Goal: Transaction & Acquisition: Subscribe to service/newsletter

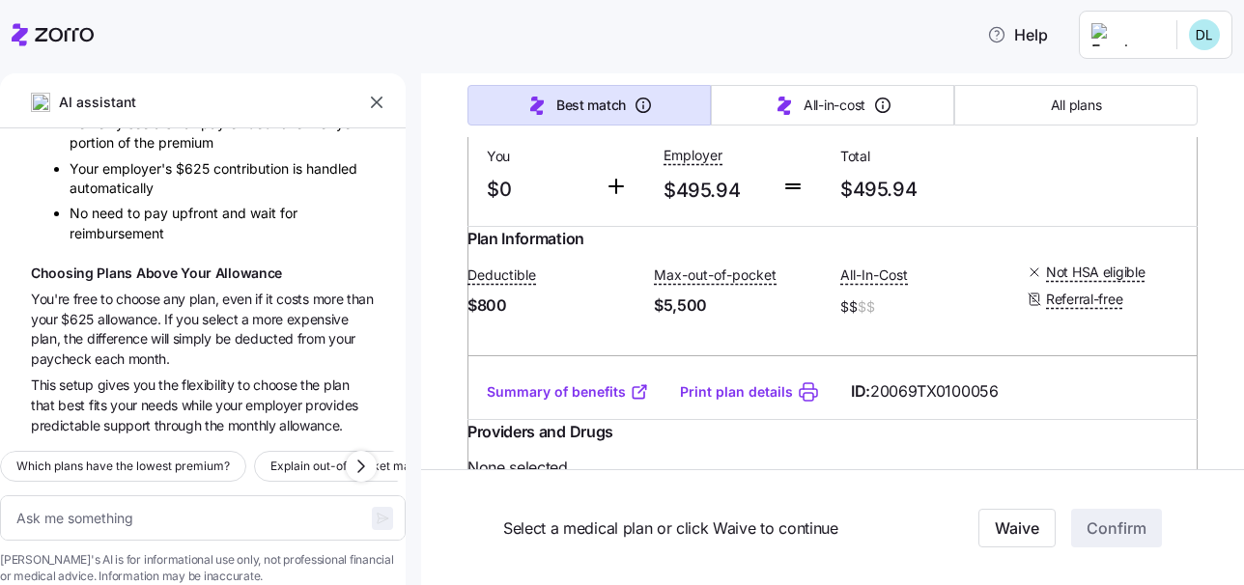
scroll to position [412, 0]
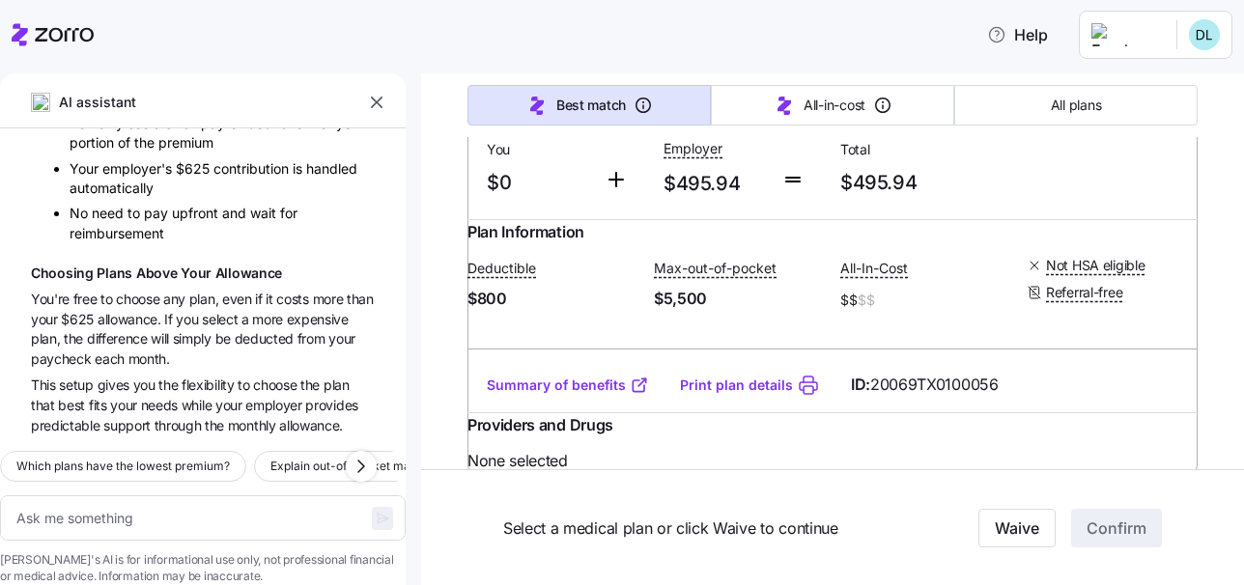
click at [523, 395] on link "Summary of benefits" at bounding box center [568, 385] width 162 height 19
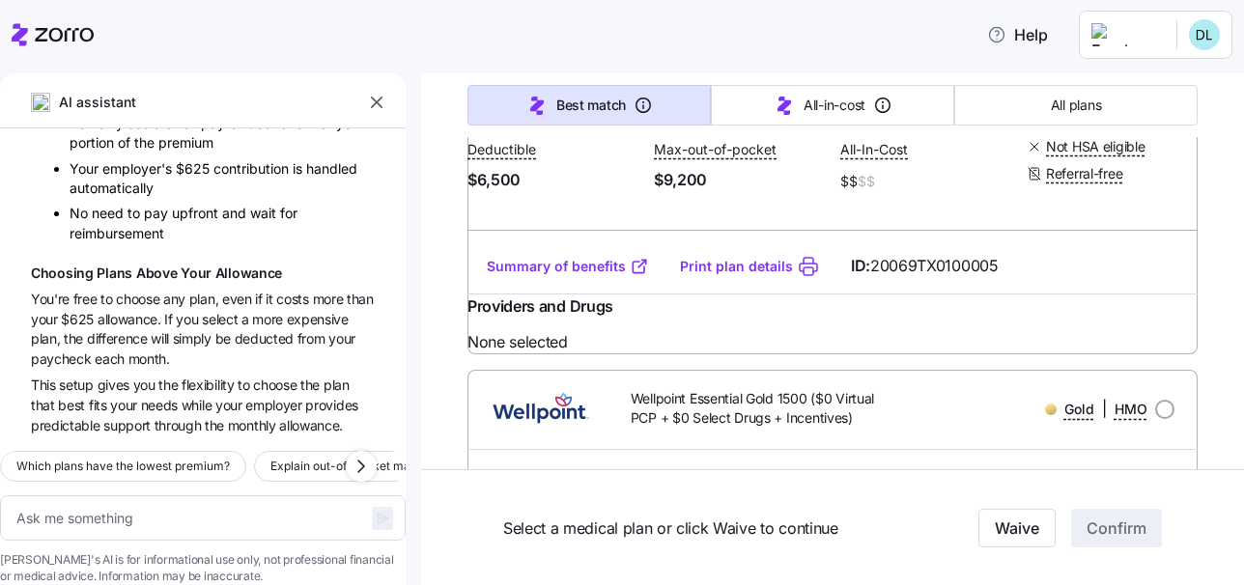
scroll to position [10934, 0]
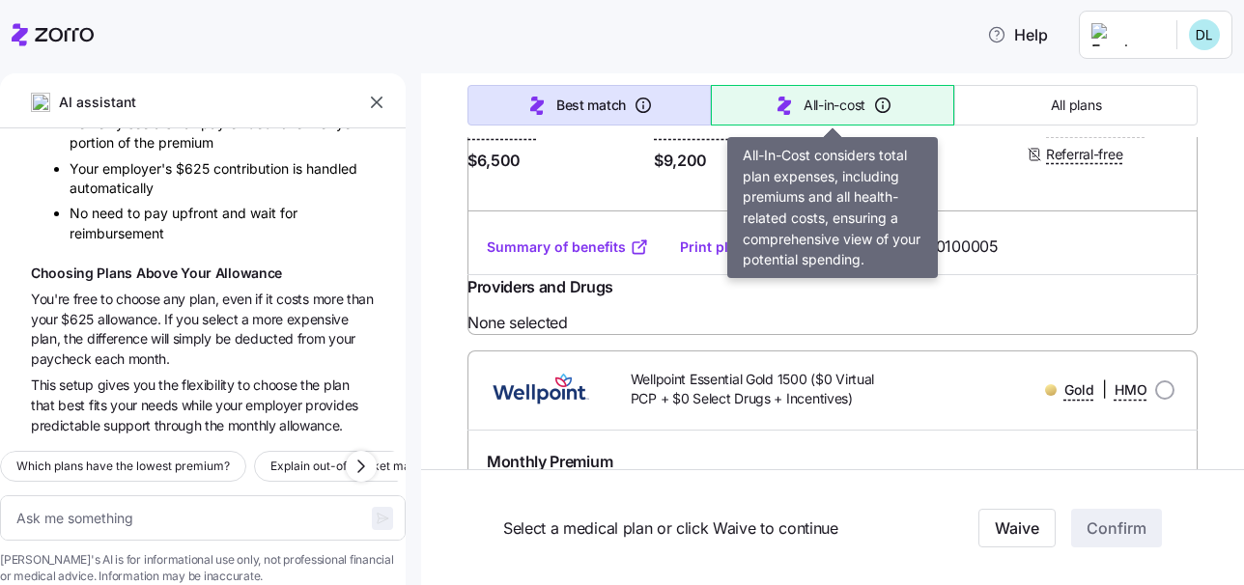
click at [829, 100] on span "All-in-cost" at bounding box center [834, 105] width 62 height 19
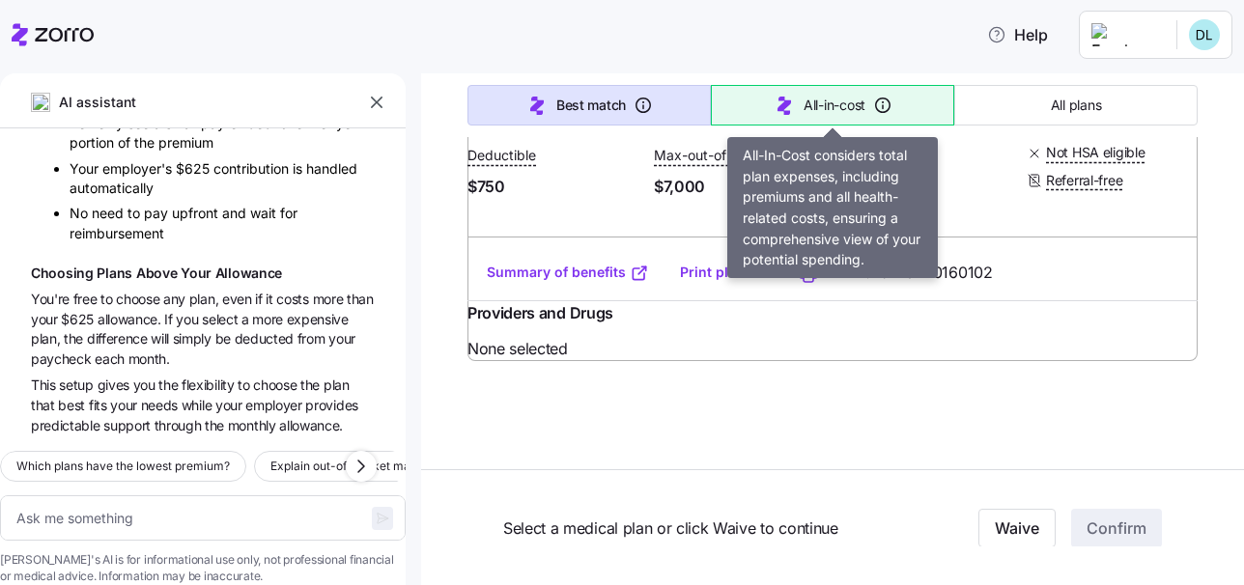
scroll to position [1291, 0]
type textarea "x"
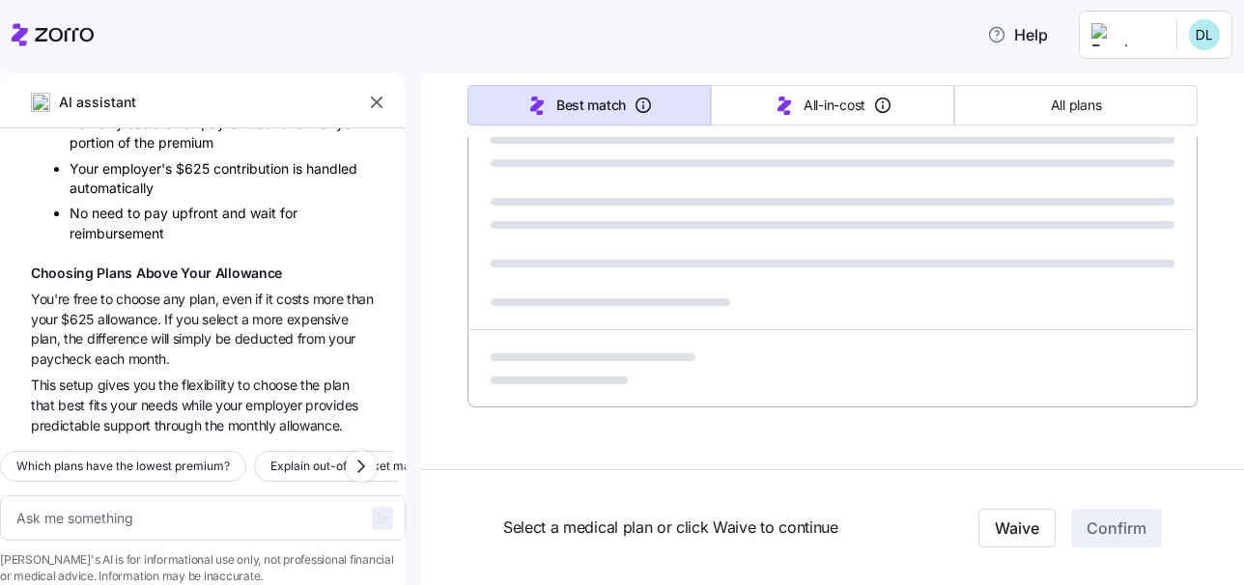
type input "Sorted by: All-in-cost"
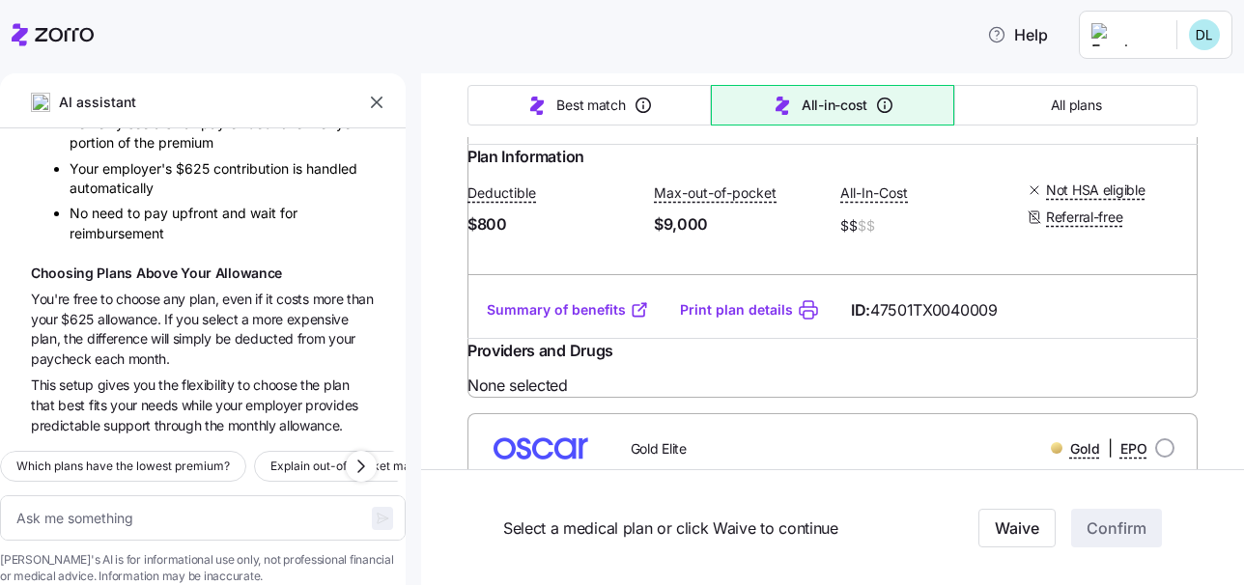
scroll to position [5868, 0]
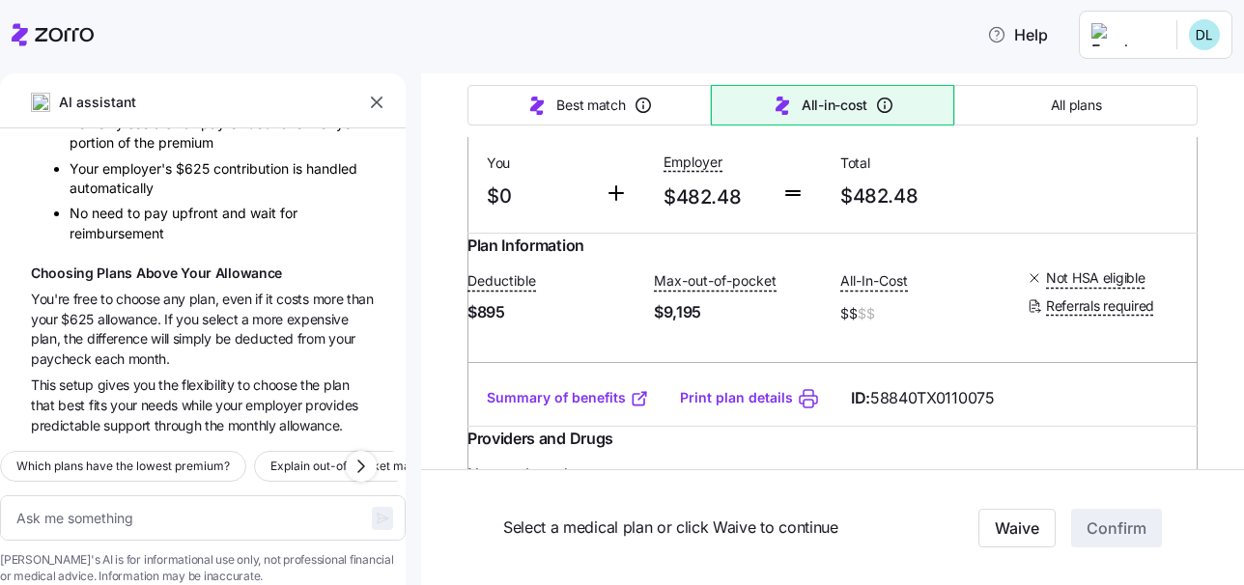
scroll to position [9256, 0]
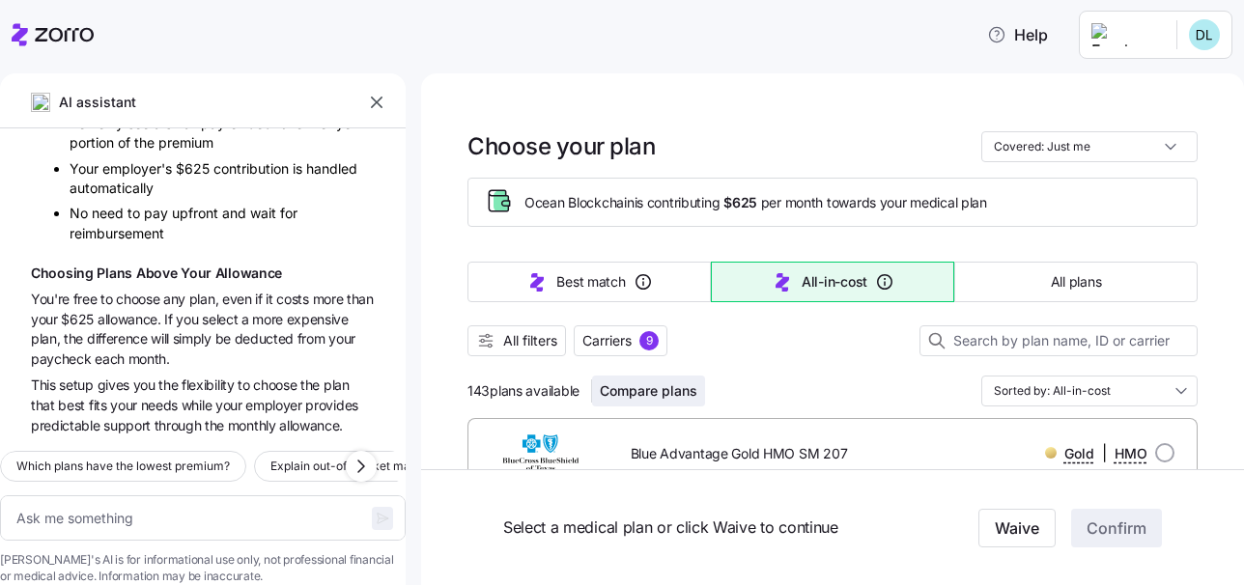
scroll to position [0, 0]
click at [1044, 148] on input "Covered: Just me" at bounding box center [1089, 146] width 216 height 31
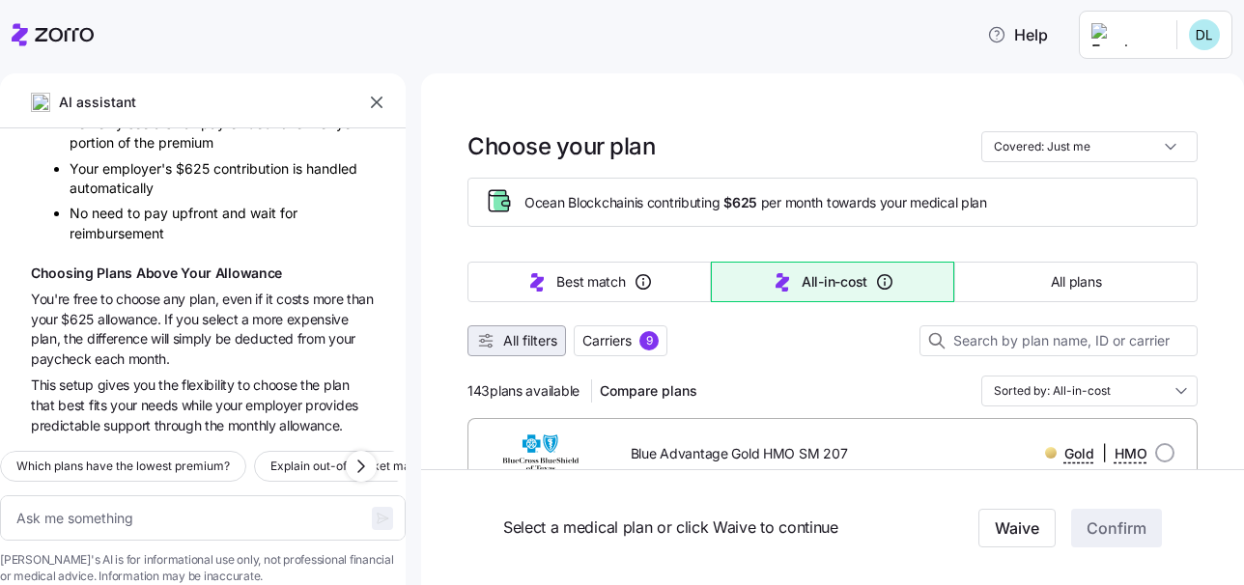
click at [493, 332] on icon "button" at bounding box center [485, 340] width 19 height 19
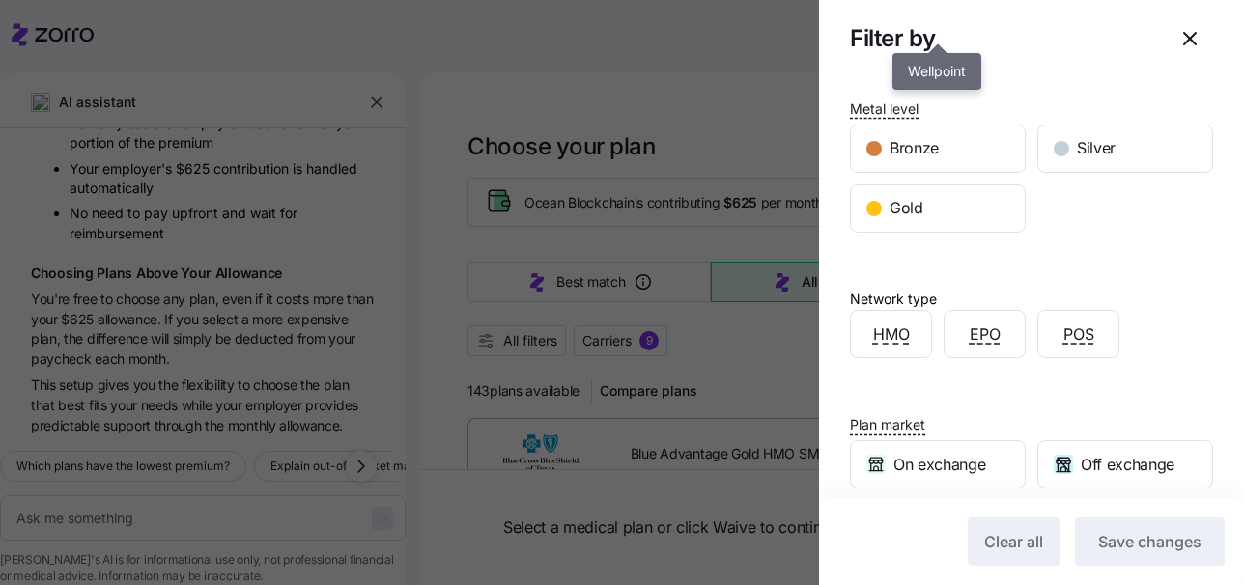
scroll to position [373, 0]
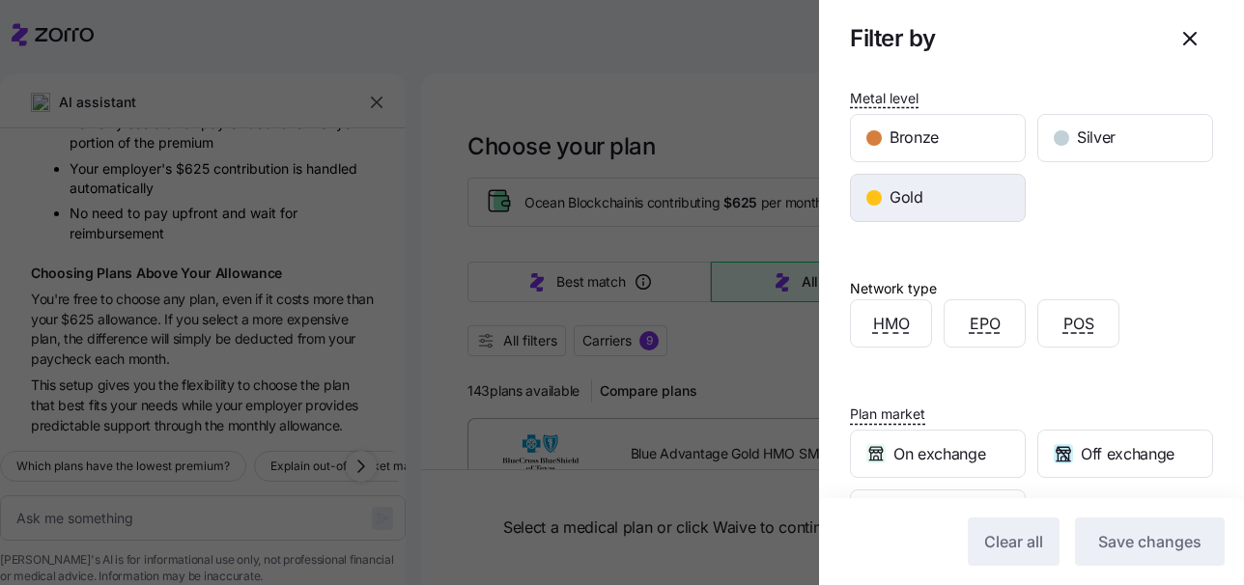
click at [922, 197] on div "Gold" at bounding box center [938, 198] width 174 height 46
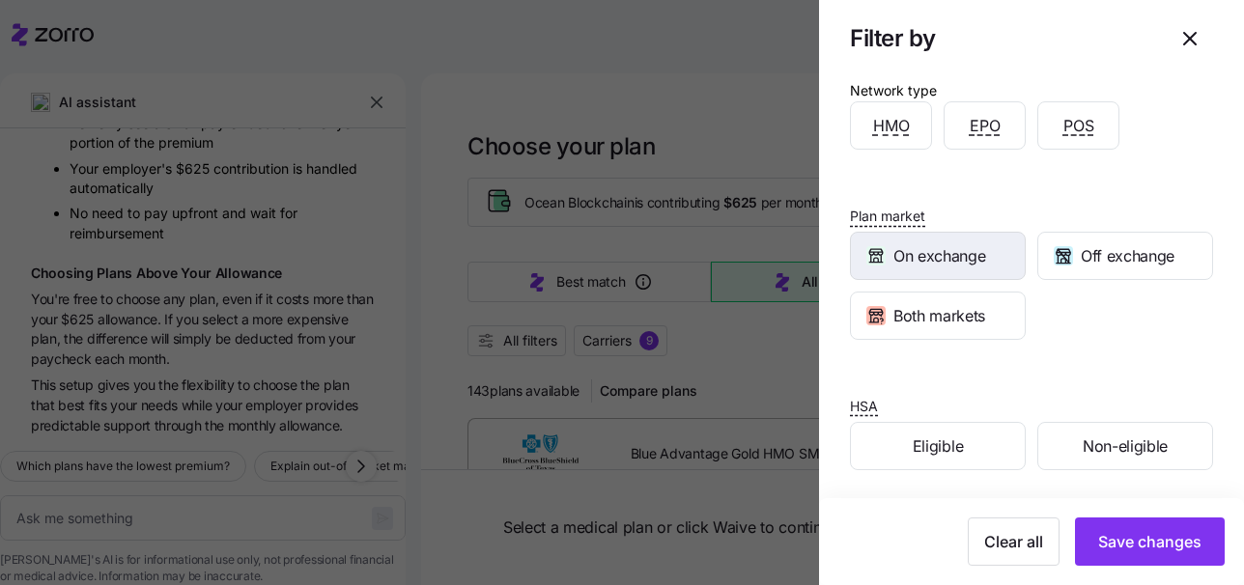
scroll to position [570, 0]
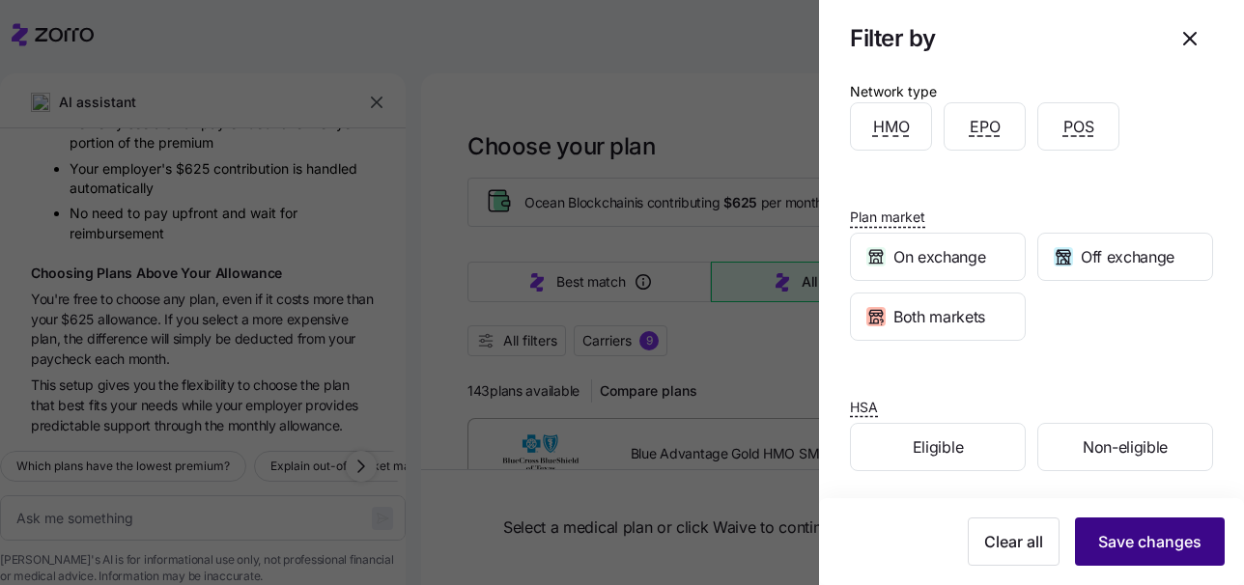
click at [1142, 534] on span "Save changes" at bounding box center [1149, 541] width 103 height 23
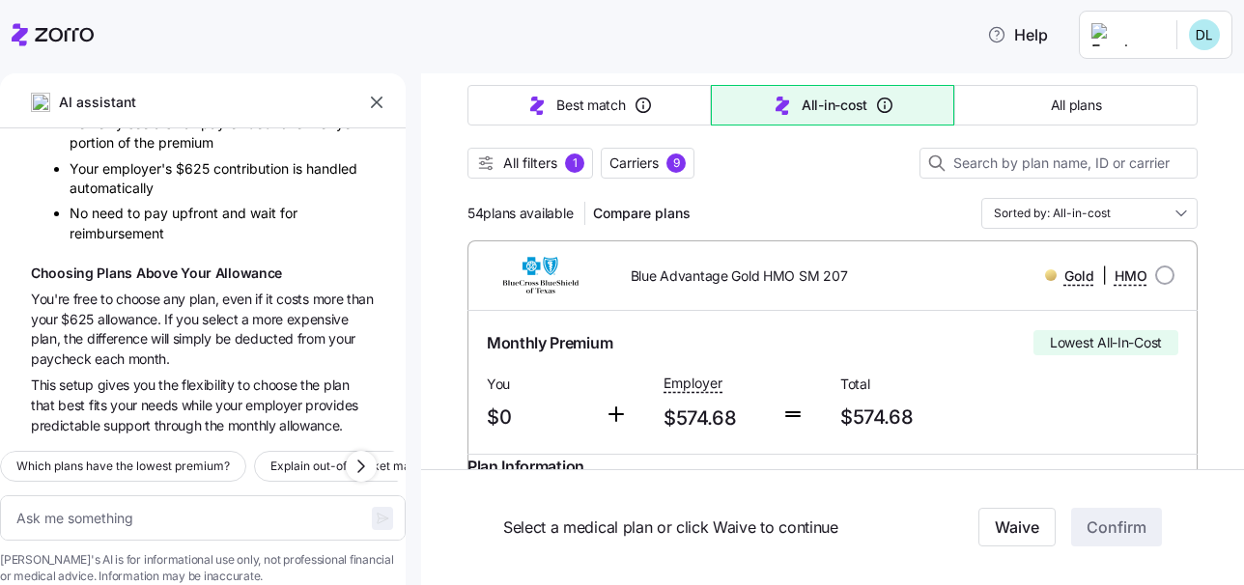
scroll to position [188, 0]
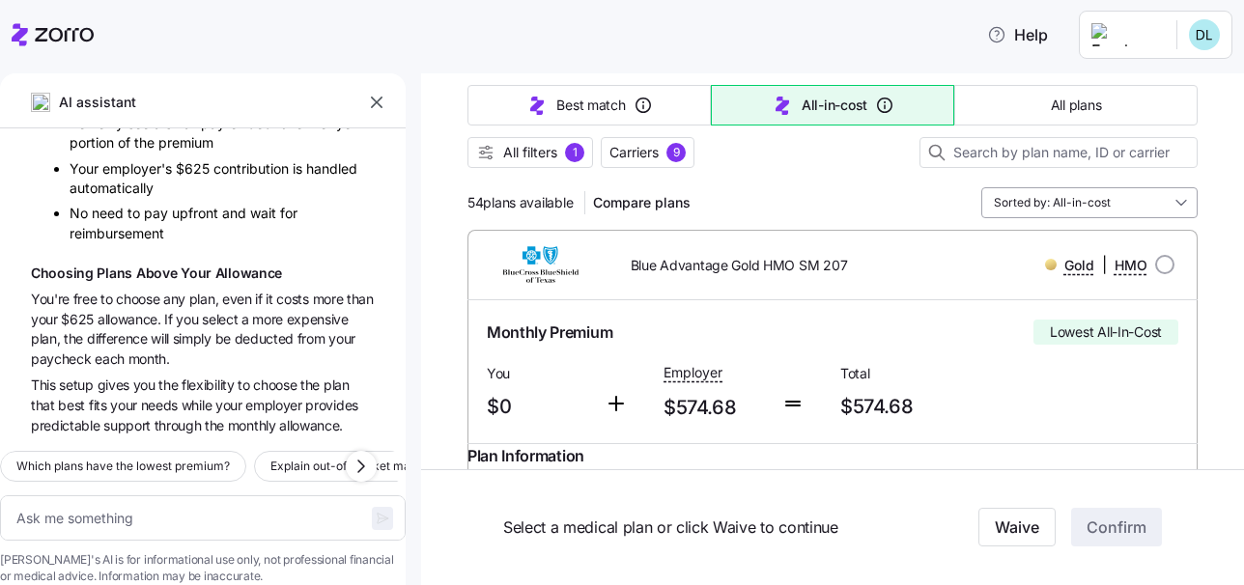
click at [1092, 207] on input "Sorted by: All-in-cost" at bounding box center [1089, 202] width 216 height 31
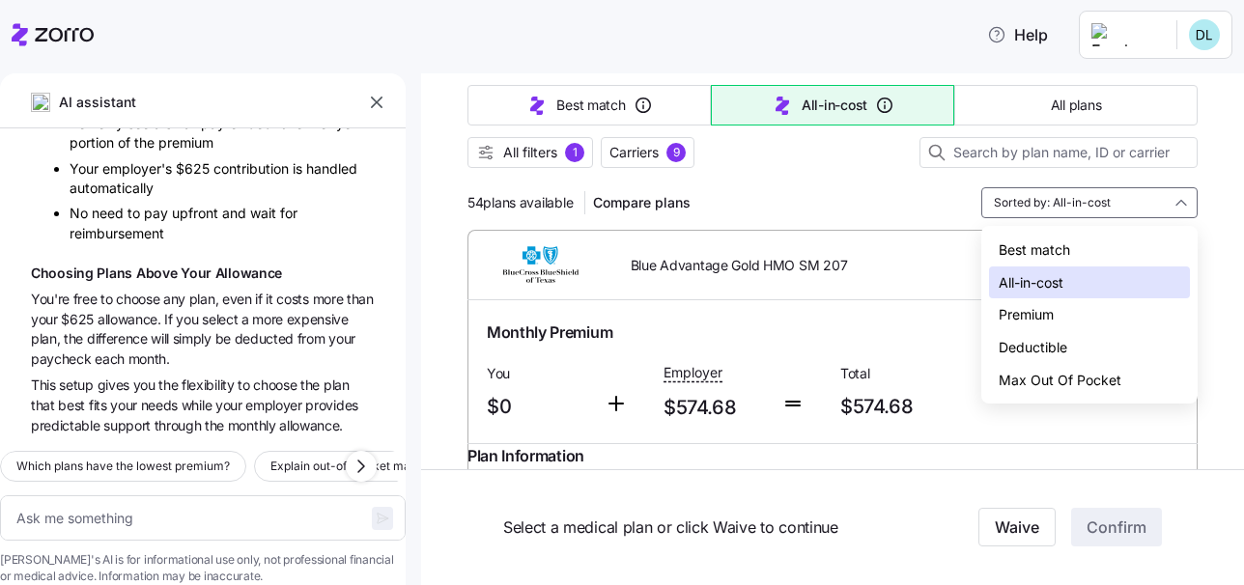
click at [1062, 336] on div "Deductible" at bounding box center [1089, 347] width 201 height 33
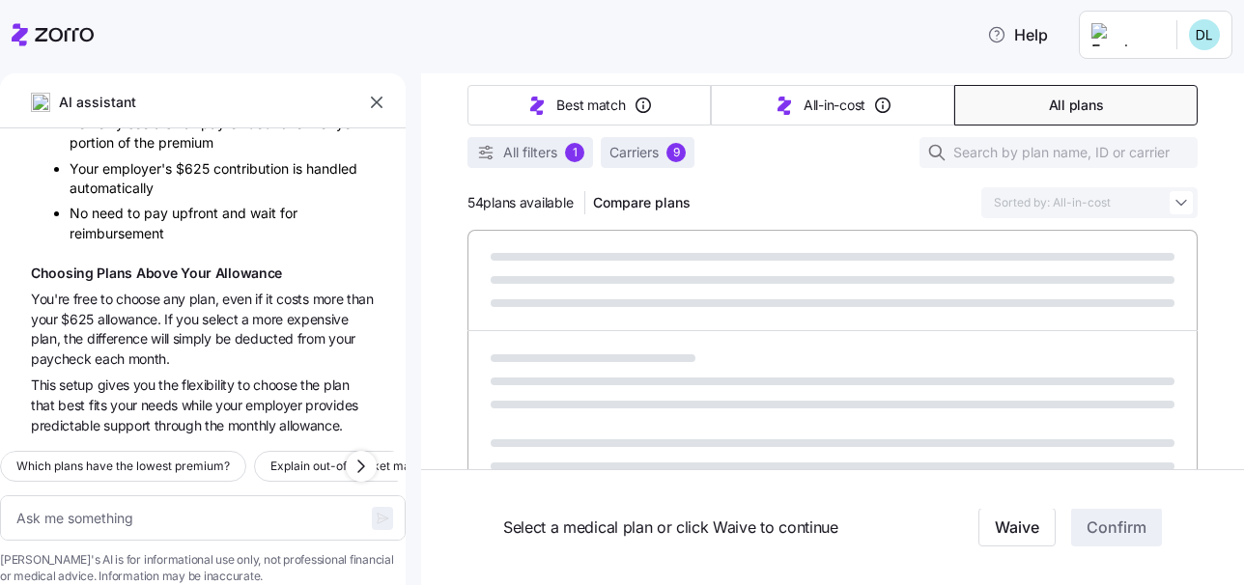
type textarea "x"
type input "Sorted by: Deductible"
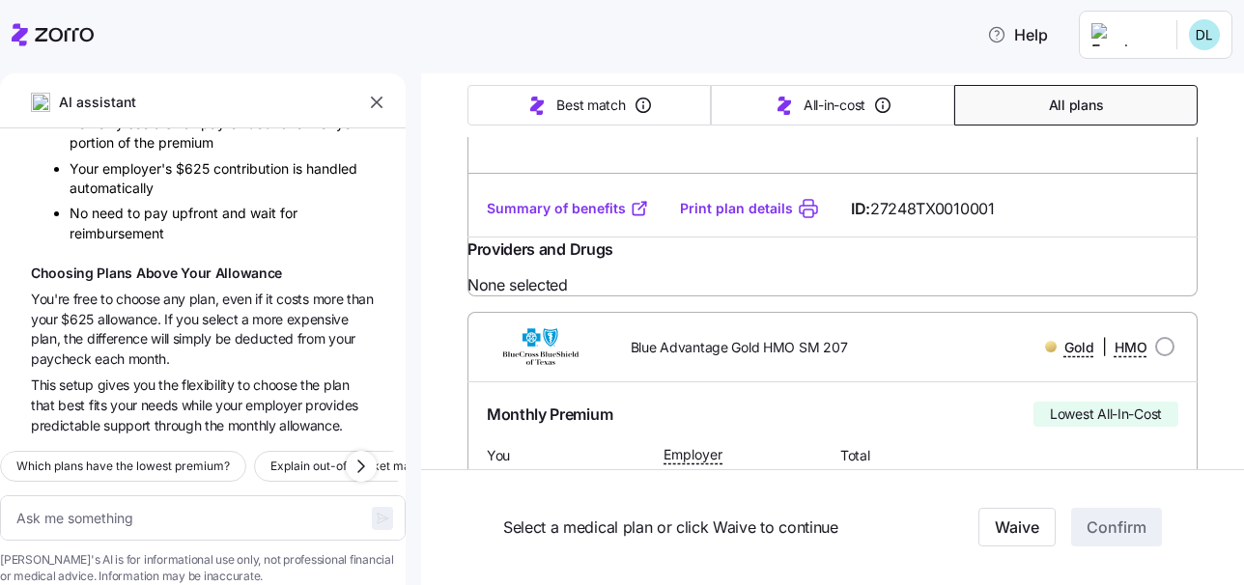
scroll to position [1972, 0]
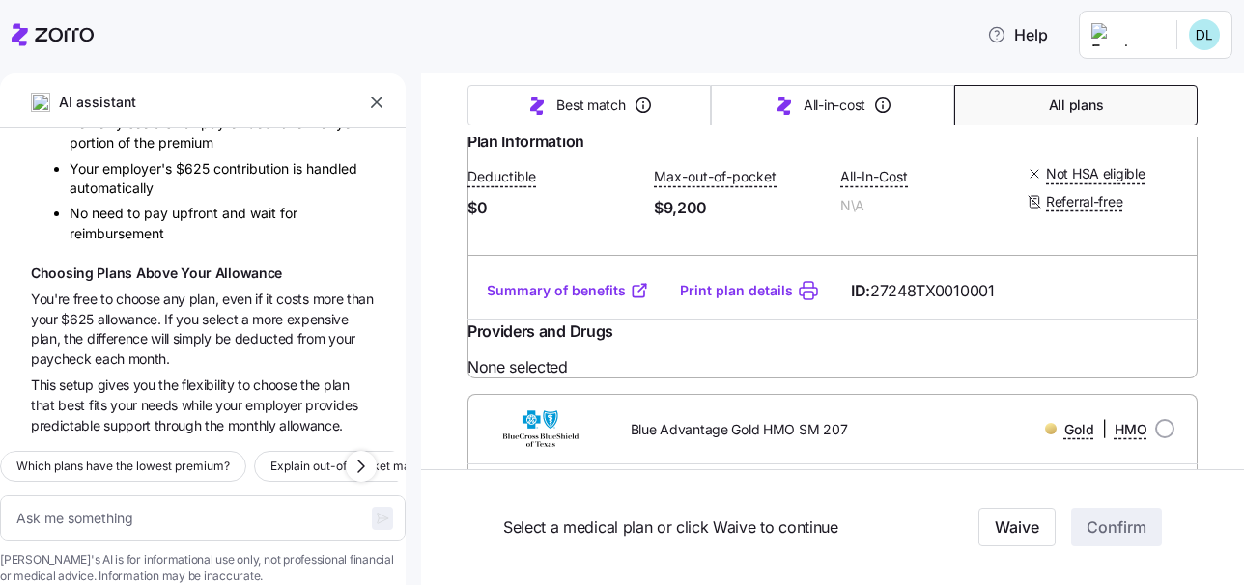
click at [576, 300] on link "Summary of benefits" at bounding box center [568, 290] width 162 height 19
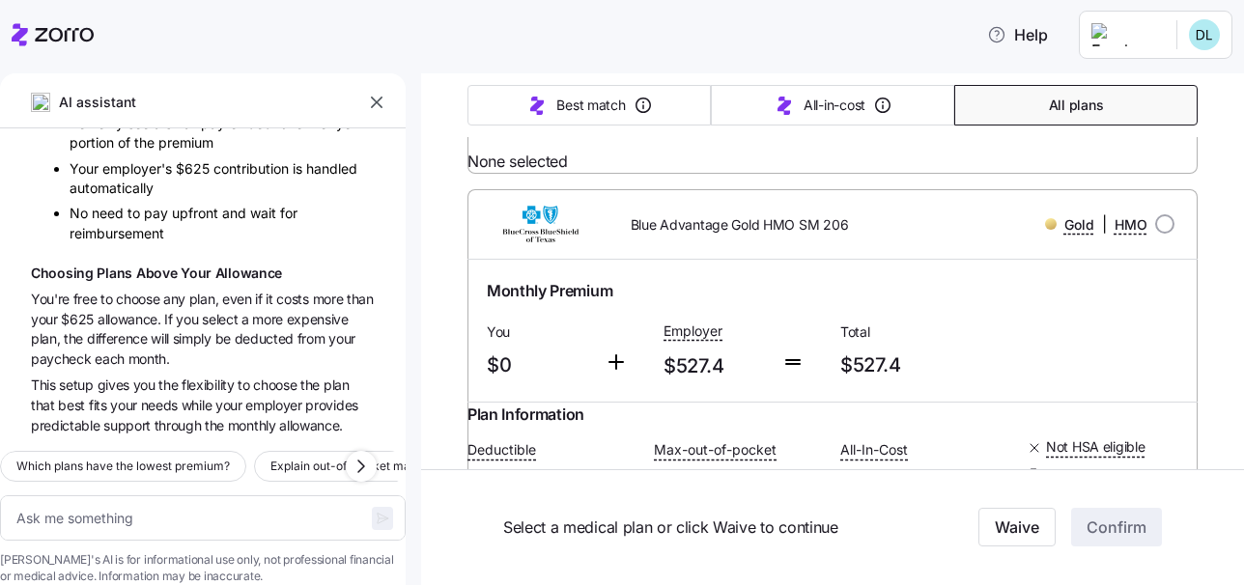
scroll to position [3172, 0]
click at [563, 95] on link "Summary of benefits" at bounding box center [568, 84] width 162 height 19
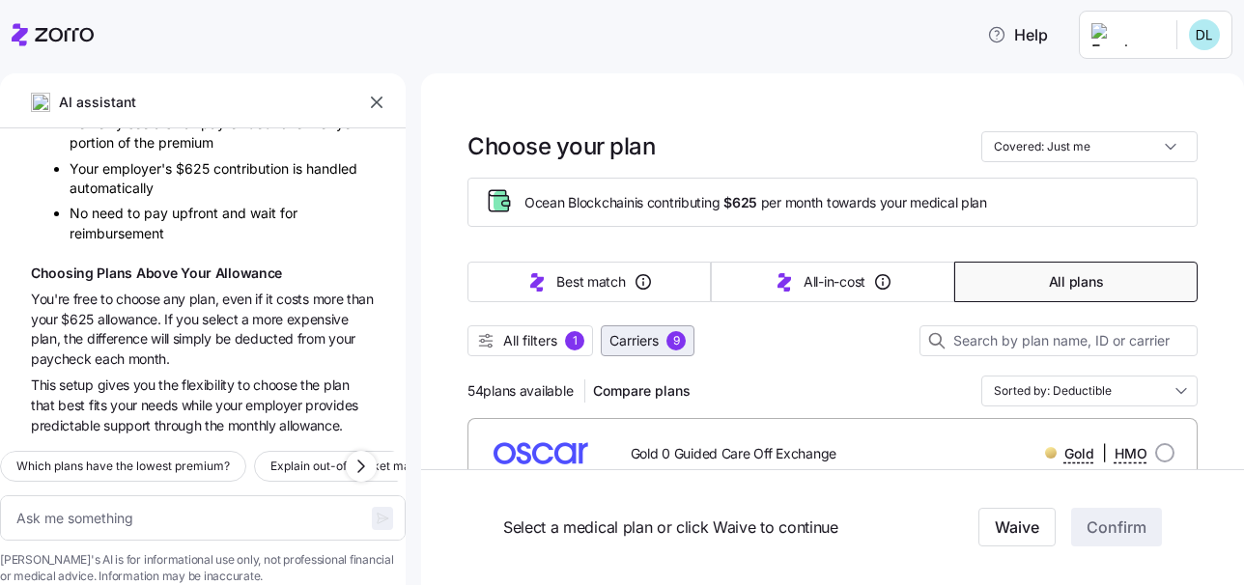
scroll to position [0, 0]
click at [634, 333] on span "Carriers" at bounding box center [633, 340] width 49 height 19
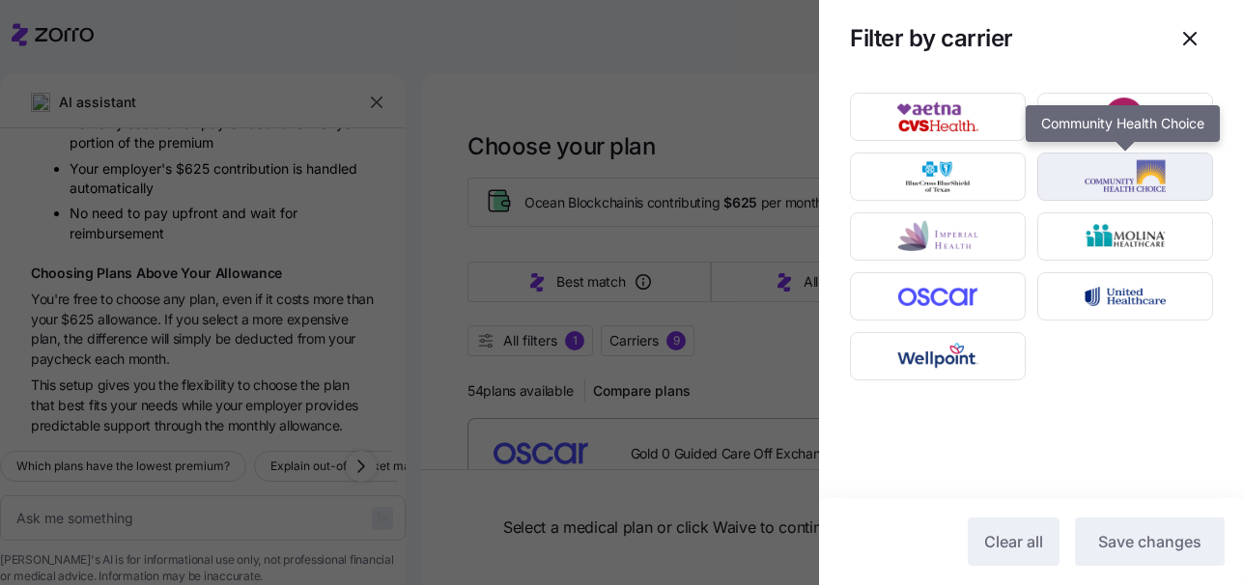
click at [1141, 191] on img "button" at bounding box center [1125, 176] width 142 height 39
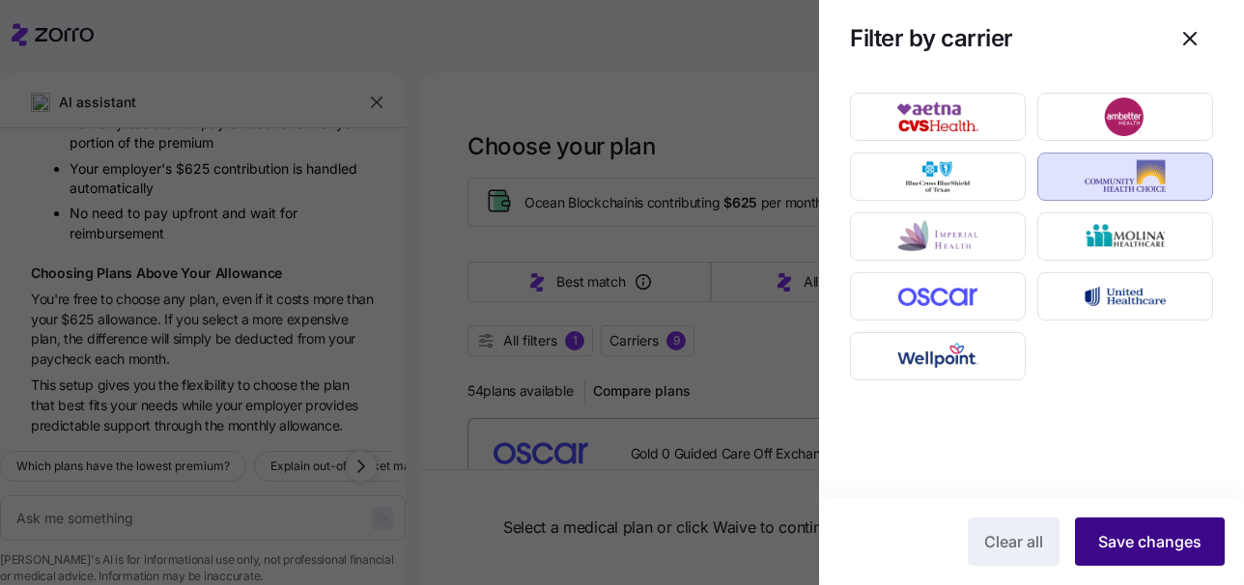
click at [1150, 528] on button "Save changes" at bounding box center [1150, 541] width 150 height 48
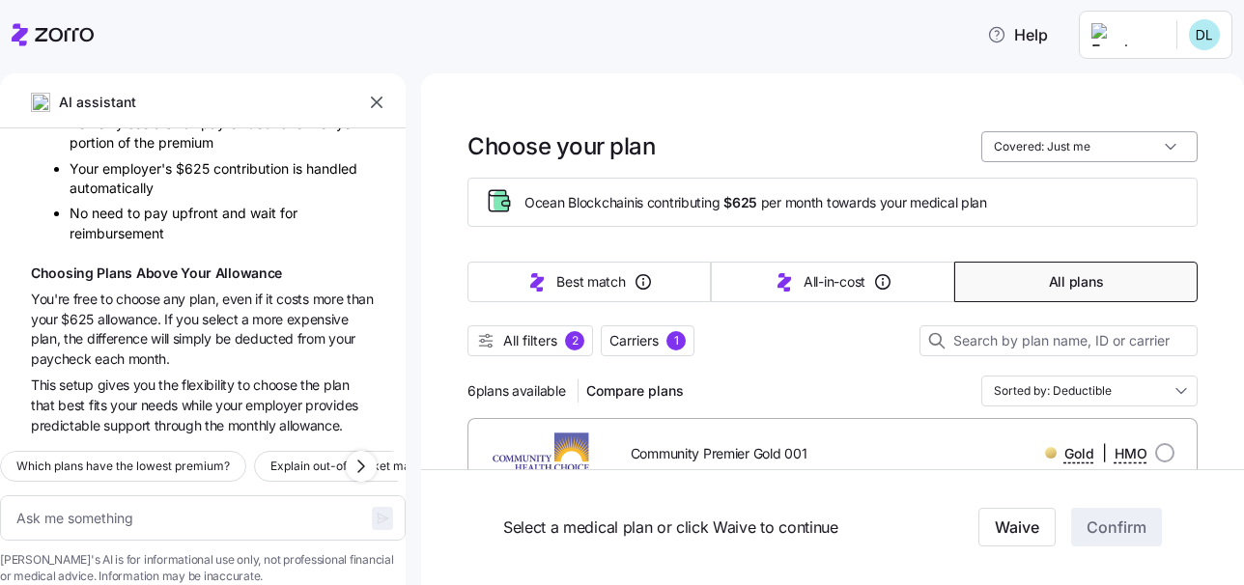
click at [1112, 144] on input "Covered: Just me" at bounding box center [1089, 146] width 216 height 31
click at [1088, 401] on input "Sorted by: Deductible" at bounding box center [1089, 391] width 216 height 31
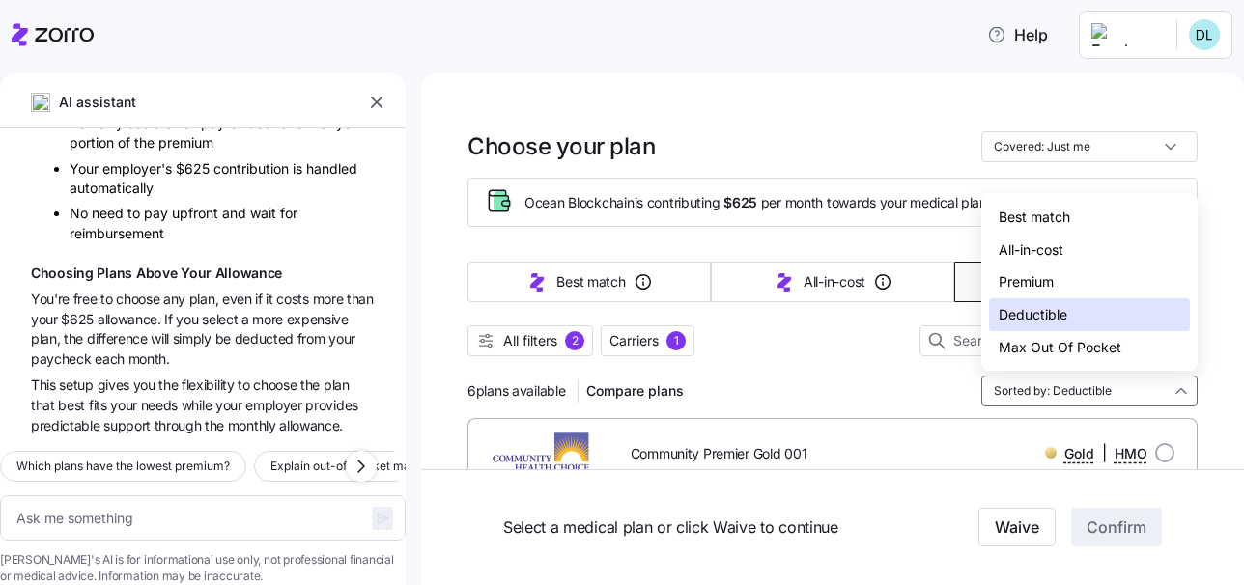
click at [1042, 250] on div "All-in-cost" at bounding box center [1089, 250] width 201 height 33
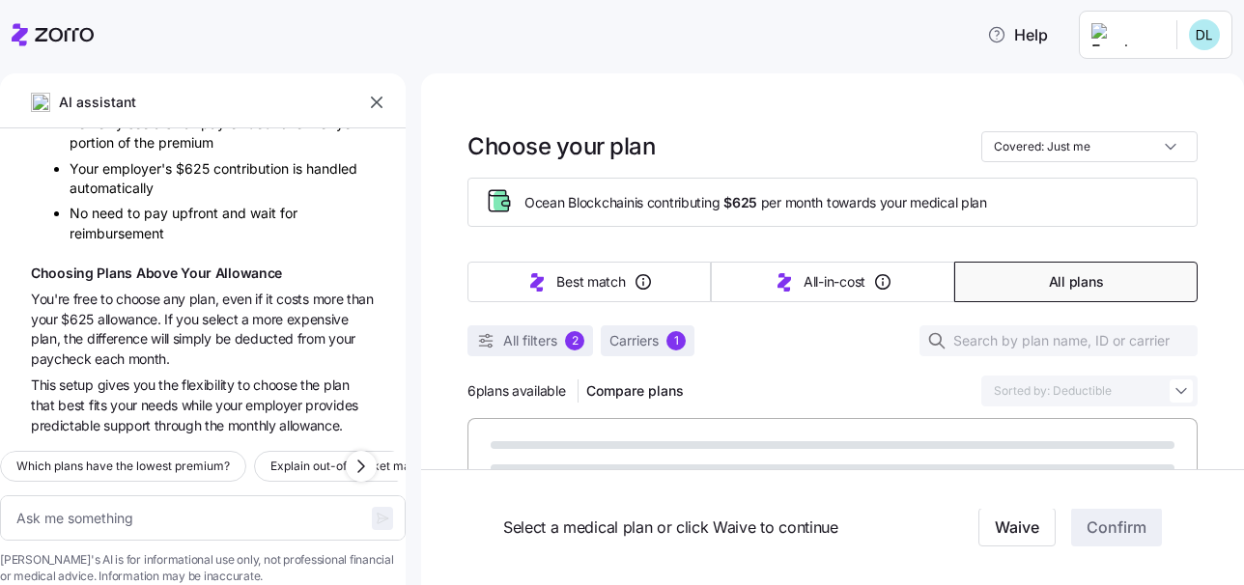
type textarea "x"
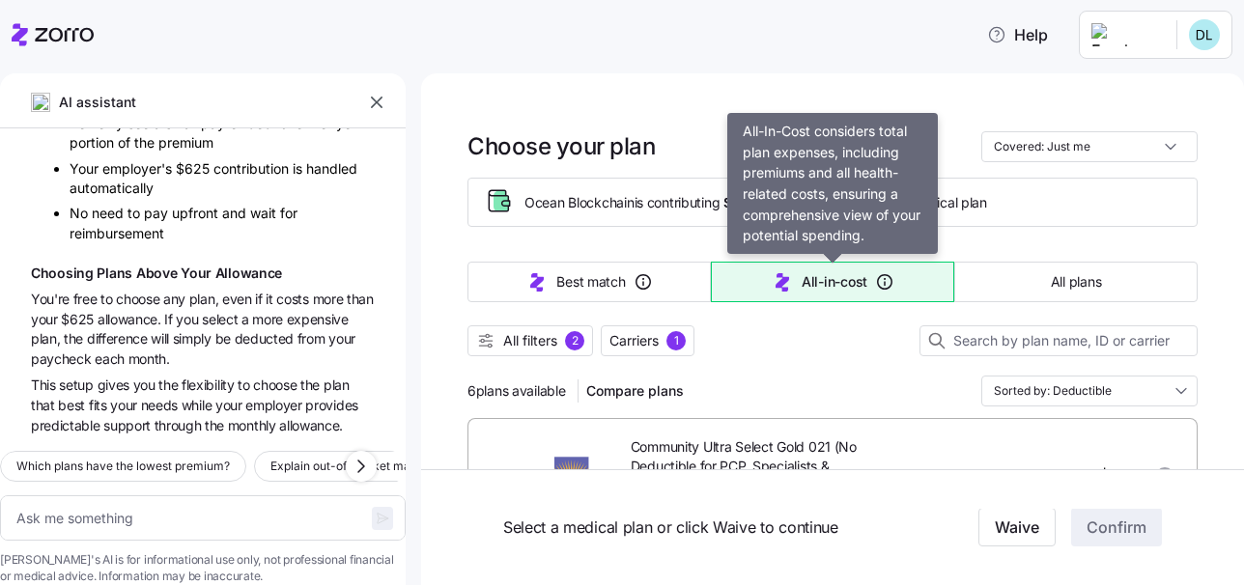
type input "Sorted by: All-in-cost"
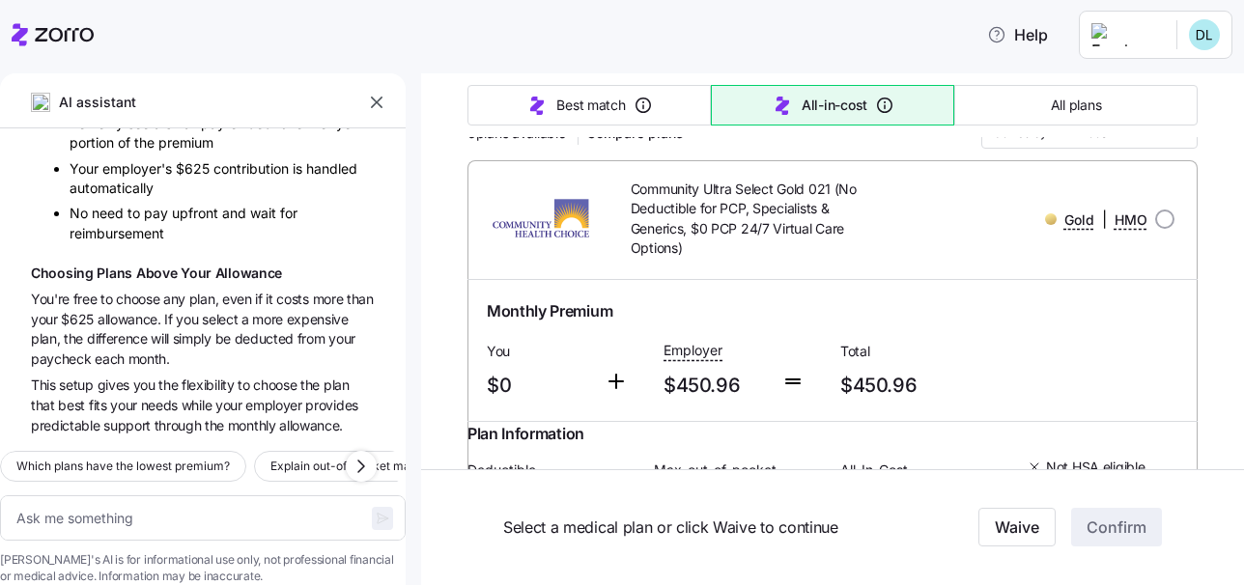
scroll to position [165, 0]
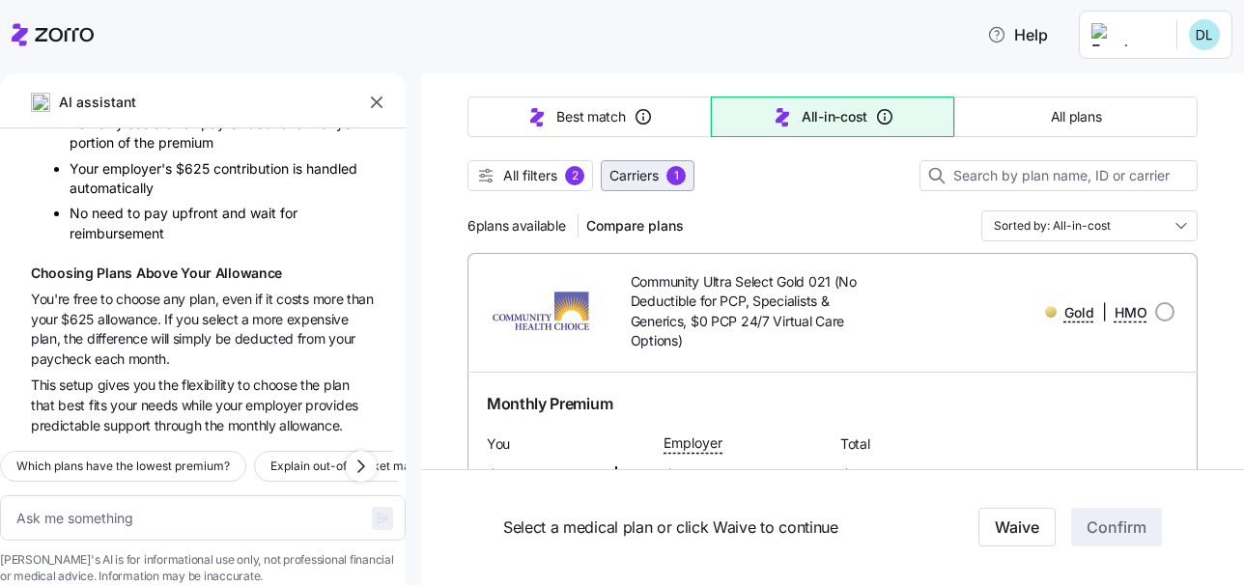
click at [638, 183] on span "Carriers" at bounding box center [633, 175] width 49 height 19
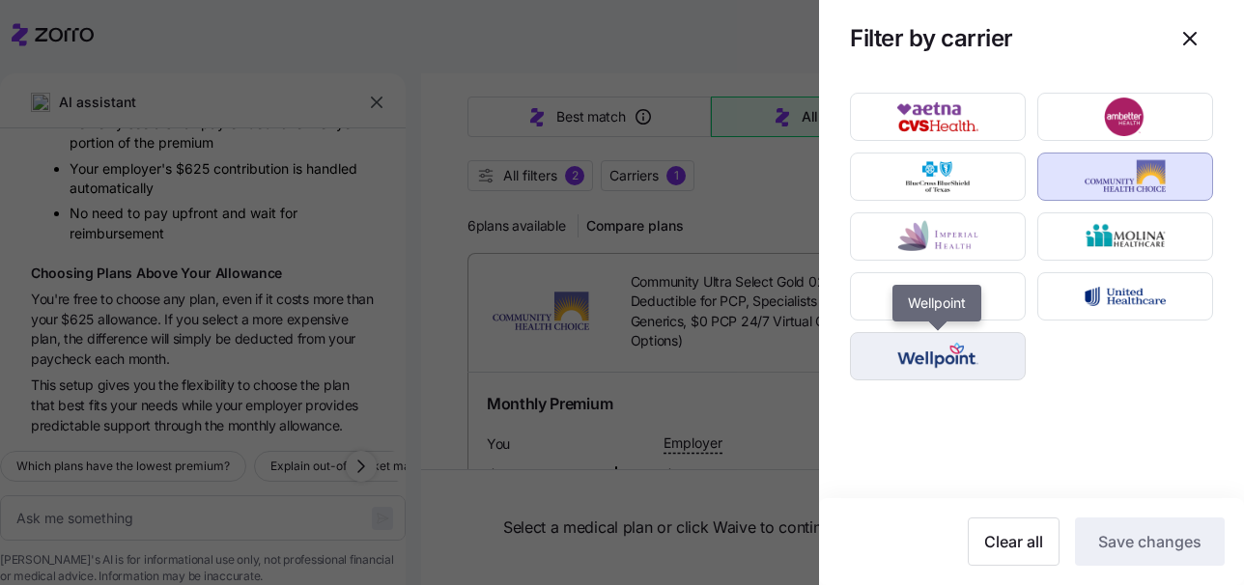
click at [942, 371] on img "button" at bounding box center [938, 356] width 142 height 39
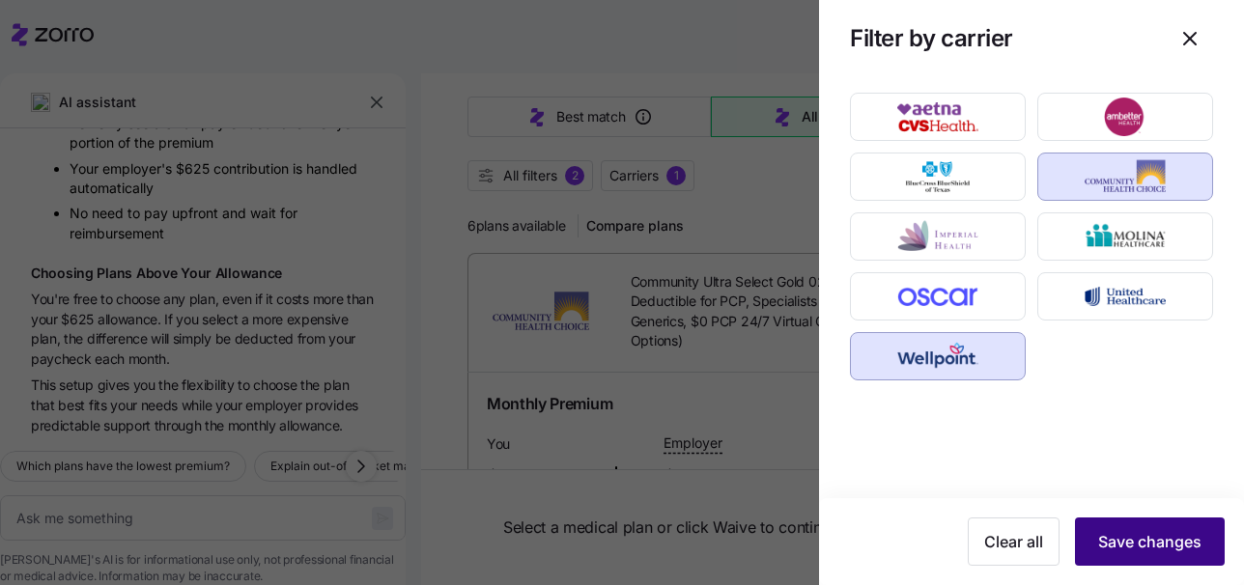
click at [1156, 531] on span "Save changes" at bounding box center [1149, 541] width 103 height 23
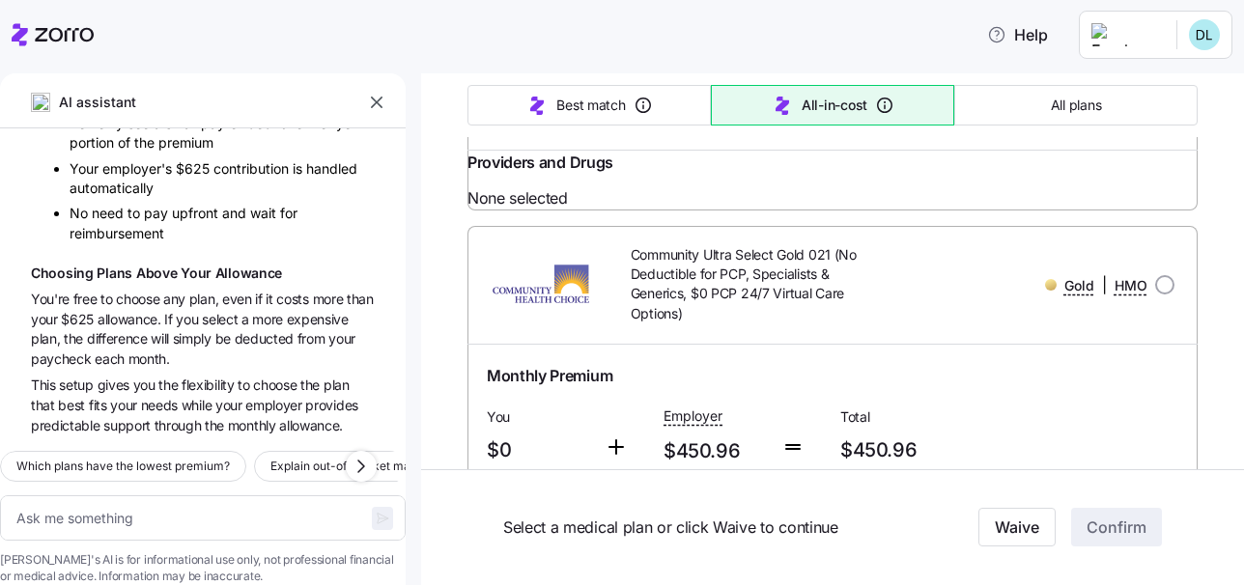
scroll to position [1667, 0]
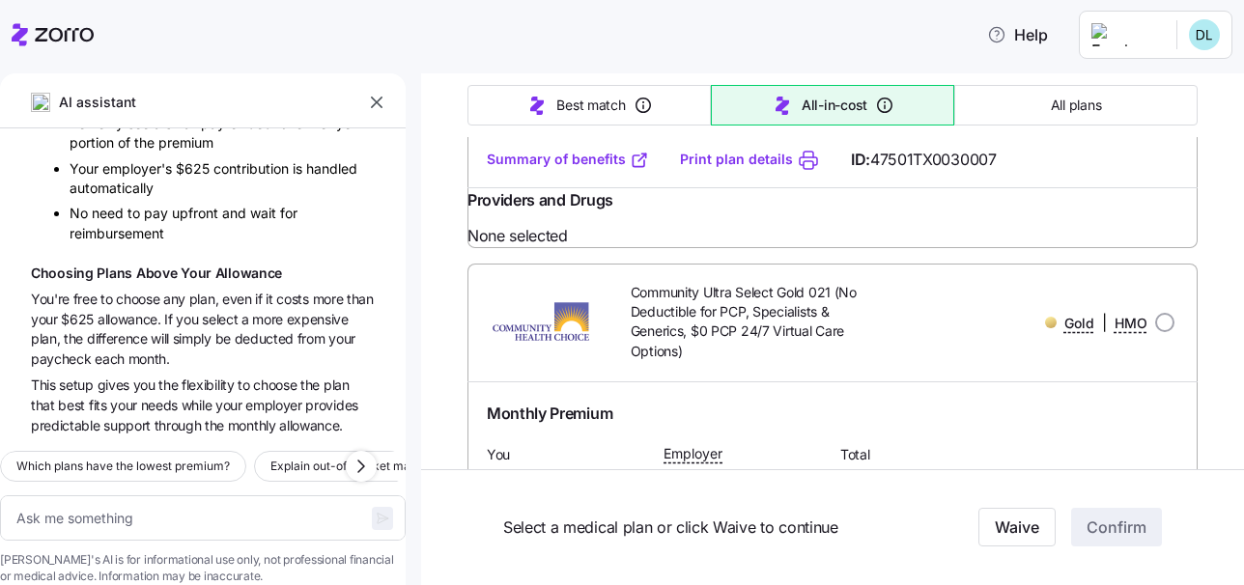
click at [581, 169] on link "Summary of benefits" at bounding box center [568, 159] width 162 height 19
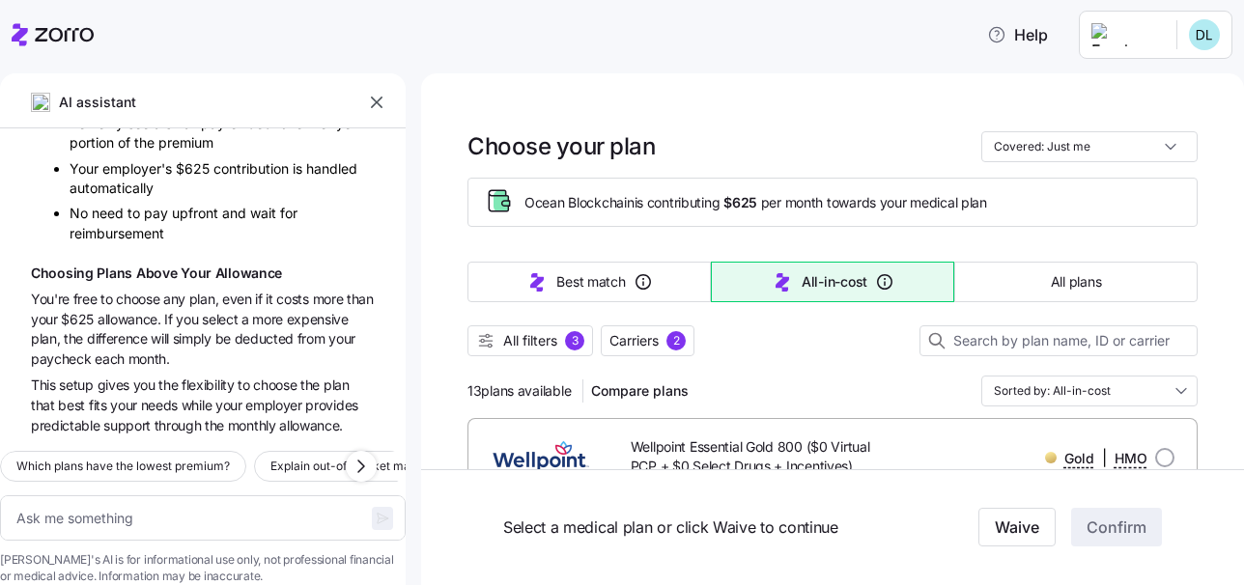
scroll to position [0, 0]
click at [644, 331] on span "Carriers" at bounding box center [633, 340] width 49 height 19
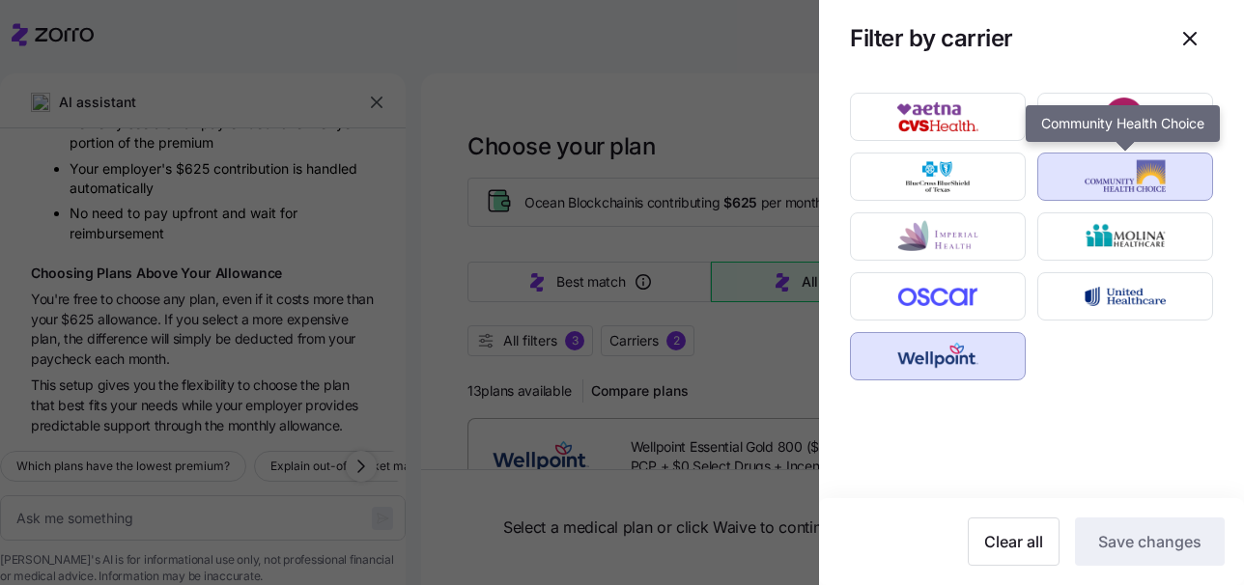
click at [1146, 179] on img "button" at bounding box center [1125, 176] width 142 height 39
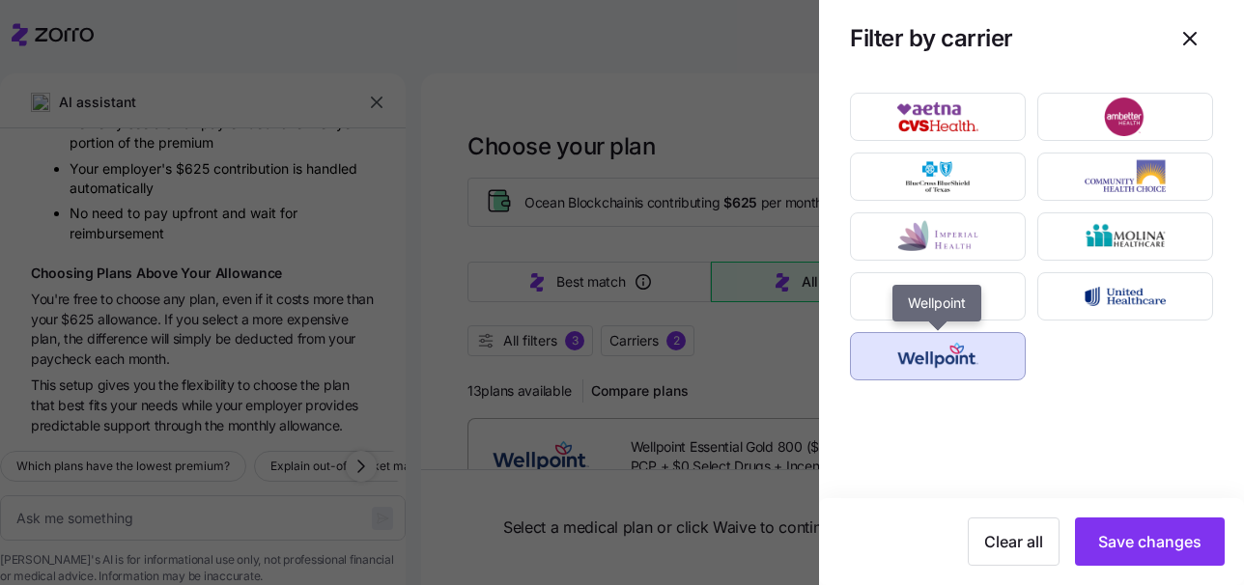
click at [998, 340] on img "button" at bounding box center [938, 356] width 142 height 39
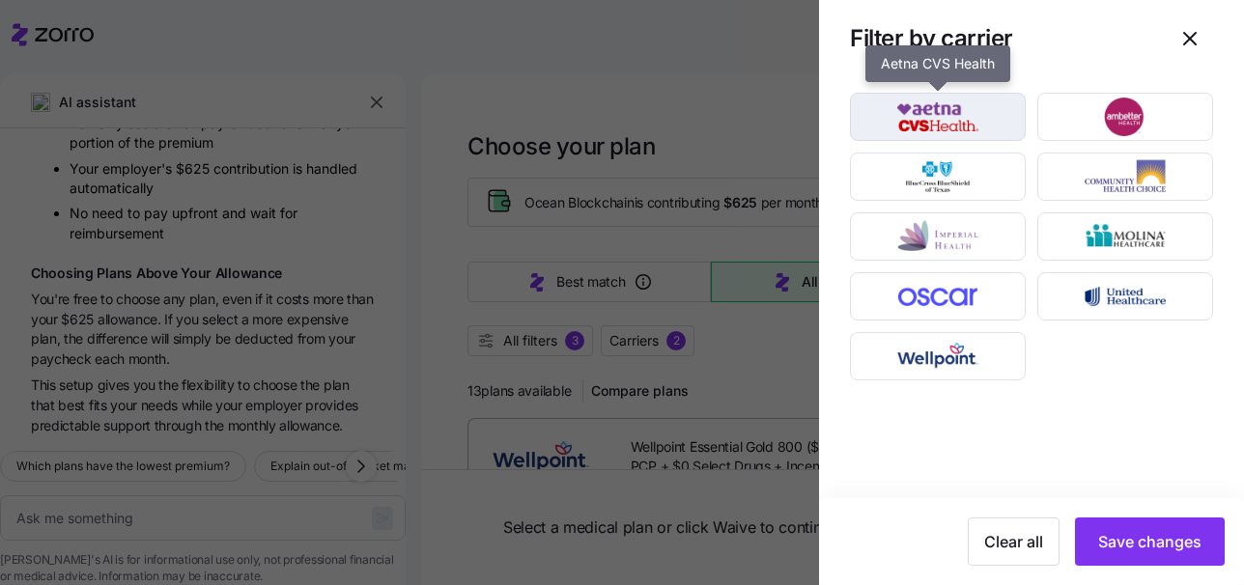
click at [987, 112] on img "button" at bounding box center [938, 117] width 142 height 39
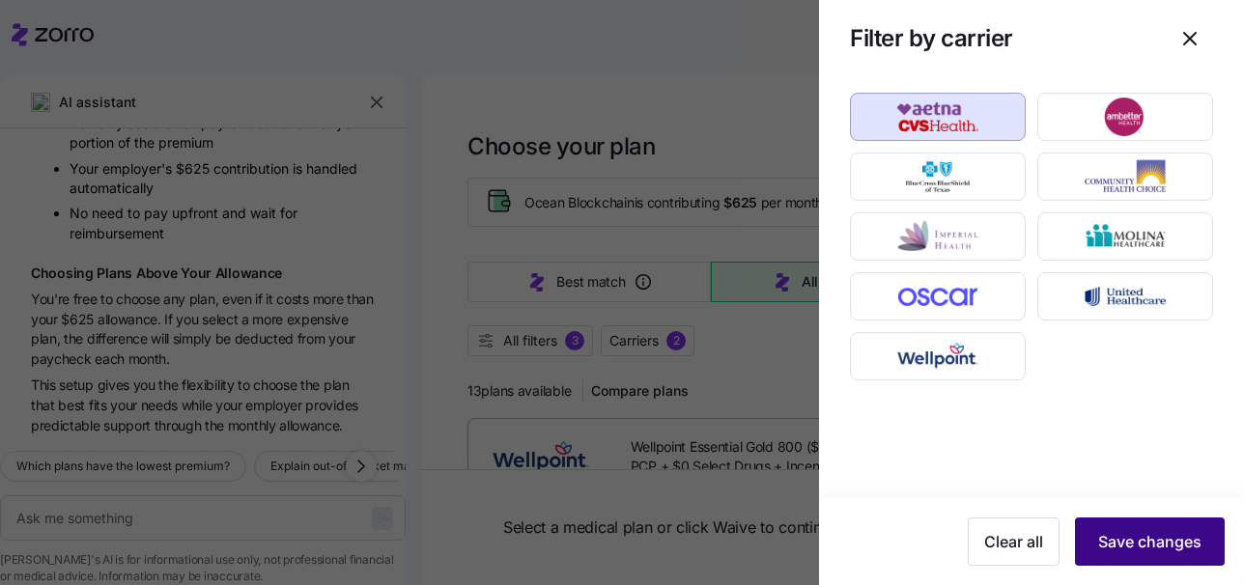
click at [1169, 529] on button "Save changes" at bounding box center [1150, 541] width 150 height 48
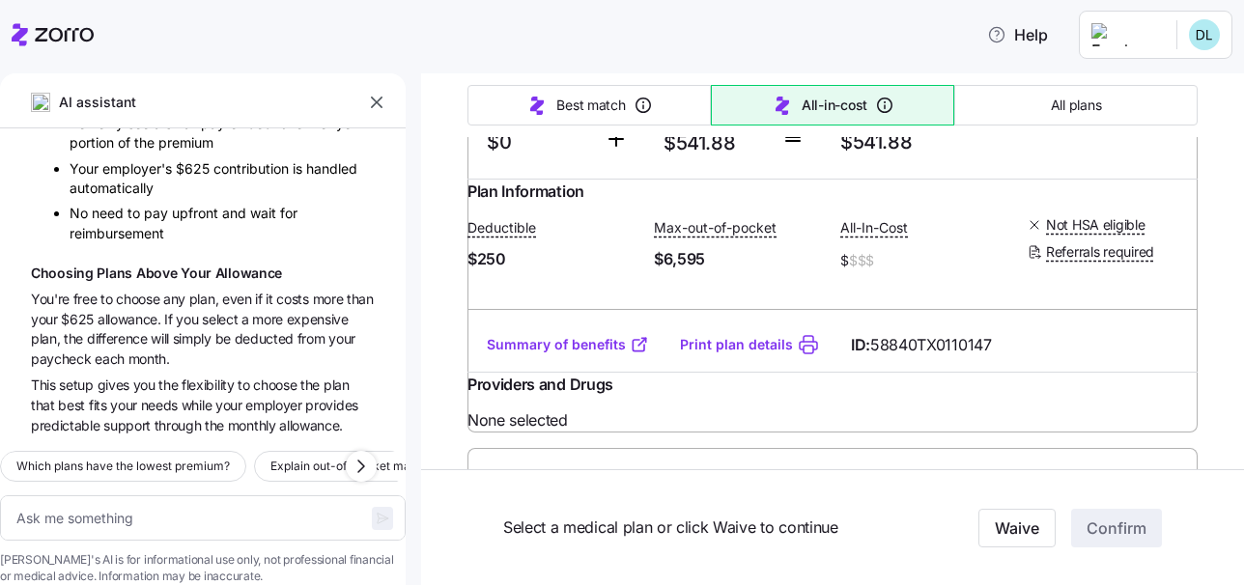
scroll to position [507, 0]
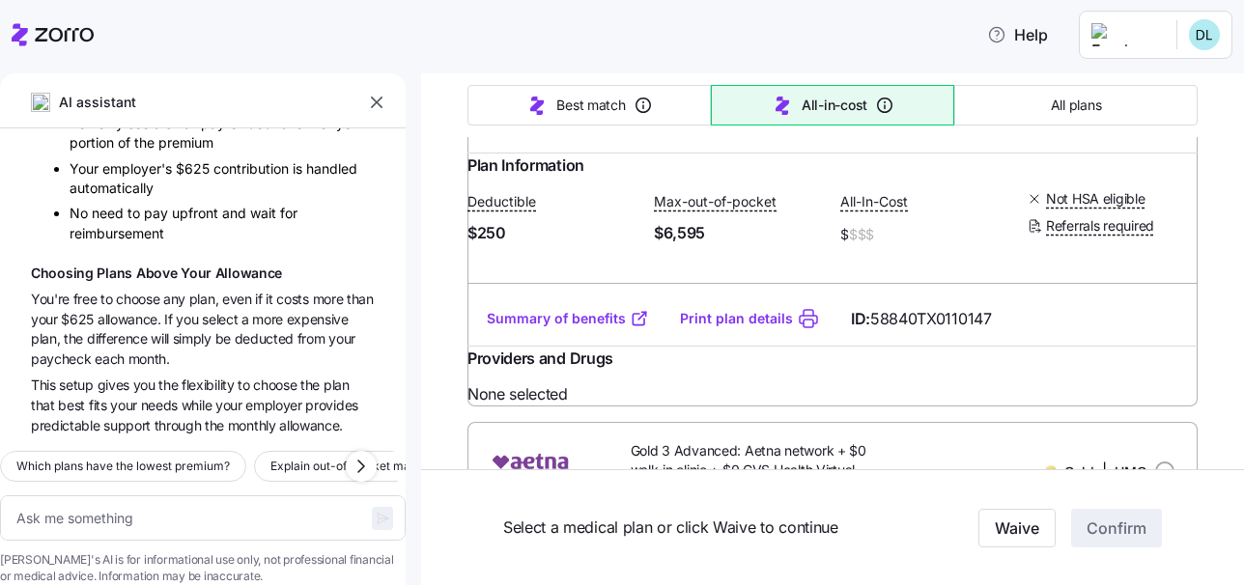
click at [589, 328] on link "Summary of benefits" at bounding box center [568, 318] width 162 height 19
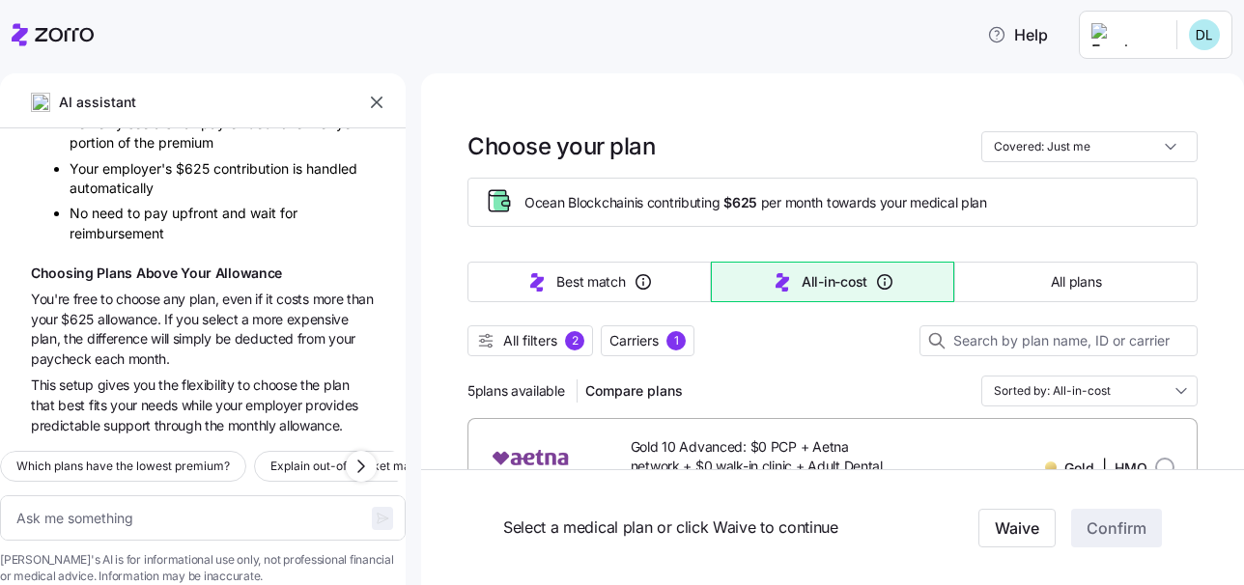
scroll to position [0, 0]
click at [654, 335] on span "Carriers" at bounding box center [633, 340] width 49 height 19
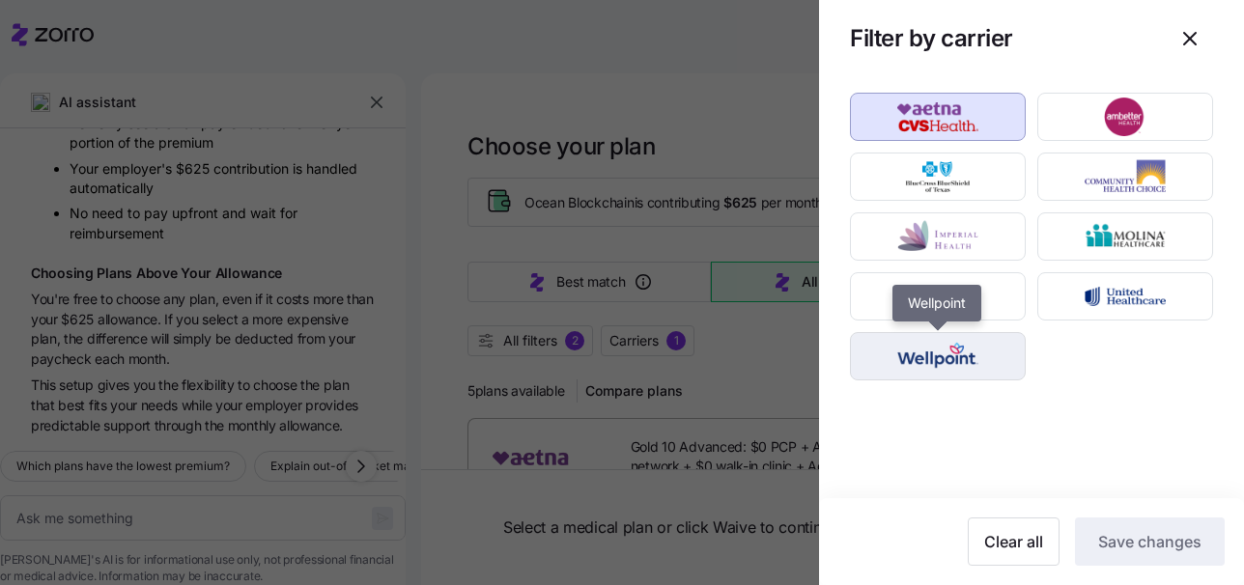
click at [975, 351] on img "button" at bounding box center [938, 356] width 142 height 39
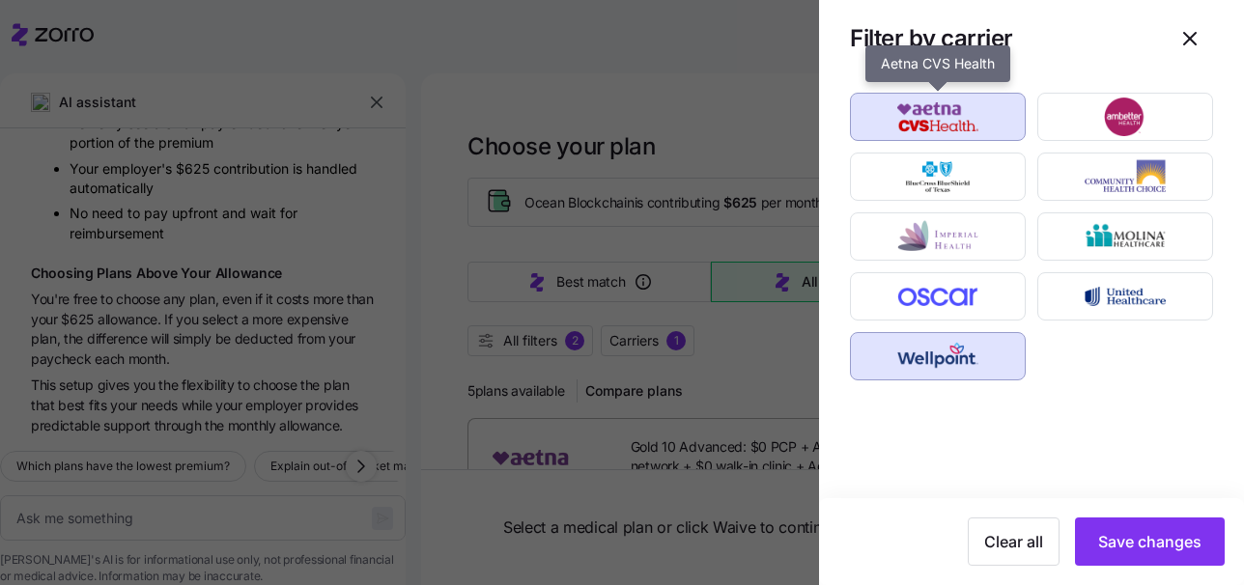
click at [970, 113] on img "button" at bounding box center [938, 117] width 142 height 39
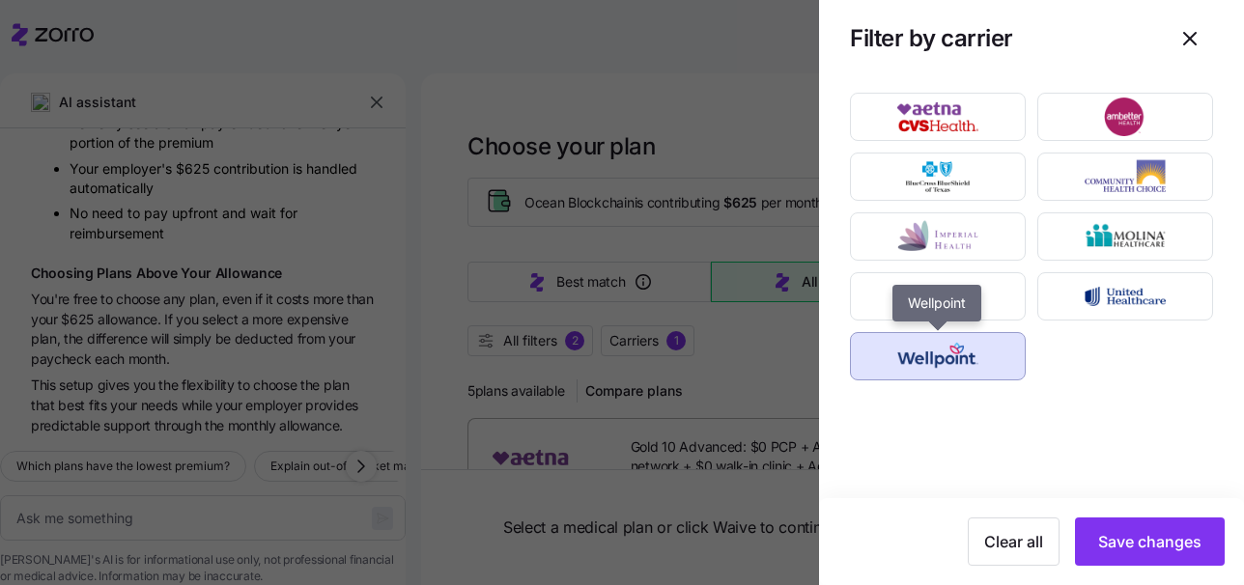
click at [996, 356] on img "button" at bounding box center [938, 356] width 142 height 39
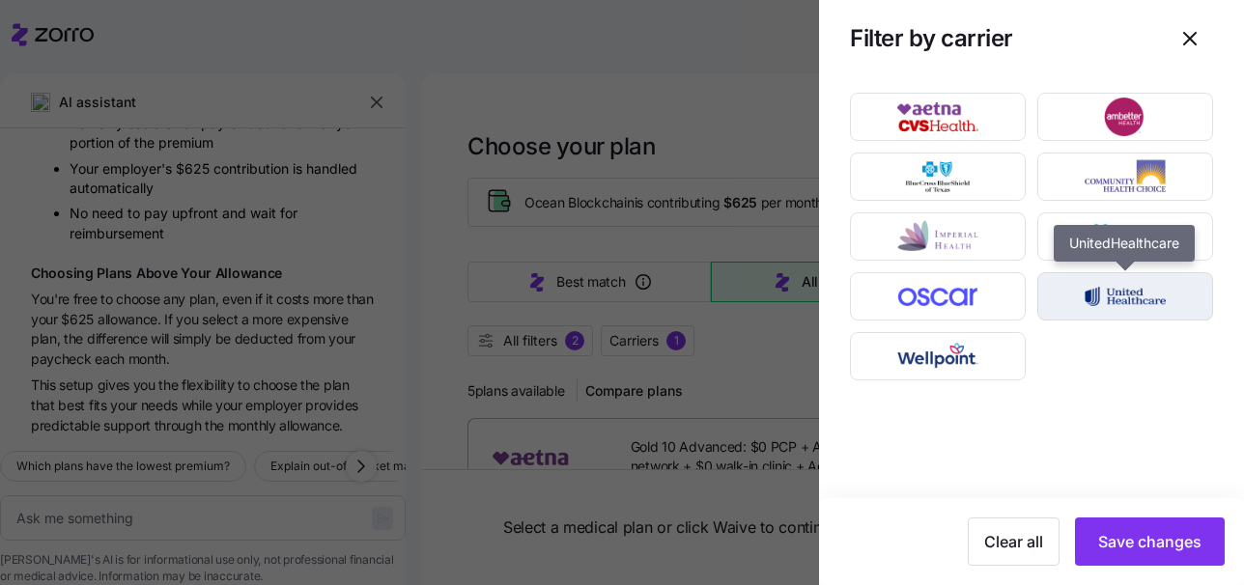
click at [1099, 296] on img "button" at bounding box center [1125, 296] width 142 height 39
click at [1085, 295] on img "button" at bounding box center [1125, 296] width 142 height 39
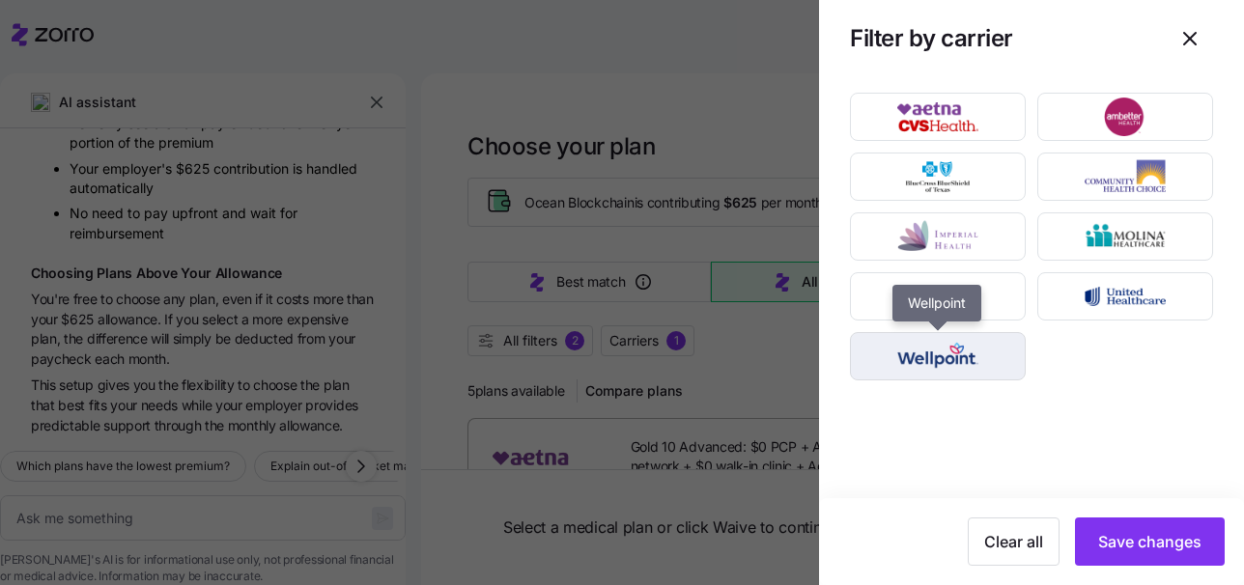
click at [965, 346] on img "button" at bounding box center [938, 356] width 142 height 39
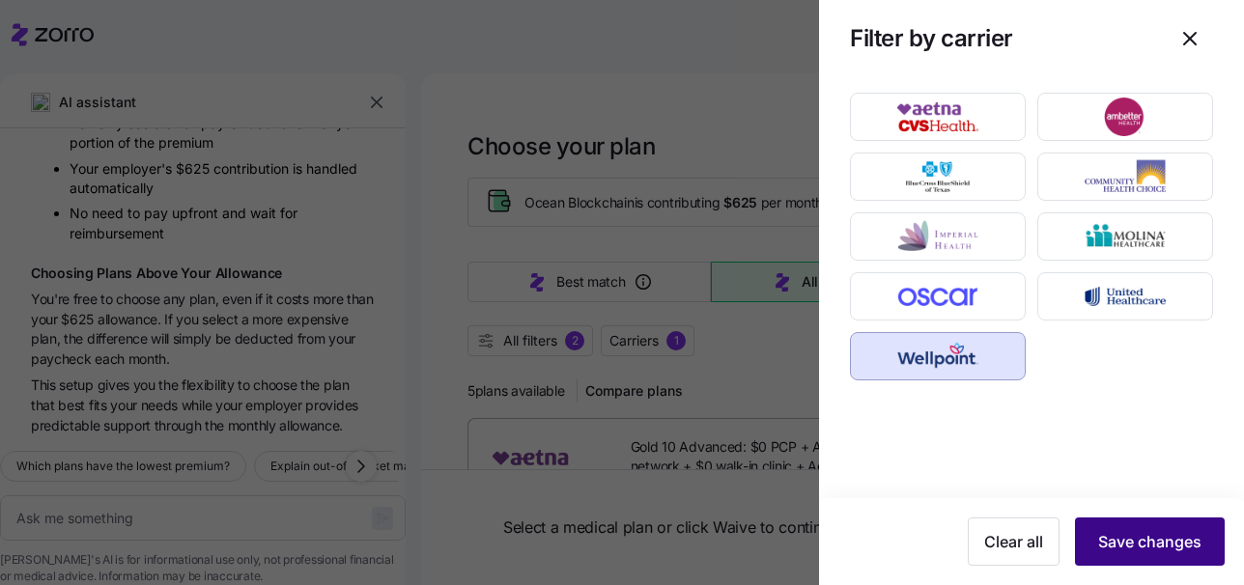
click at [1144, 557] on button "Save changes" at bounding box center [1150, 541] width 150 height 48
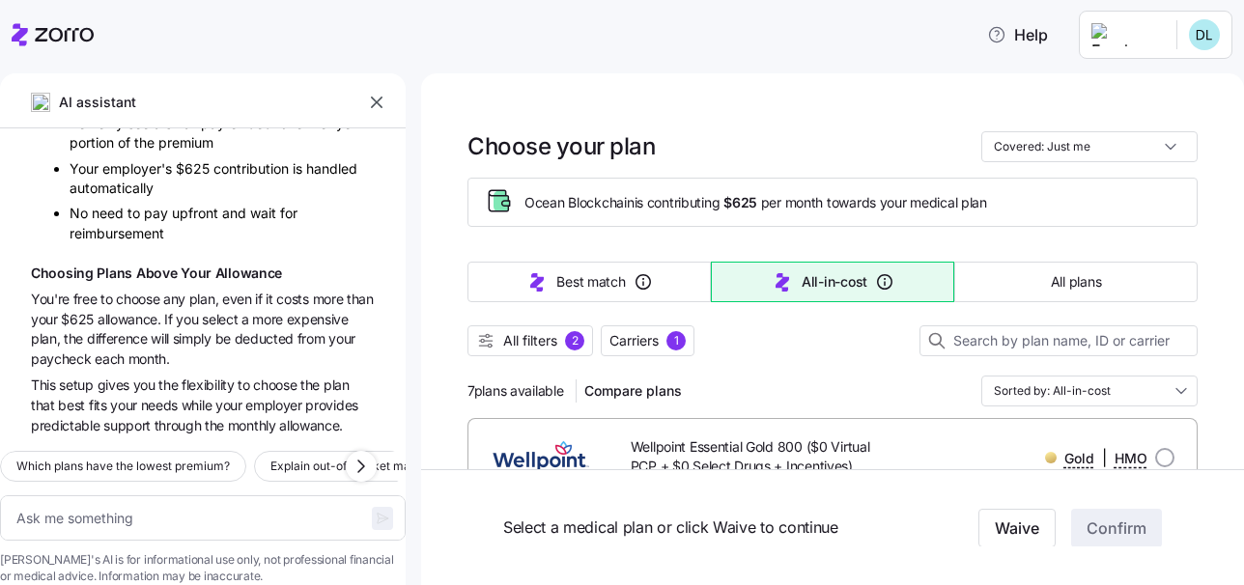
type textarea "x"
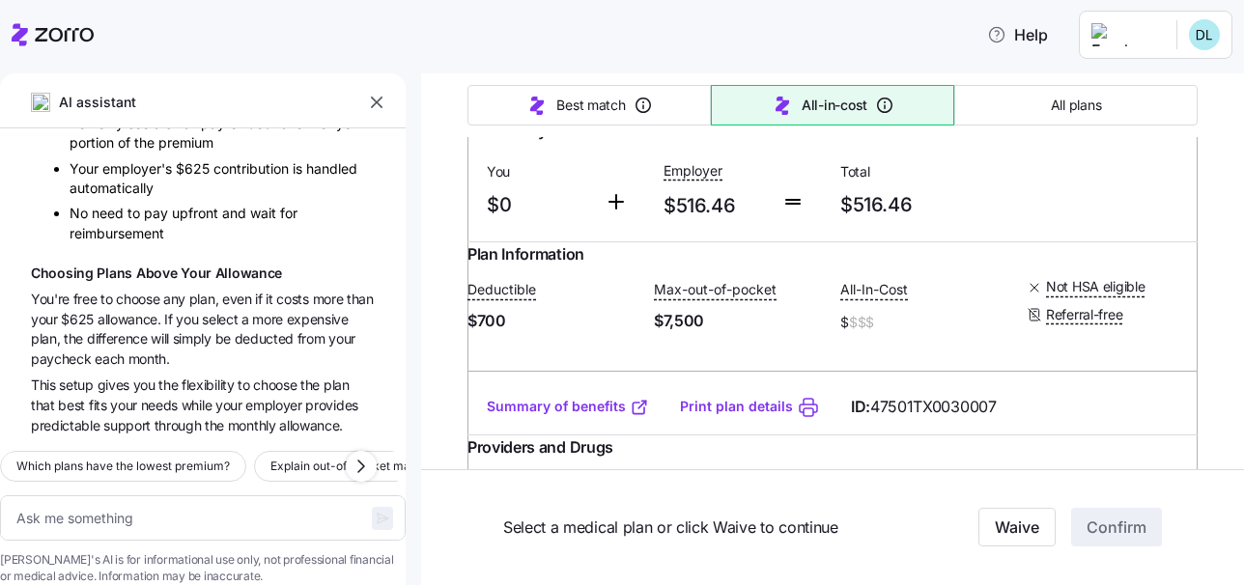
scroll to position [1414, 0]
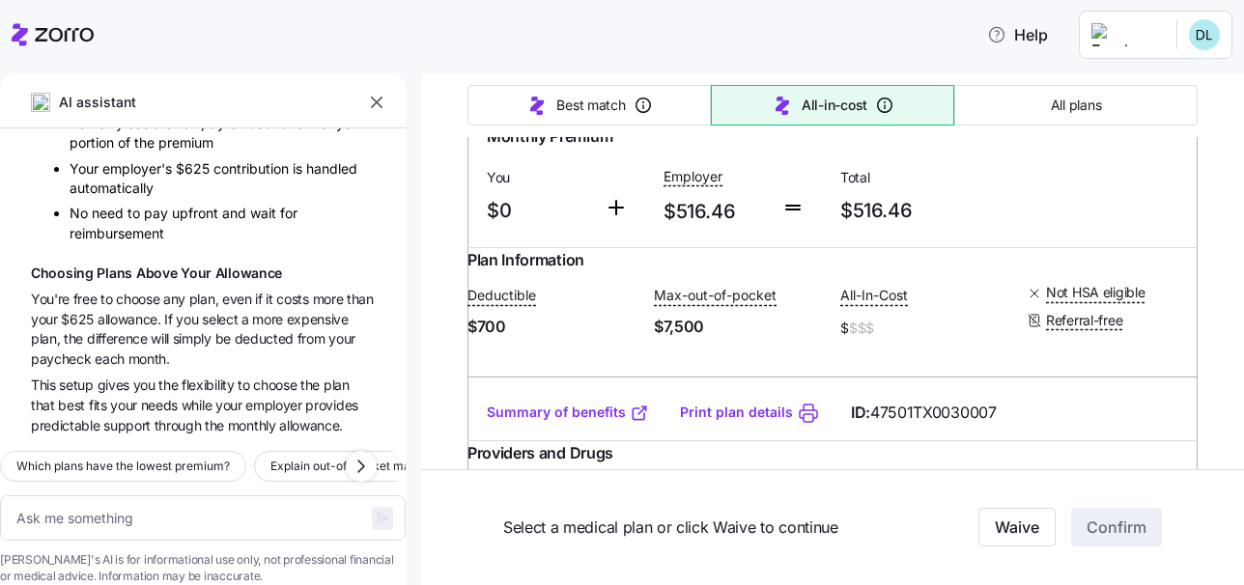
click at [1172, 65] on input "radio" at bounding box center [1164, 54] width 19 height 19
radio input "true"
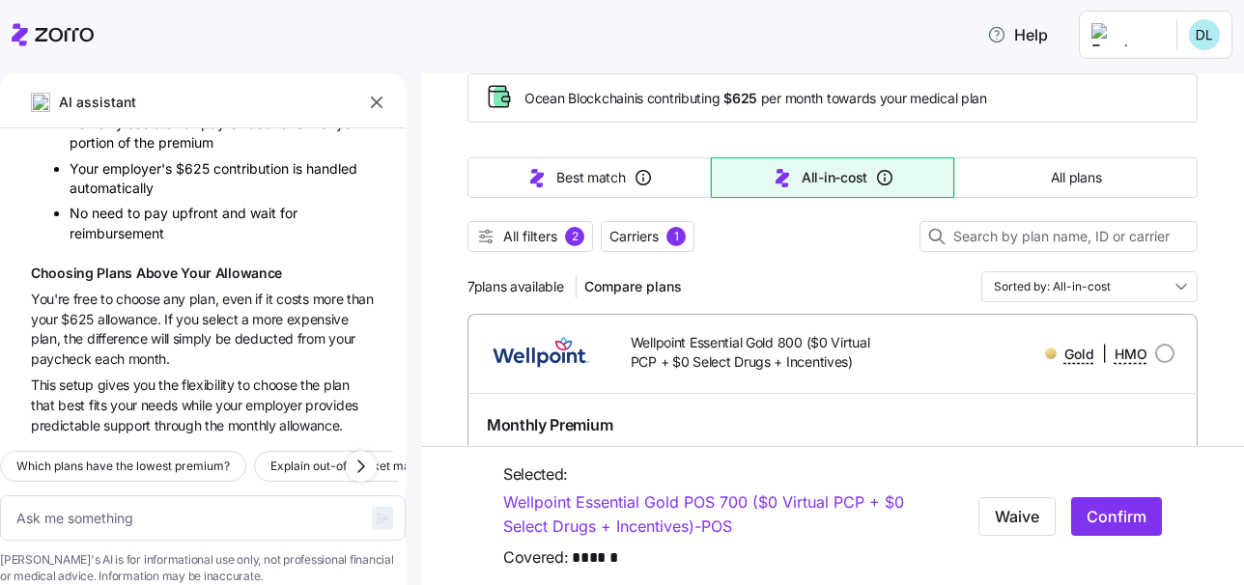
scroll to position [124, 0]
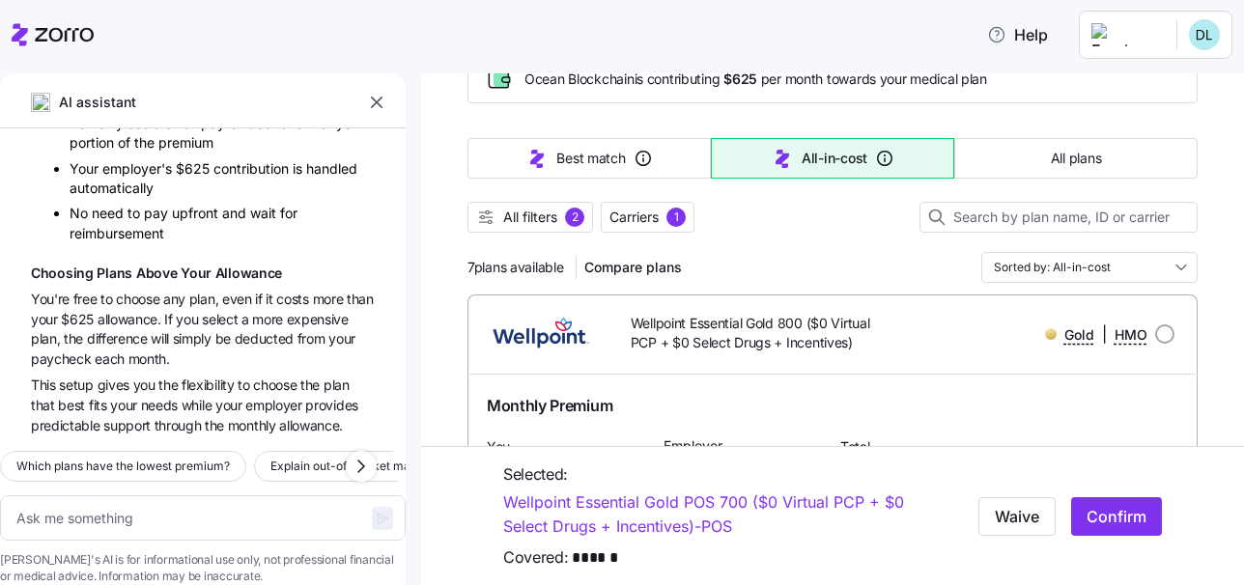
click at [375, 105] on icon "button" at bounding box center [376, 102] width 19 height 19
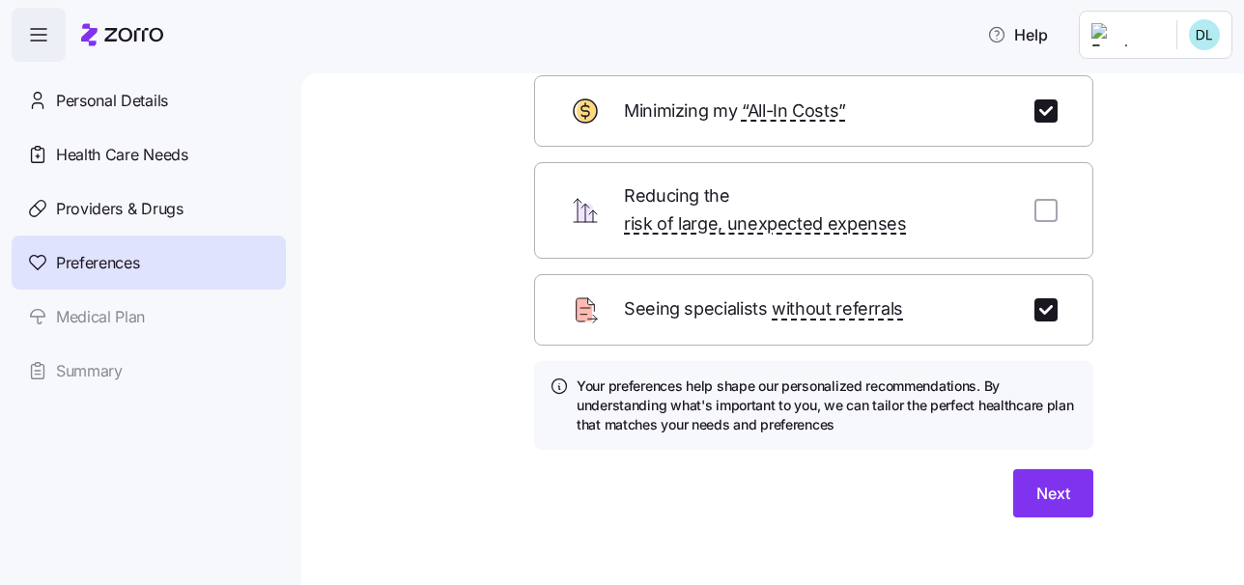
scroll to position [113, 0]
click at [1060, 483] on span "Next" at bounding box center [1053, 494] width 34 height 23
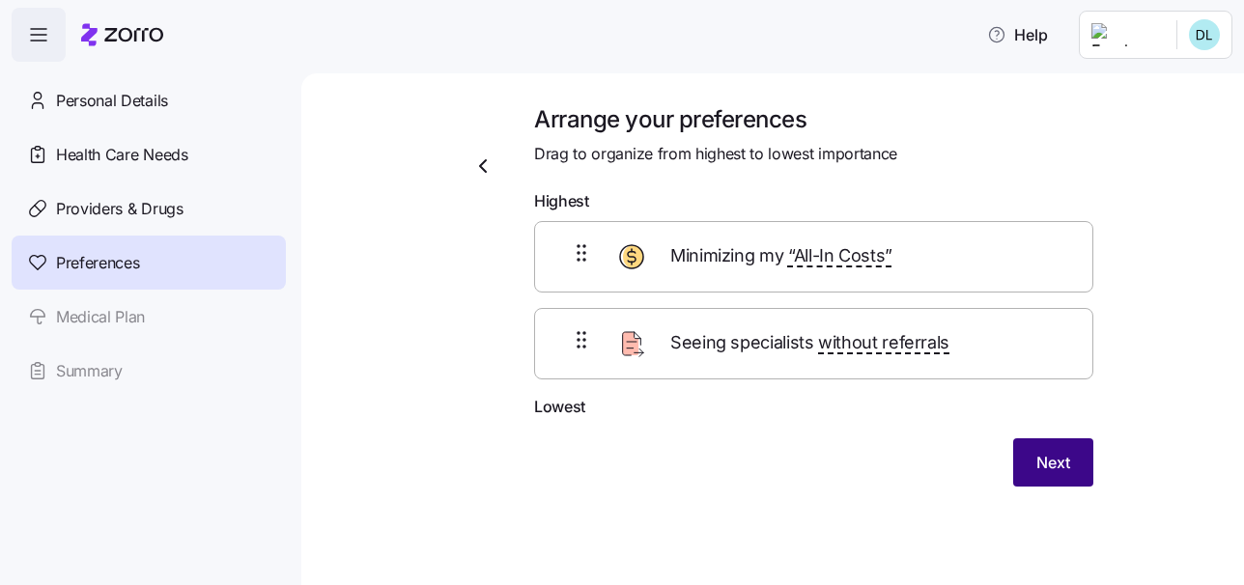
click at [1042, 455] on span "Next" at bounding box center [1053, 462] width 34 height 23
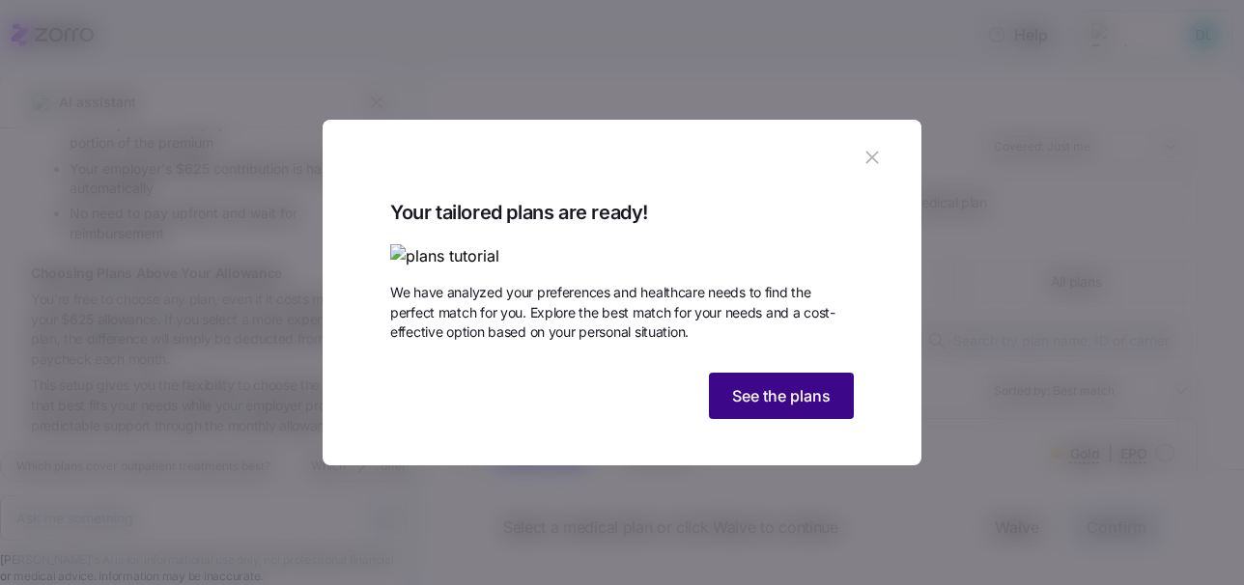
scroll to position [53, 0]
click at [495, 244] on img at bounding box center [621, 256] width 463 height 24
click at [530, 244] on img at bounding box center [621, 256] width 463 height 24
click at [815, 407] on span "See the plans" at bounding box center [781, 395] width 98 height 23
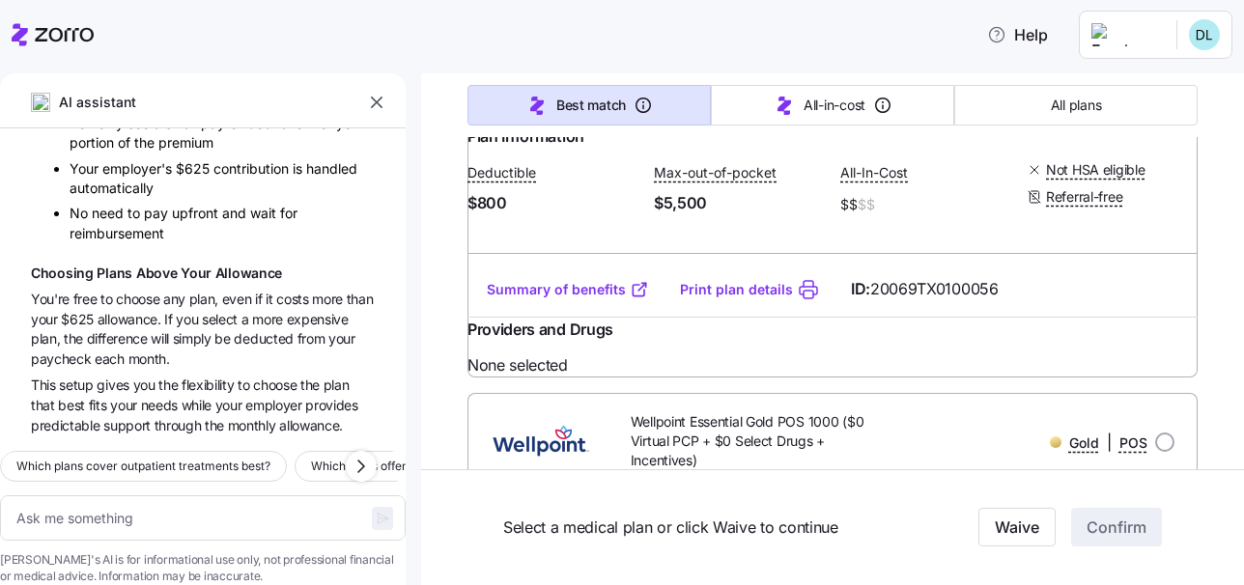
scroll to position [511, 0]
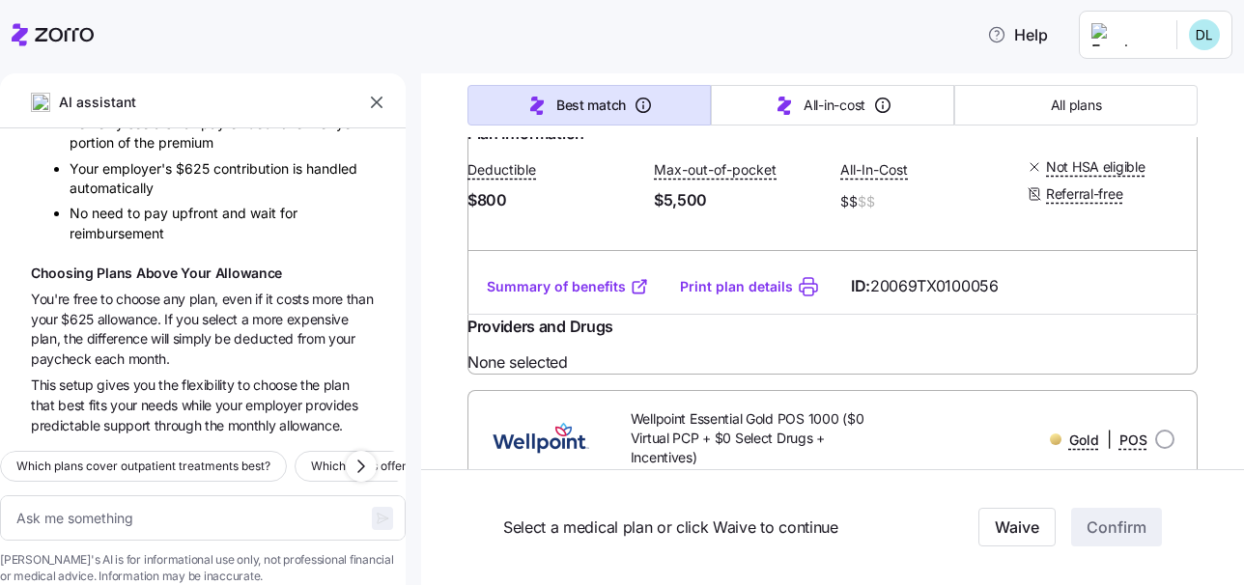
click at [561, 296] on link "Summary of benefits" at bounding box center [568, 286] width 162 height 19
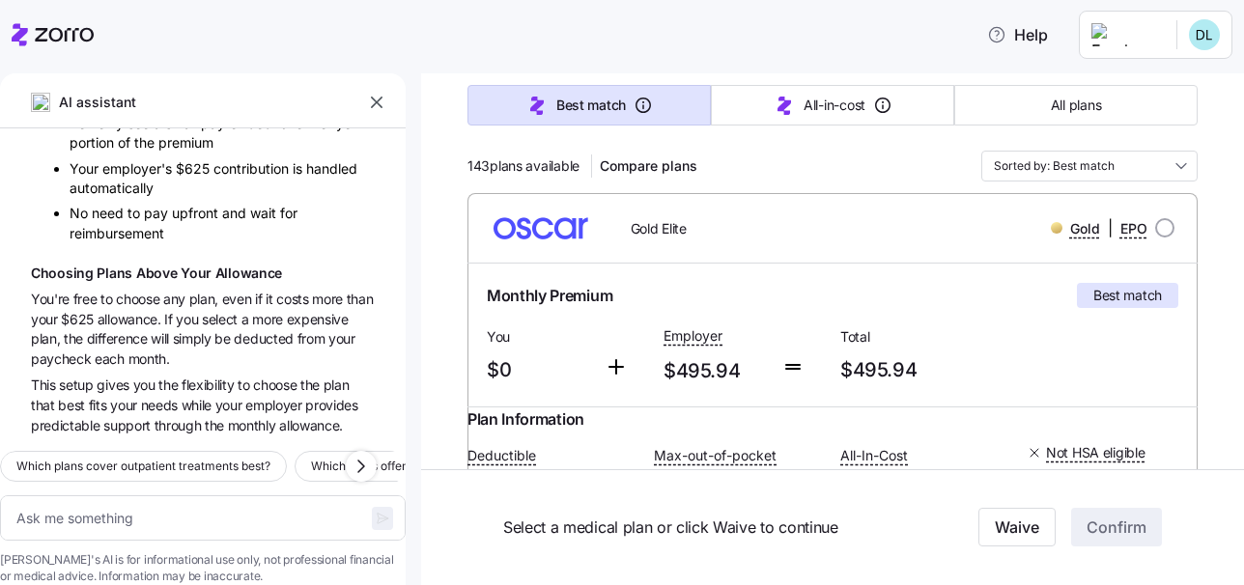
scroll to position [224, 0]
drag, startPoint x: 722, startPoint y: 227, endPoint x: 480, endPoint y: 224, distance: 242.4
click at [480, 224] on div "Gold Elite Gold | EPO" at bounding box center [832, 229] width 730 height 70
click at [782, 248] on div "Gold Elite Gold | EPO" at bounding box center [832, 229] width 699 height 46
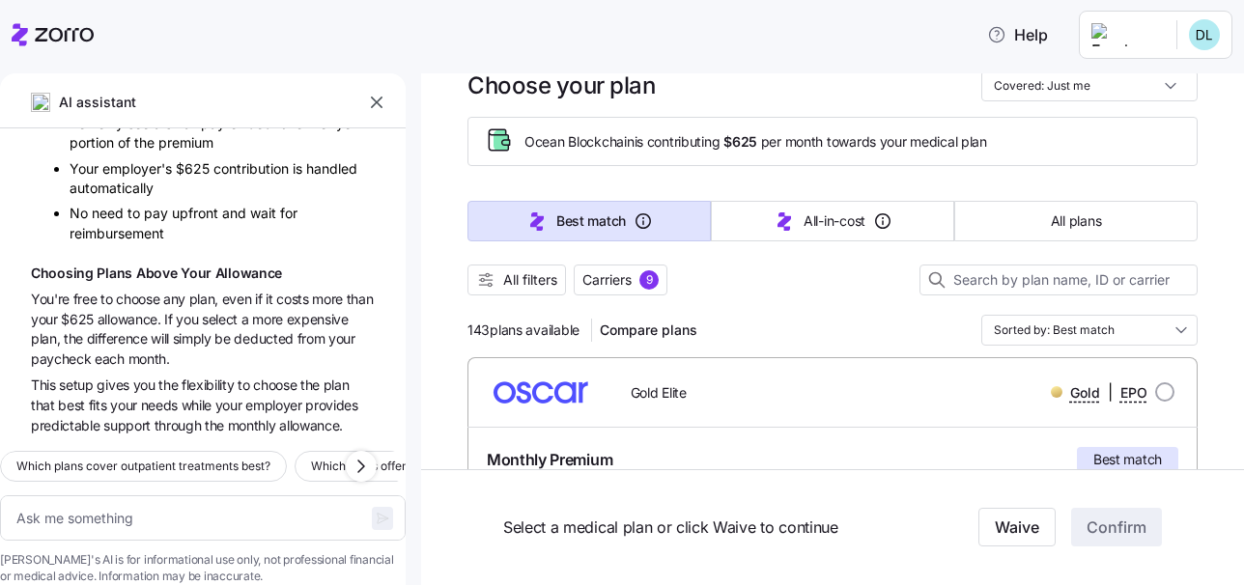
scroll to position [34, 0]
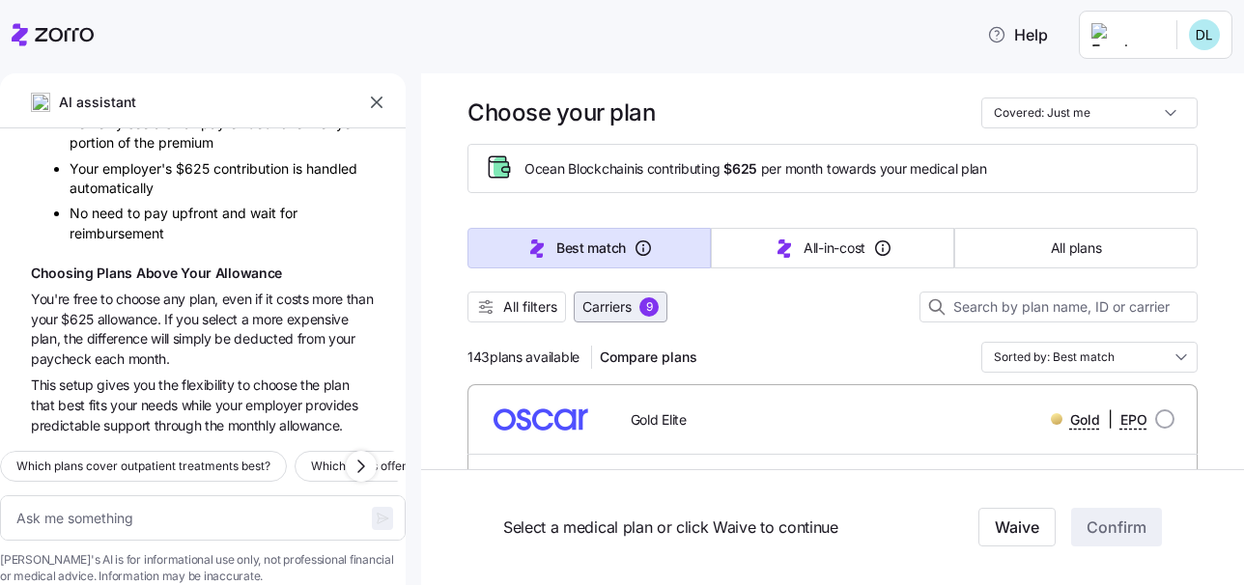
click at [622, 299] on span "Carriers" at bounding box center [606, 306] width 49 height 19
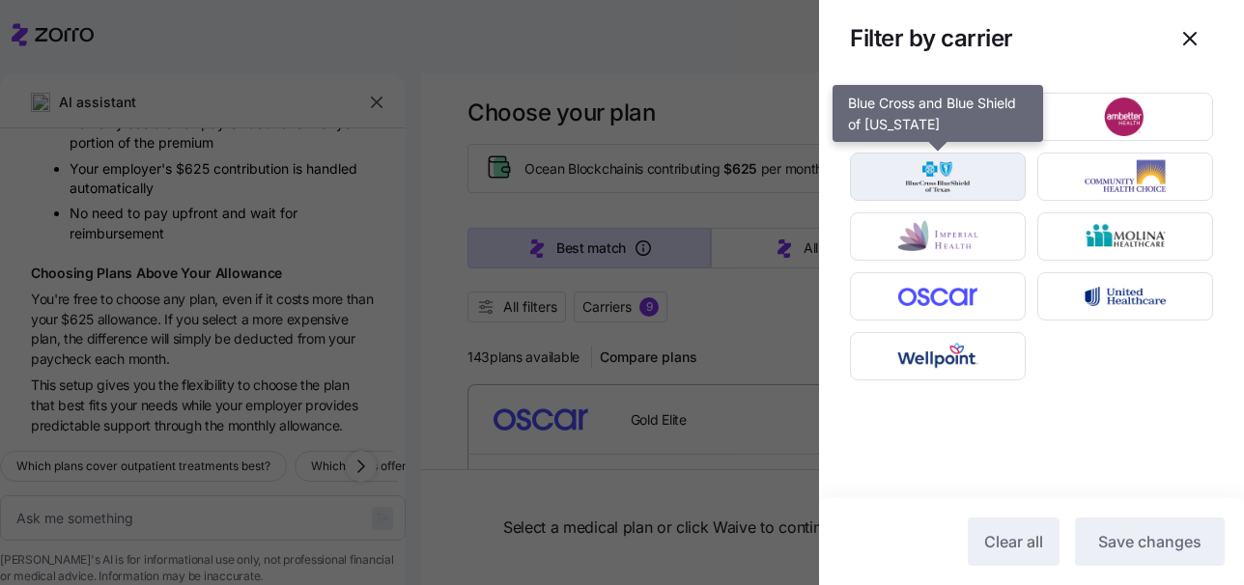
click at [946, 179] on img "button" at bounding box center [938, 176] width 142 height 39
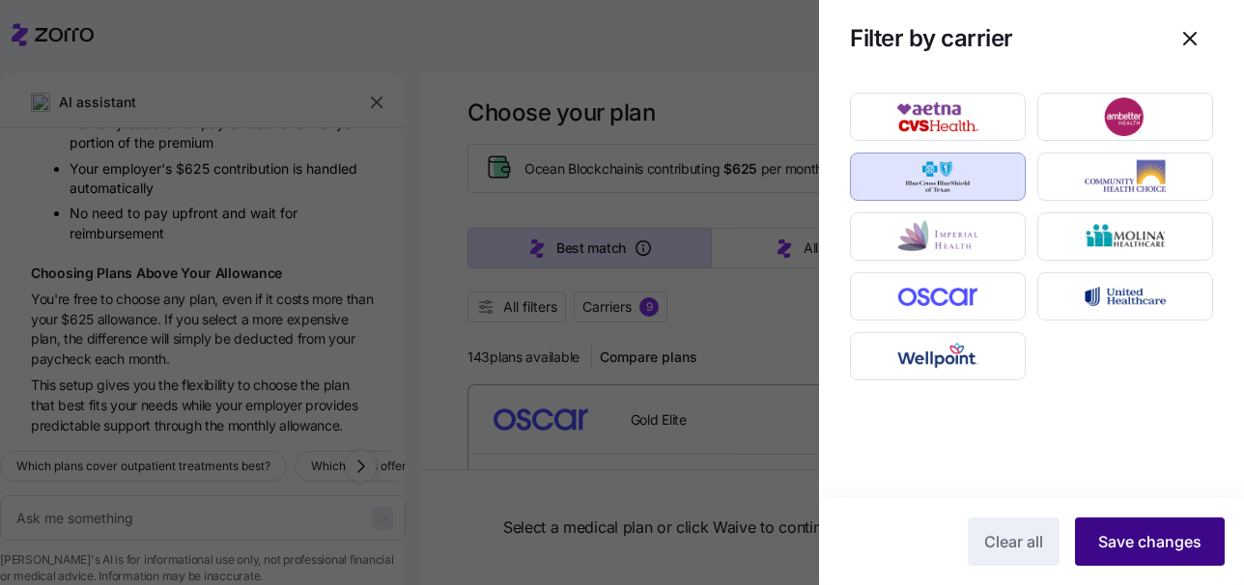
click at [1165, 553] on span "Save changes" at bounding box center [1149, 541] width 103 height 23
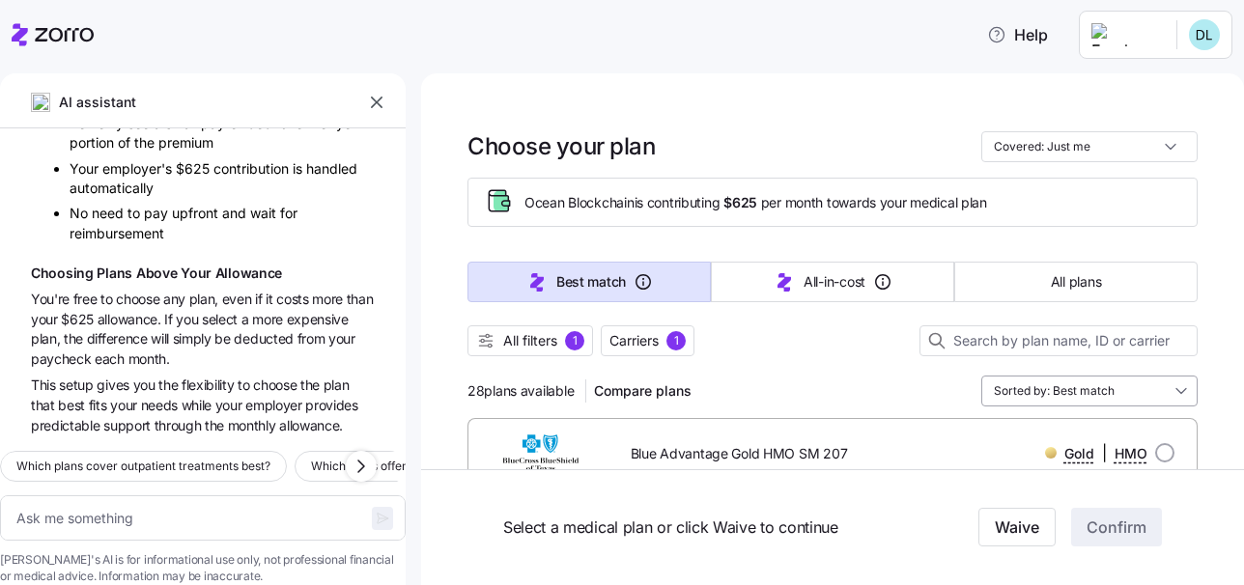
scroll to position [0, 0]
click at [1105, 342] on input at bounding box center [1058, 340] width 278 height 31
click at [1103, 386] on input "Sorted by: Best match" at bounding box center [1089, 391] width 216 height 31
click at [835, 381] on div "28 plans available Compare plans Sorted by: Best match" at bounding box center [832, 391] width 730 height 31
click at [523, 335] on span "All filters" at bounding box center [530, 340] width 54 height 19
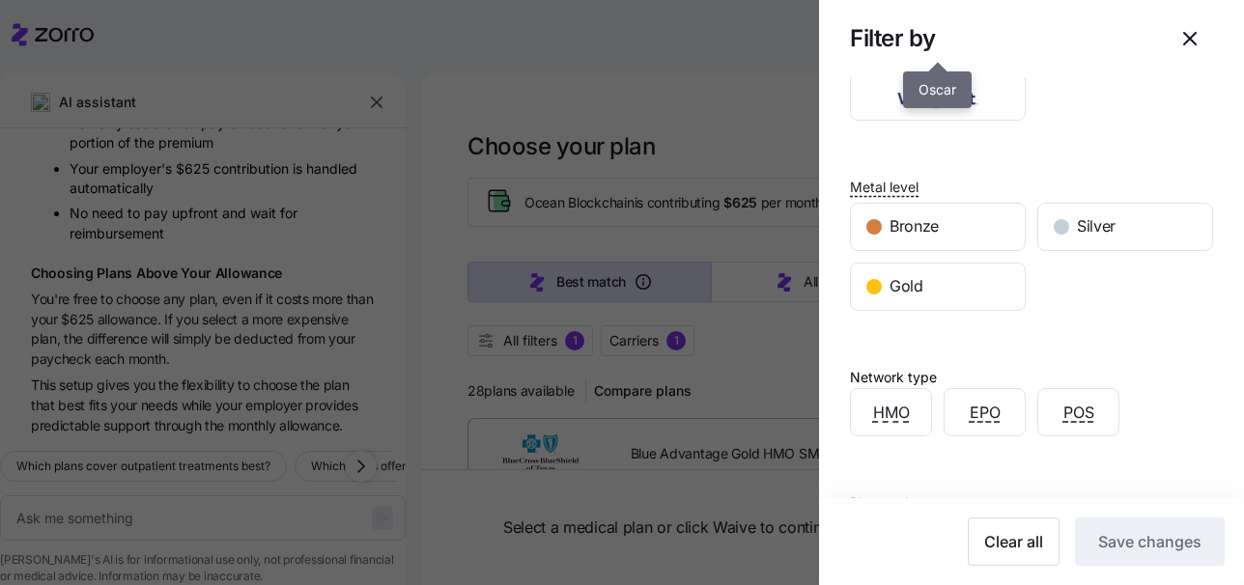
scroll to position [277, 0]
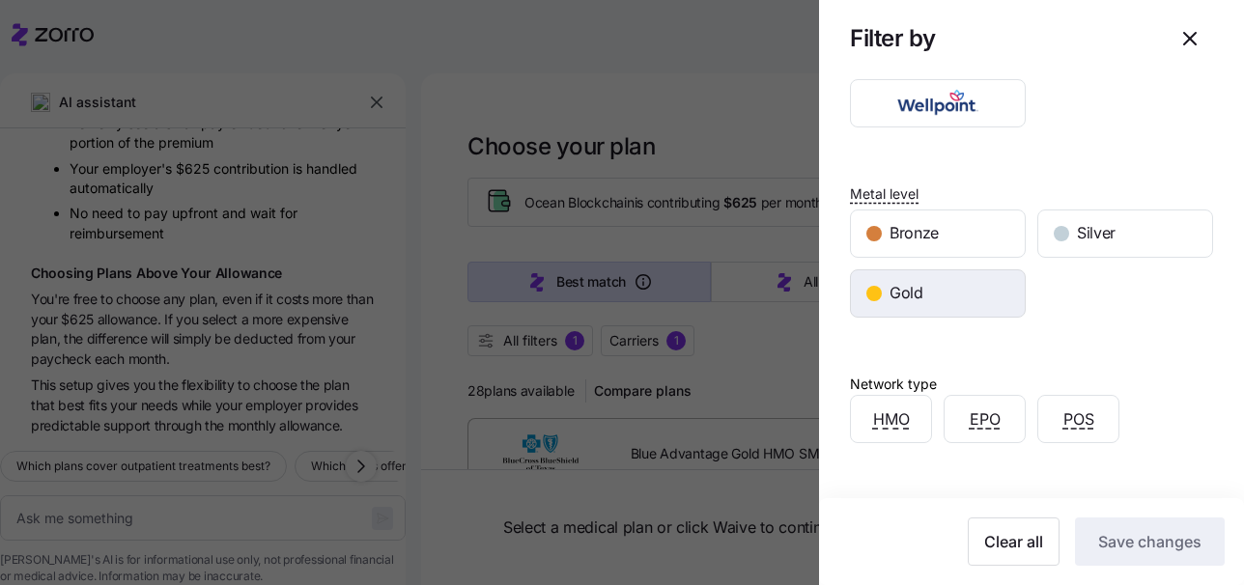
click at [920, 300] on span "Gold" at bounding box center [906, 293] width 34 height 24
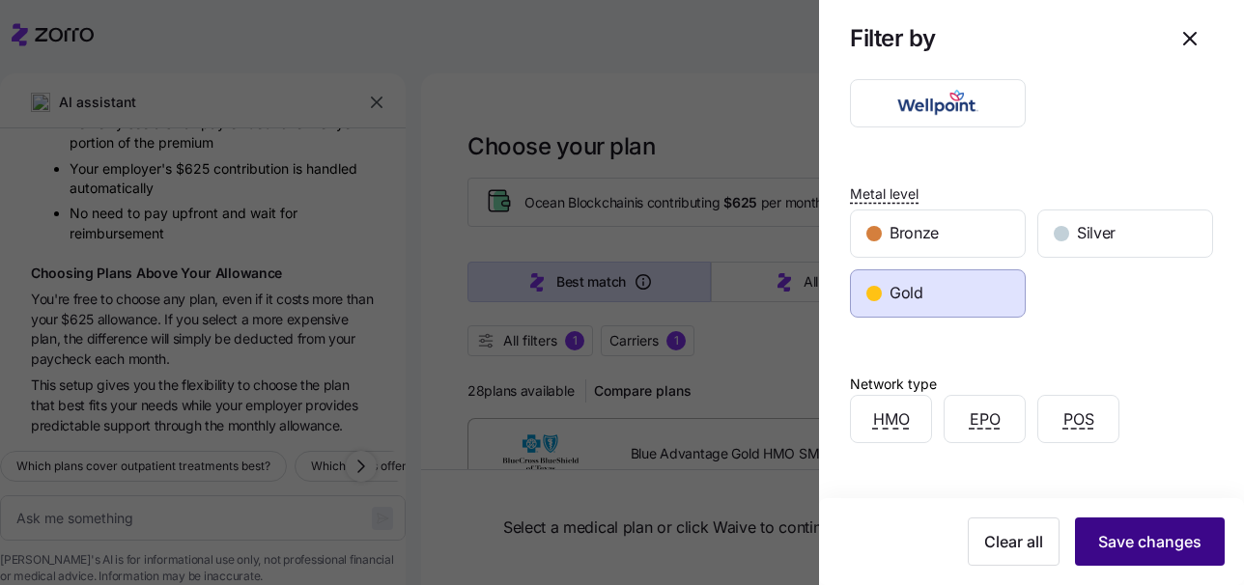
click at [1131, 532] on span "Save changes" at bounding box center [1149, 541] width 103 height 23
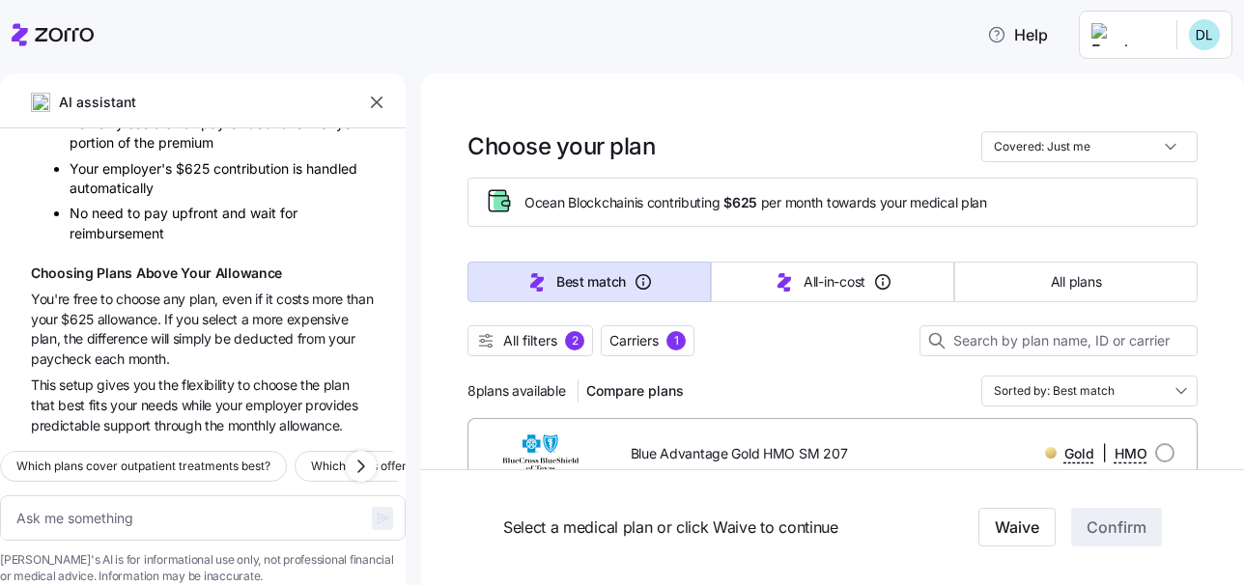
scroll to position [0, 0]
click at [549, 350] on span "All filters" at bounding box center [530, 340] width 54 height 19
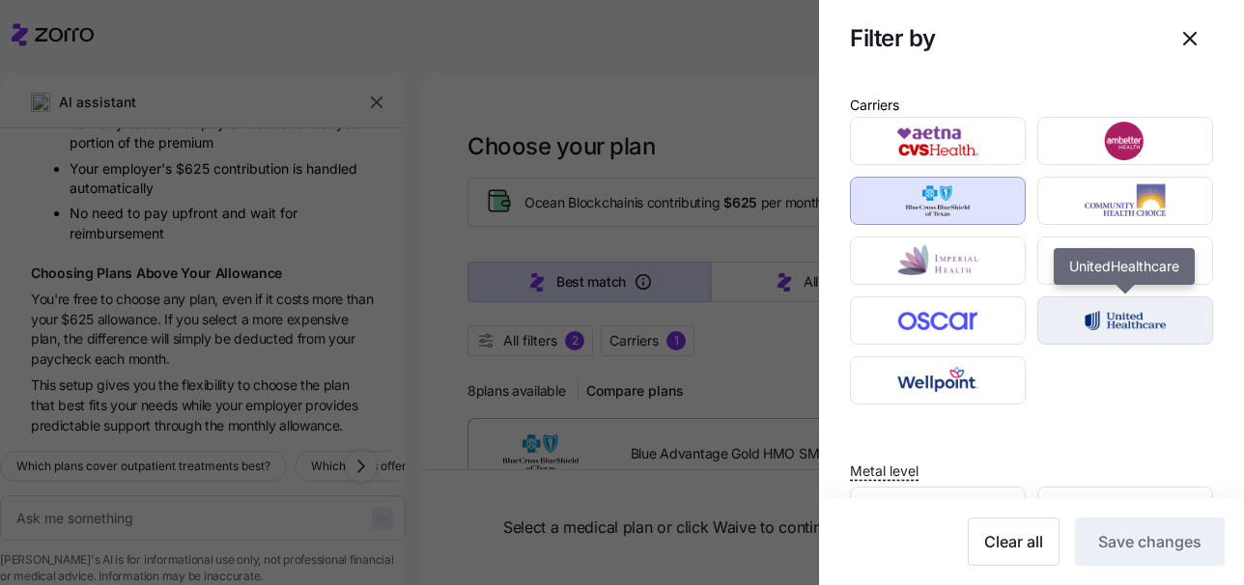
click at [1098, 333] on img "button" at bounding box center [1125, 320] width 142 height 39
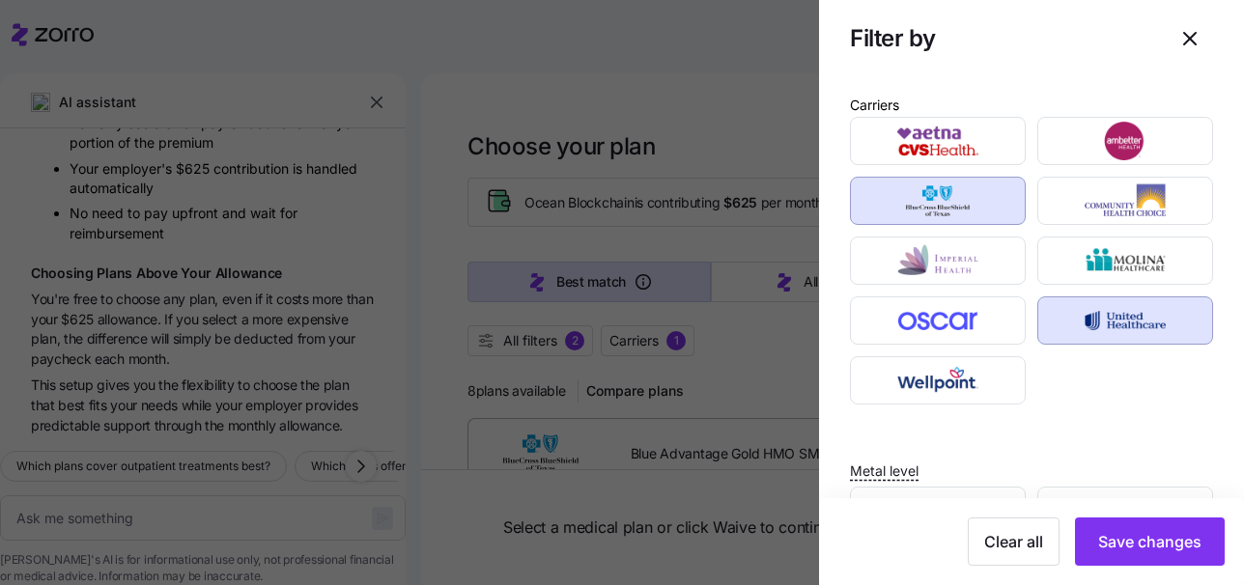
click at [960, 202] on img "button" at bounding box center [938, 201] width 142 height 39
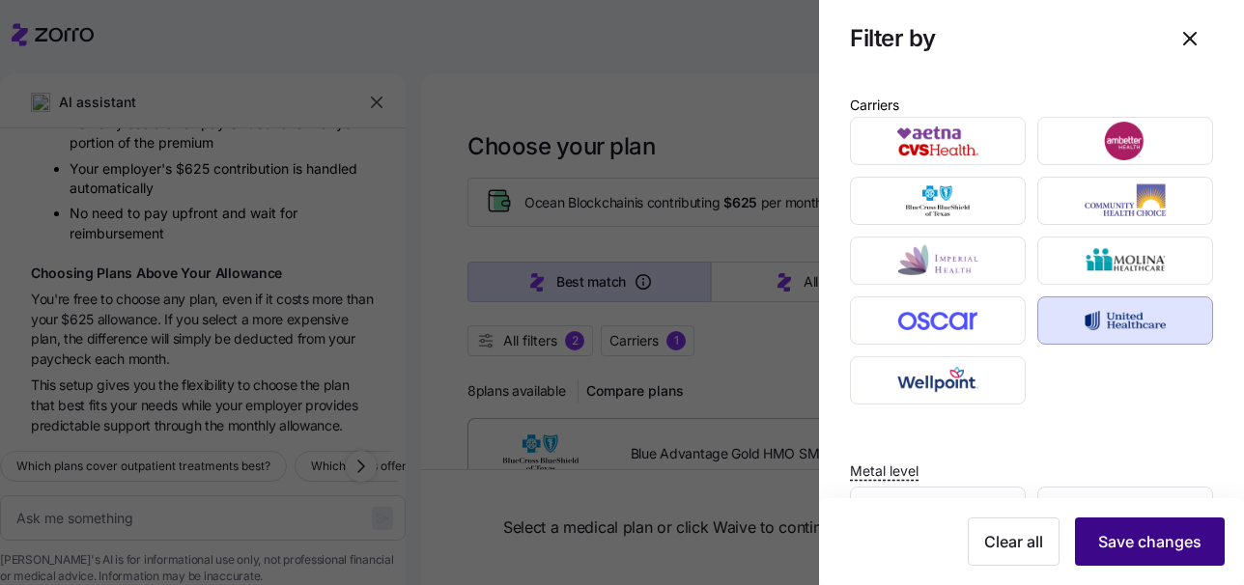
click at [1138, 547] on span "Save changes" at bounding box center [1149, 541] width 103 height 23
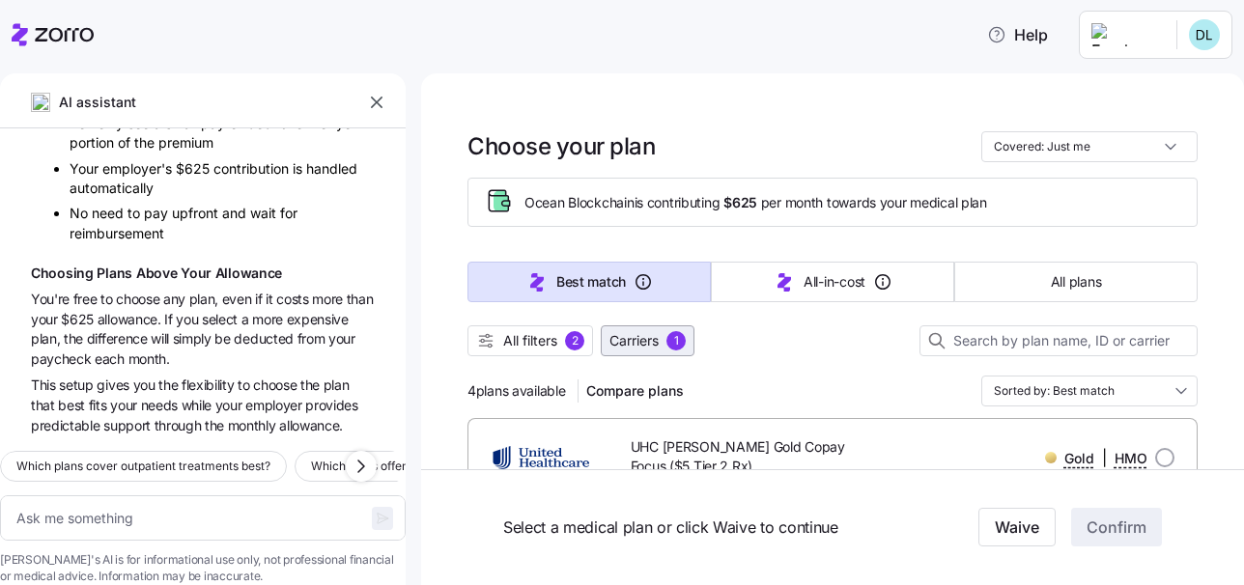
click at [664, 344] on span "Carriers 1" at bounding box center [647, 340] width 76 height 19
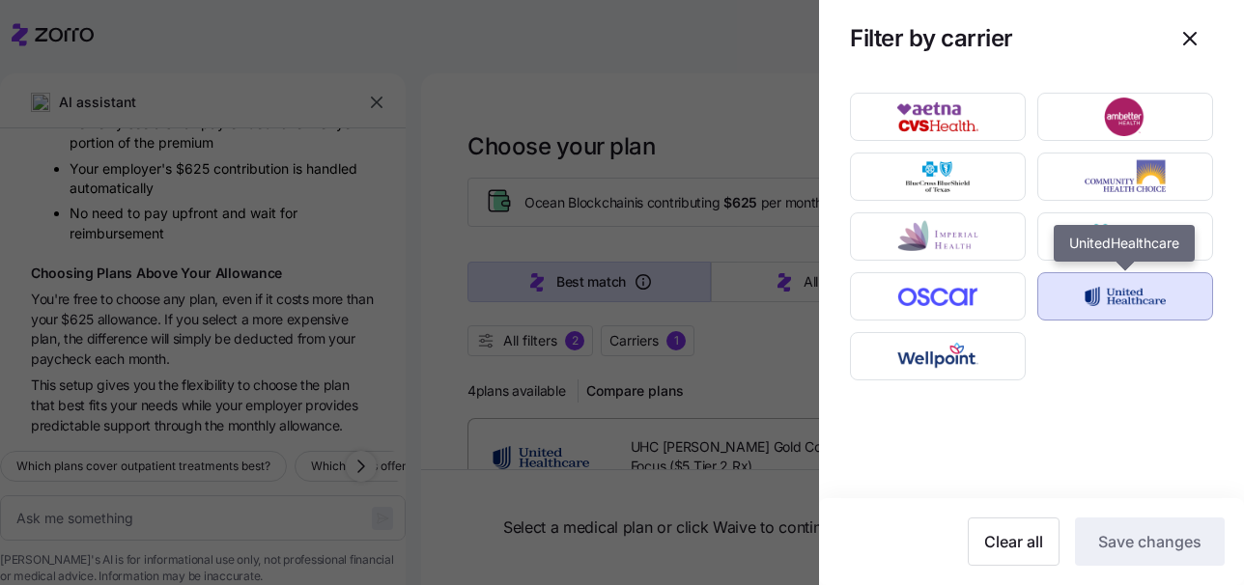
click at [1075, 300] on img "button" at bounding box center [1125, 296] width 142 height 39
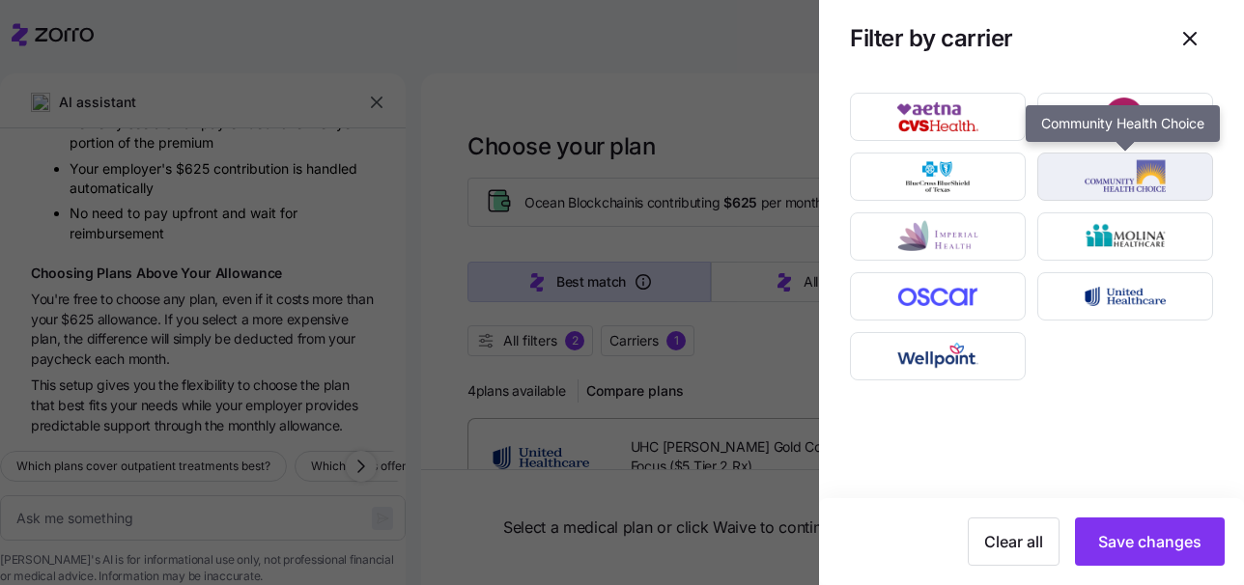
click at [1083, 186] on img "button" at bounding box center [1125, 176] width 142 height 39
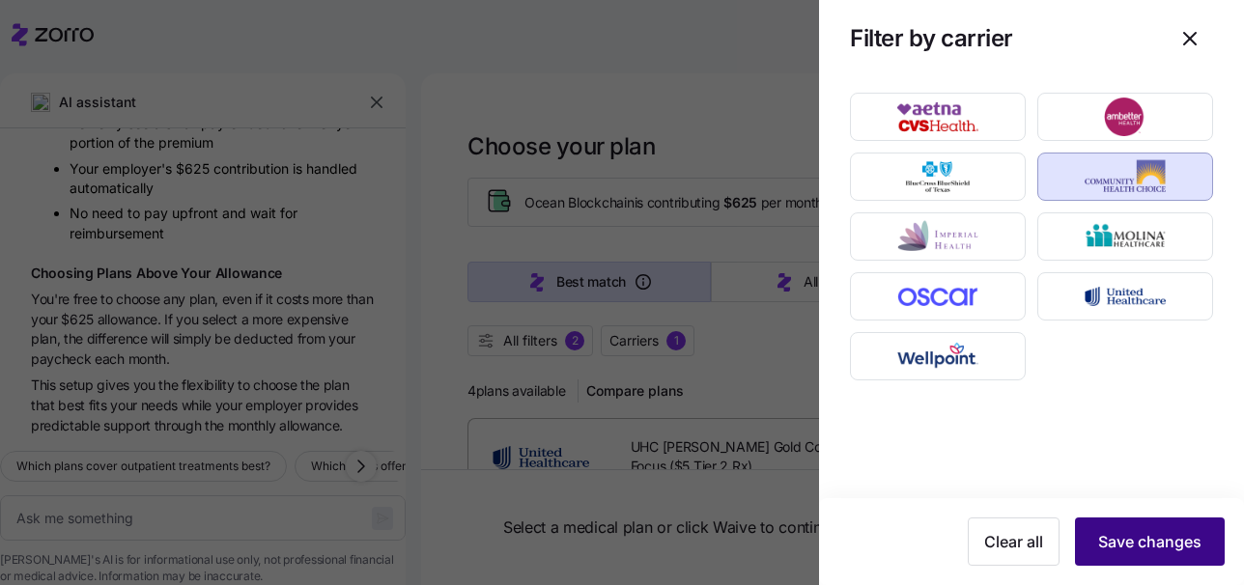
click at [1161, 527] on button "Save changes" at bounding box center [1150, 541] width 150 height 48
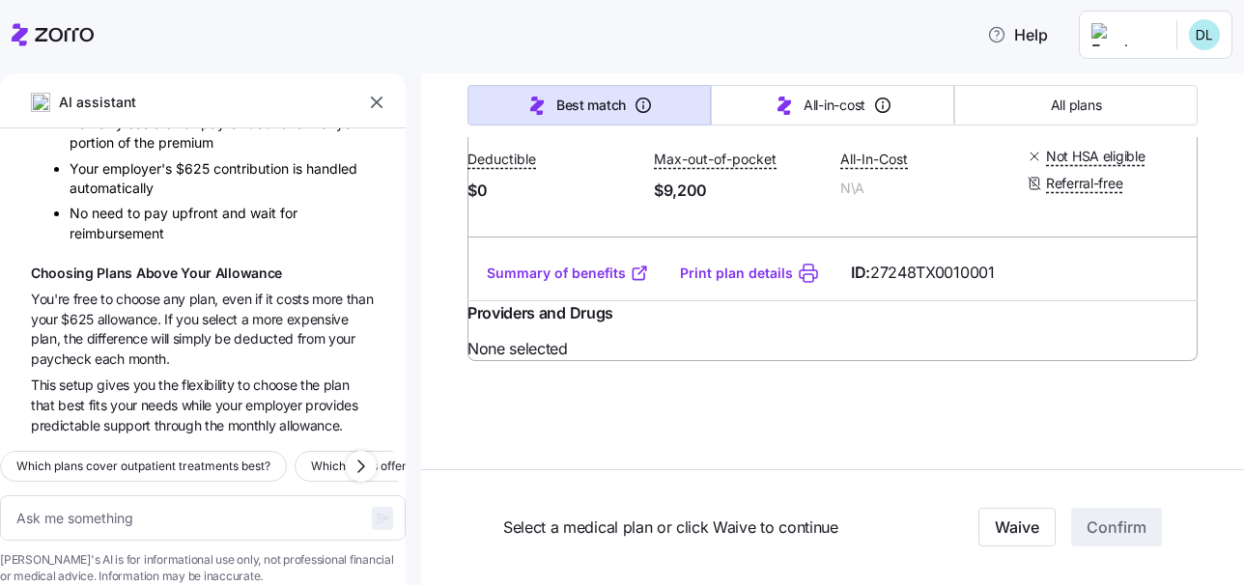
scroll to position [3332, 0]
click at [571, 283] on link "Summary of benefits" at bounding box center [568, 273] width 162 height 19
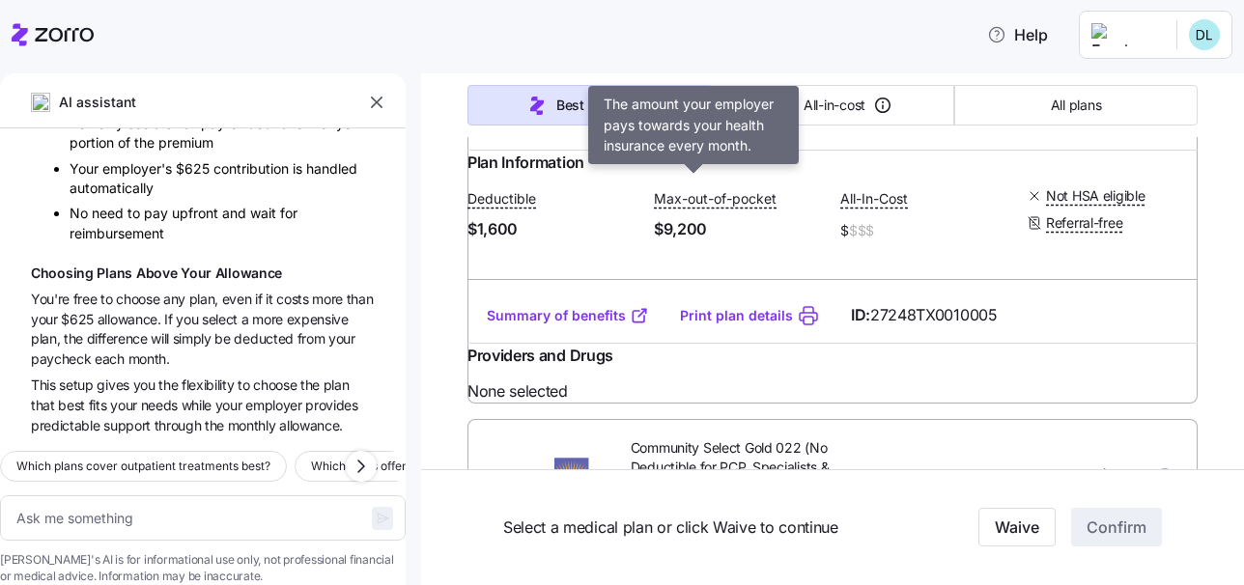
scroll to position [1604, 0]
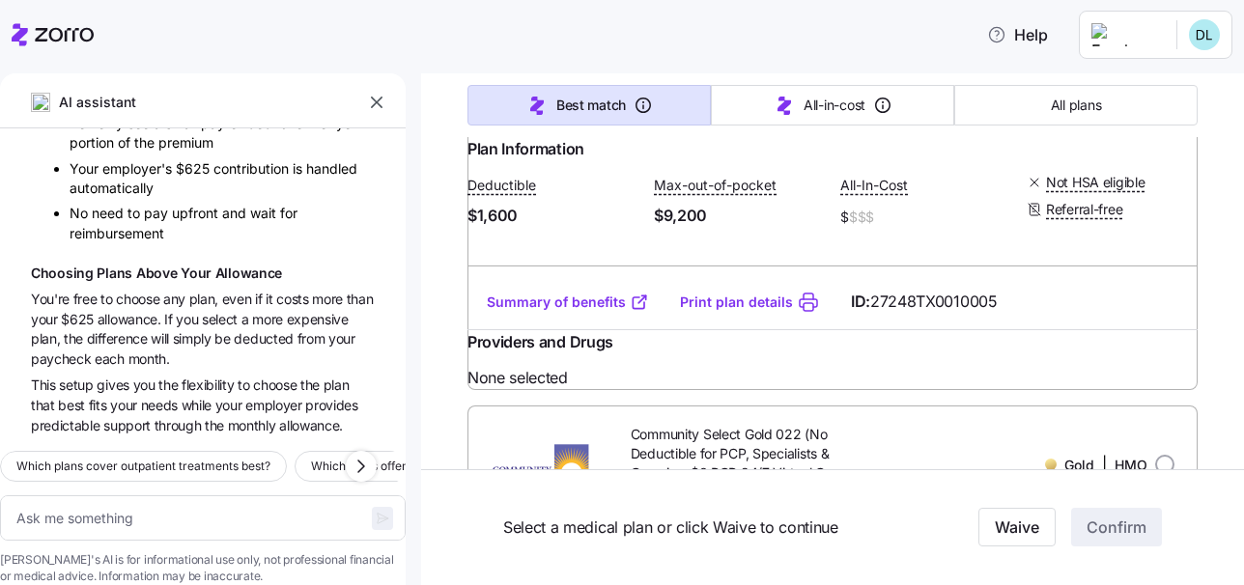
click at [564, 312] on link "Summary of benefits" at bounding box center [568, 302] width 162 height 19
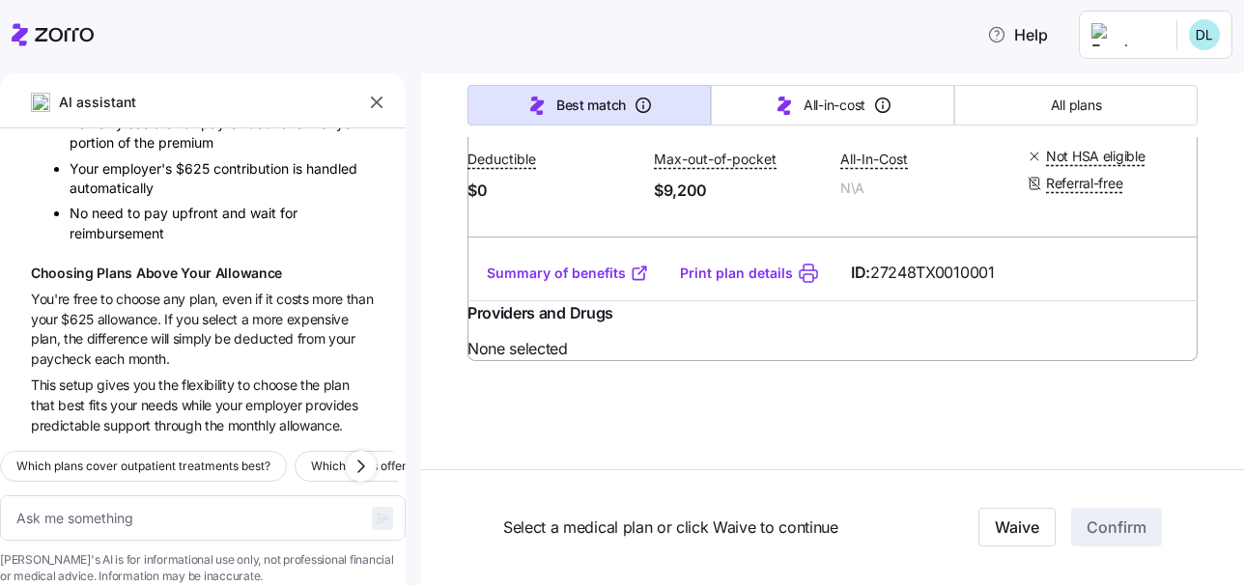
scroll to position [3251, 0]
click at [585, 283] on link "Summary of benefits" at bounding box center [568, 273] width 162 height 19
type textarea "x"
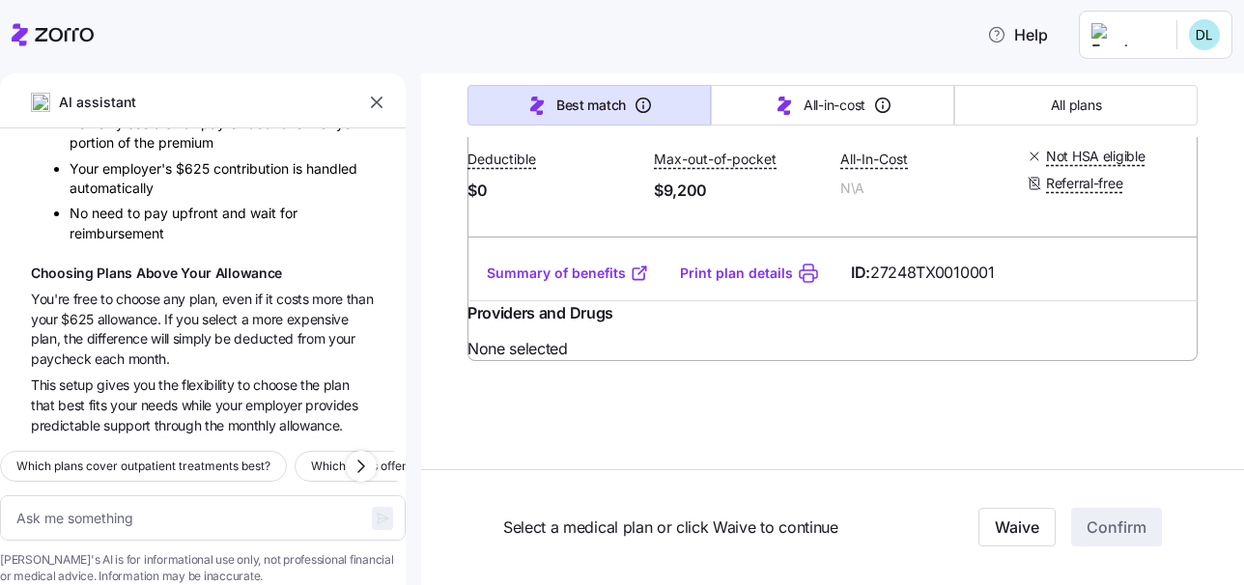
radio input "true"
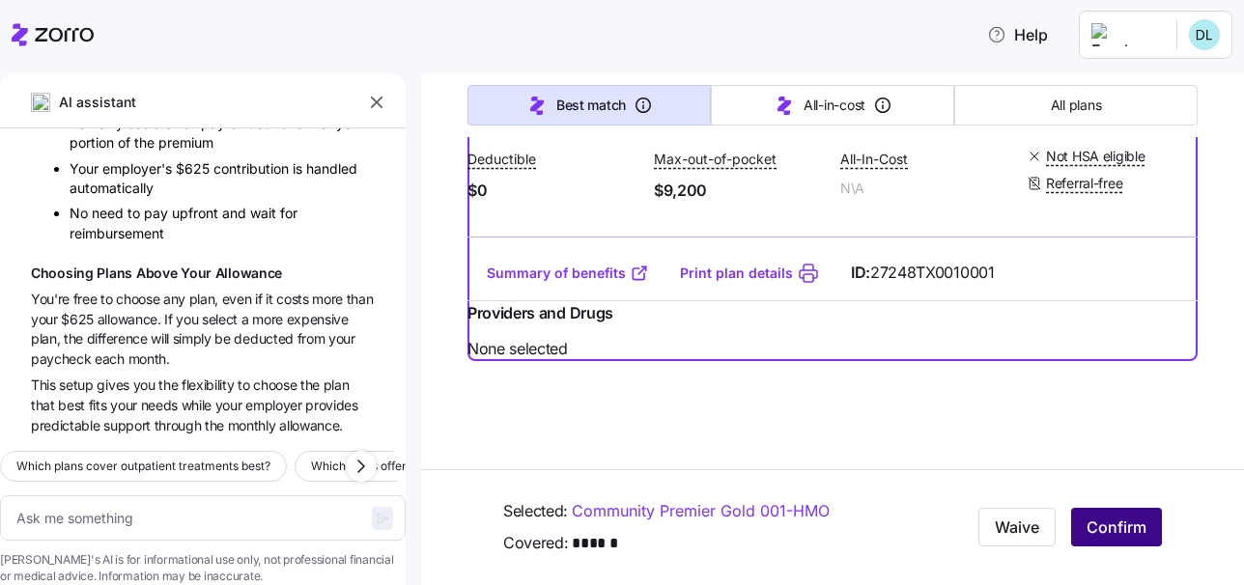
click at [1119, 517] on span "Confirm" at bounding box center [1116, 527] width 60 height 23
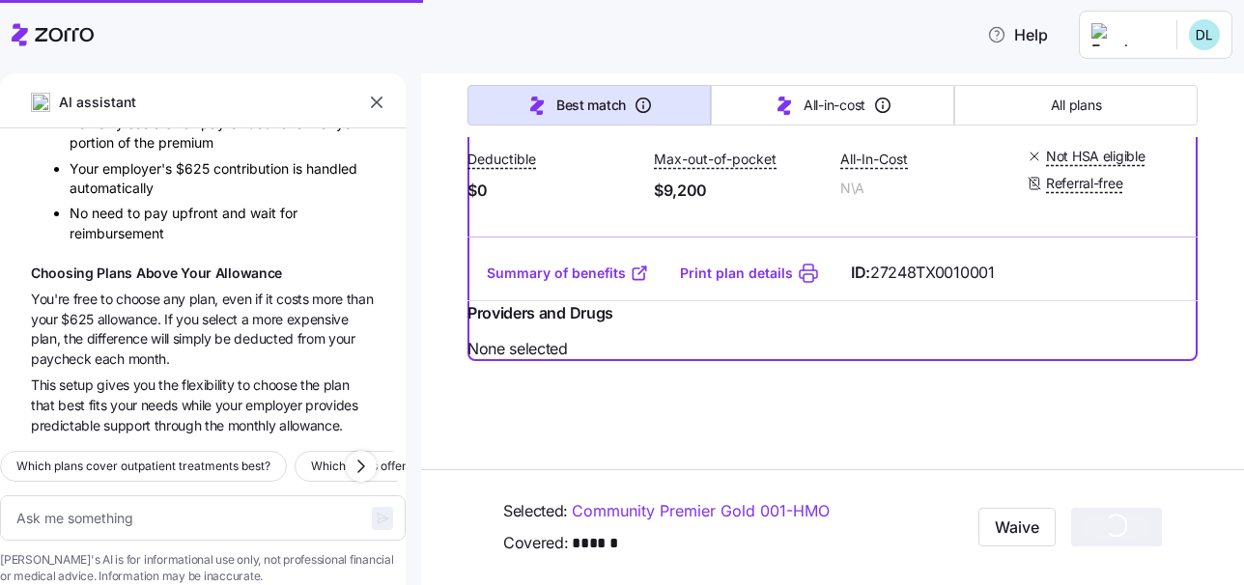
type textarea "x"
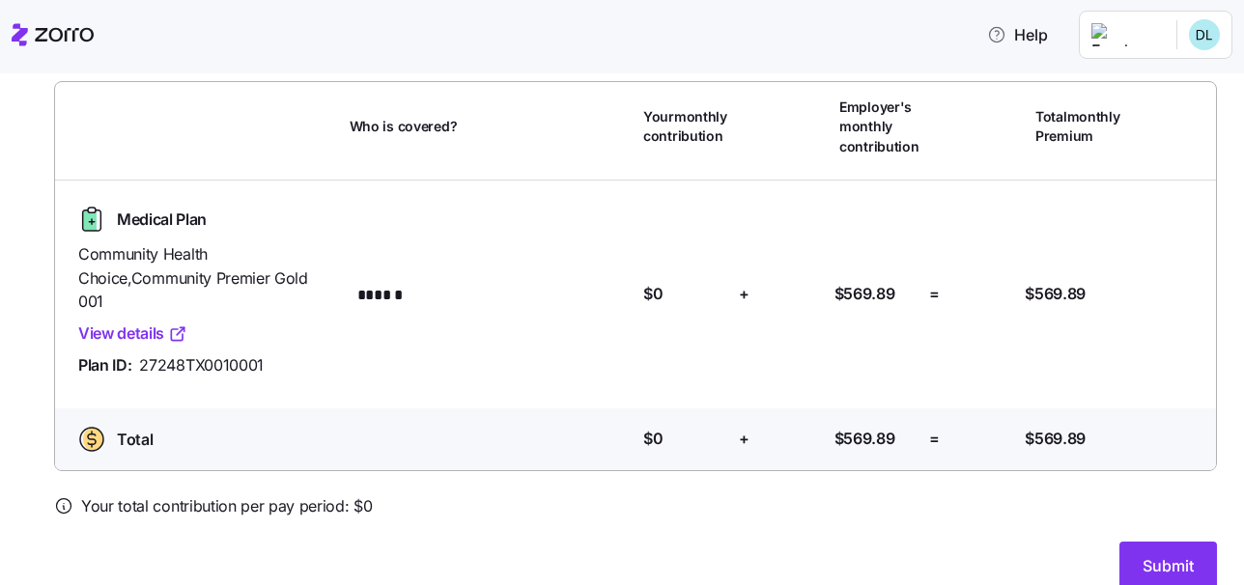
scroll to position [133, 0]
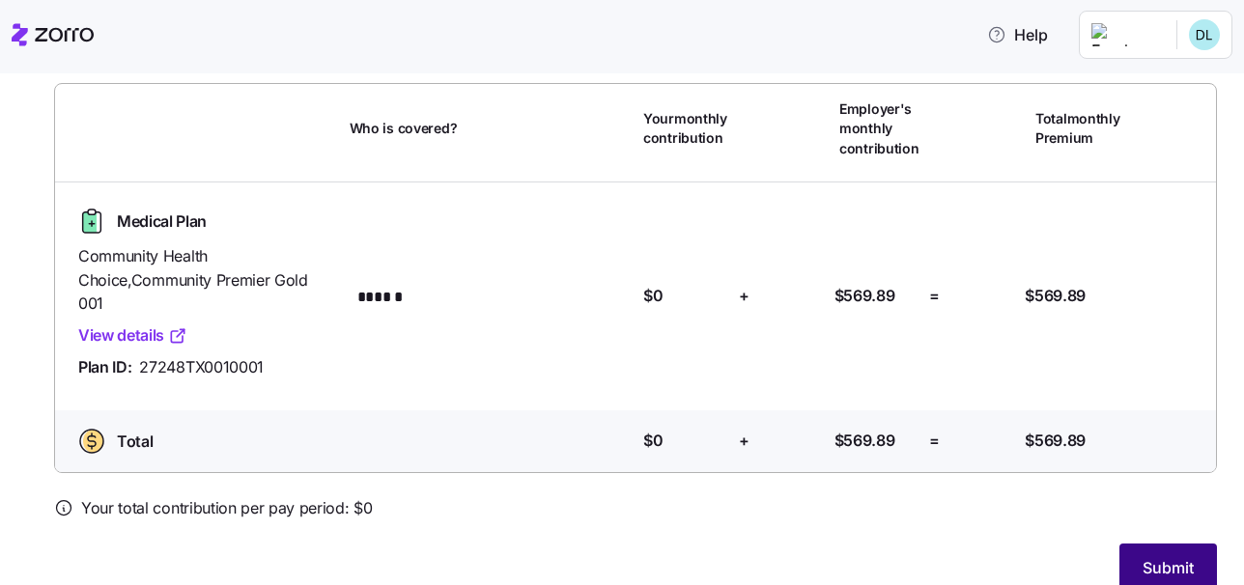
click at [1167, 556] on span "Submit" at bounding box center [1167, 567] width 51 height 23
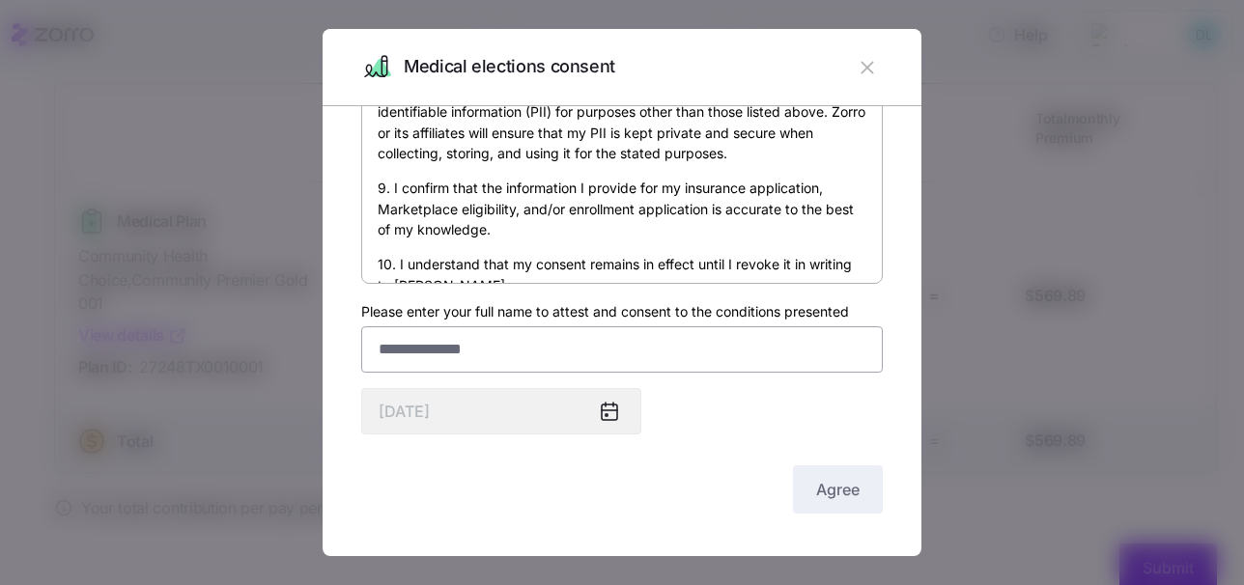
scroll to position [120, 0]
click at [571, 348] on input "Please enter your full name to attest and consent to the conditions presented" at bounding box center [621, 349] width 521 height 46
type input "*"
type input "*********"
click at [746, 489] on div "Agree" at bounding box center [621, 489] width 521 height 48
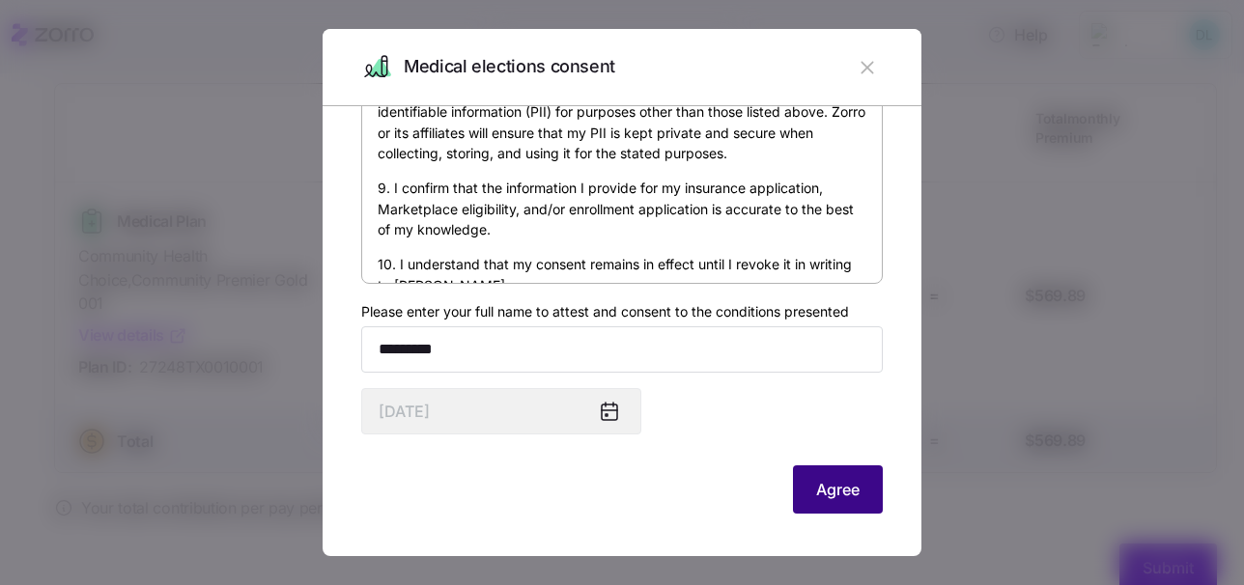
click at [819, 492] on span "Agree" at bounding box center [837, 489] width 43 height 23
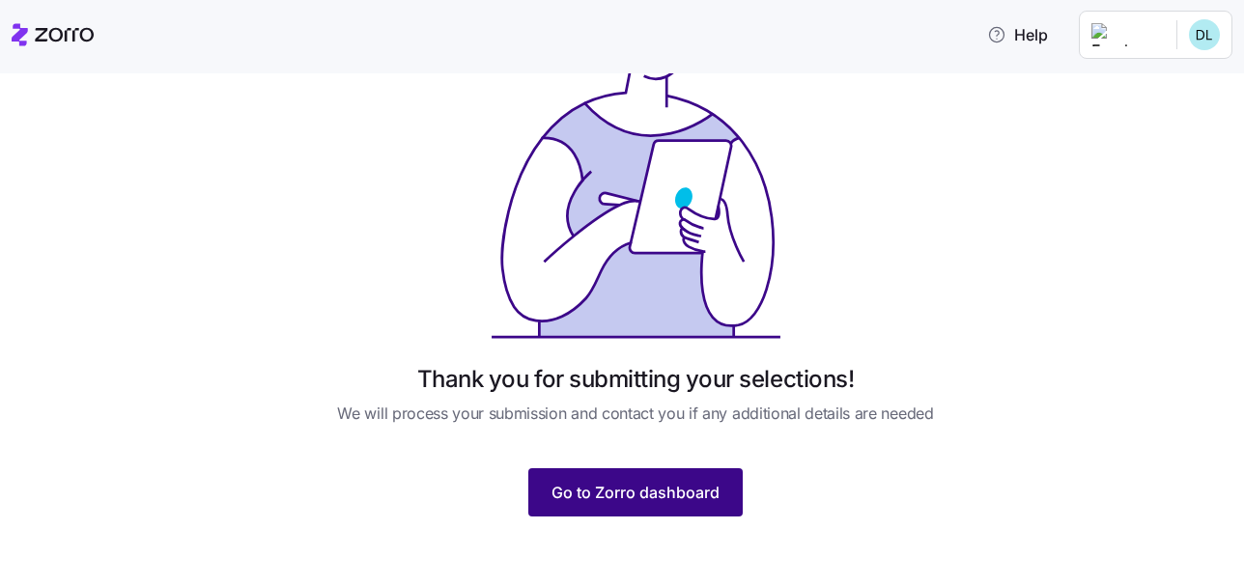
click at [671, 479] on button "Go to Zorro dashboard" at bounding box center [635, 492] width 214 height 48
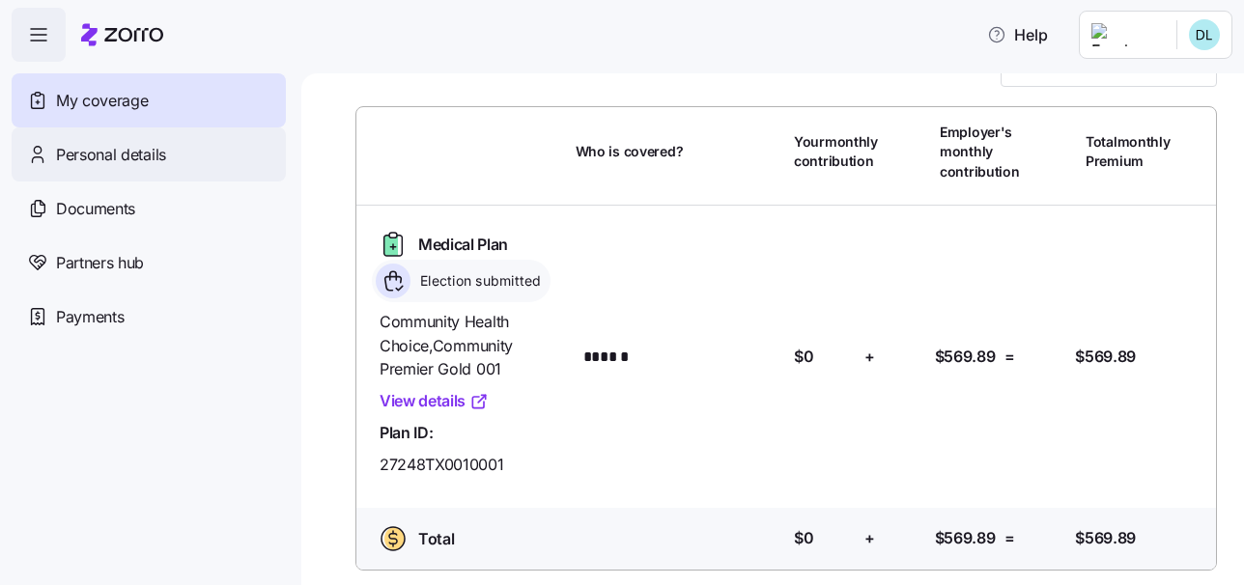
click at [132, 145] on span "Personal details" at bounding box center [111, 155] width 110 height 24
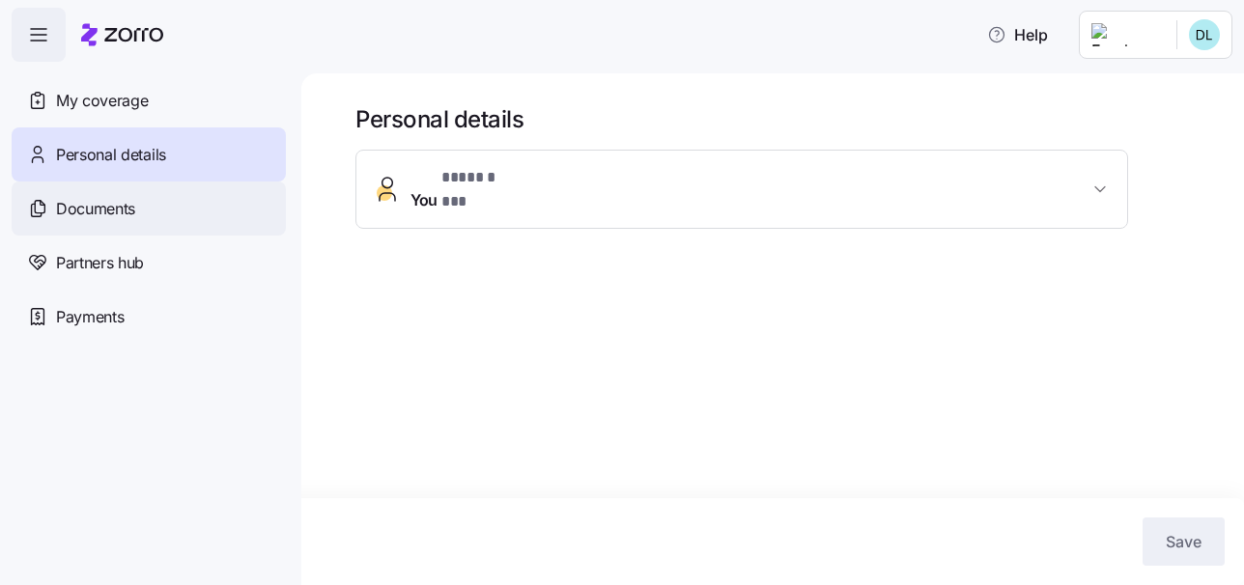
click at [115, 213] on span "Documents" at bounding box center [95, 209] width 79 height 24
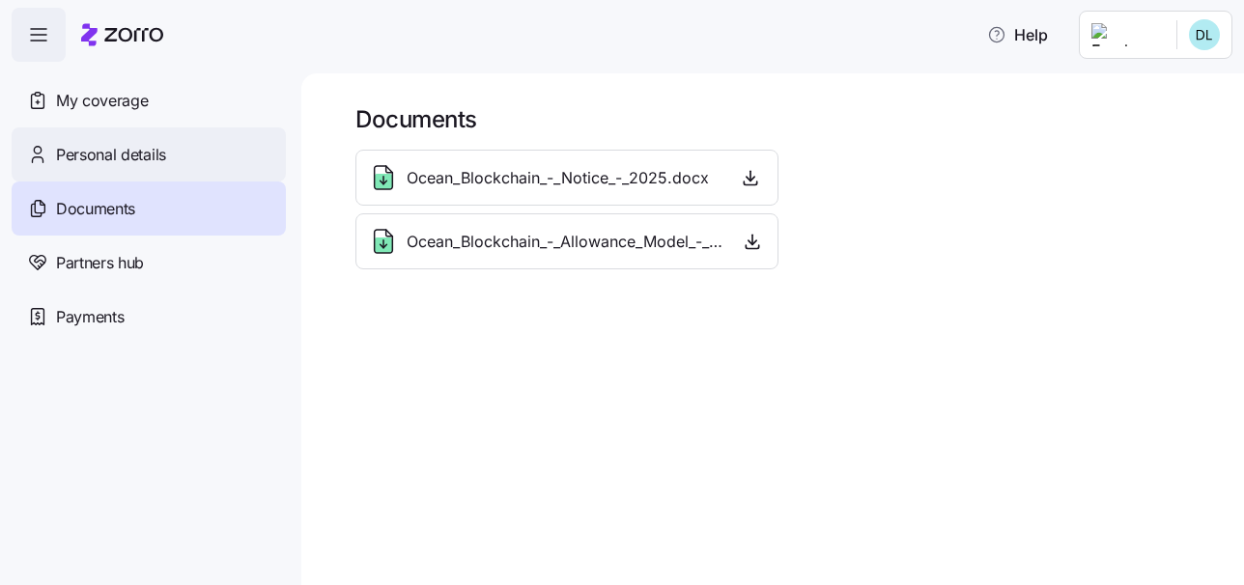
click at [144, 163] on span "Personal details" at bounding box center [111, 155] width 110 height 24
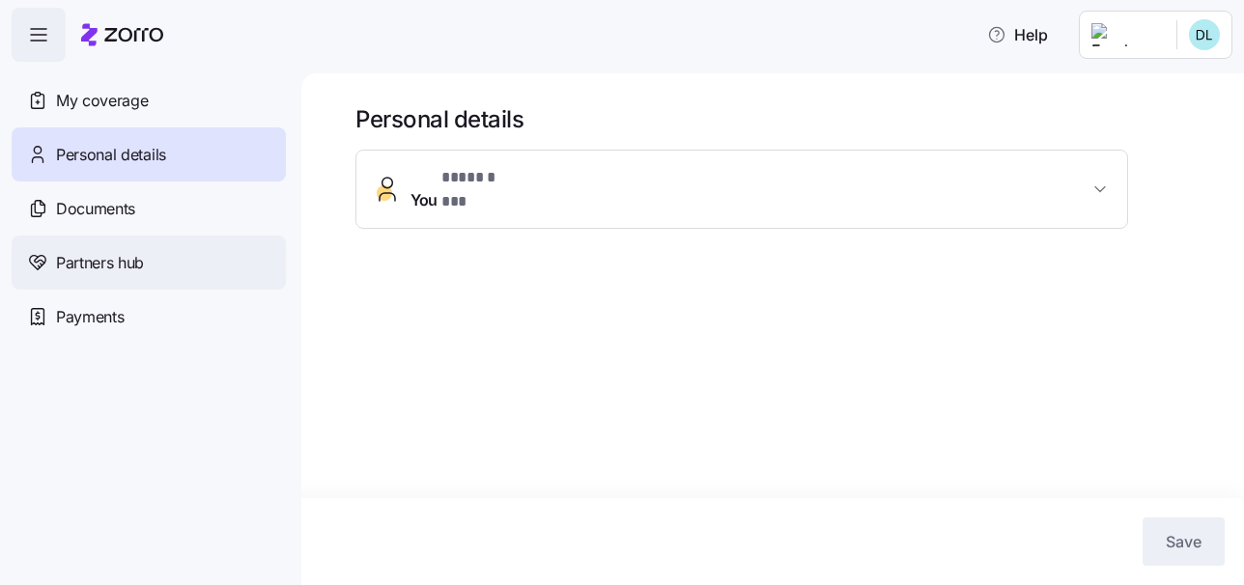
click at [131, 265] on span "Partners hub" at bounding box center [100, 263] width 88 height 24
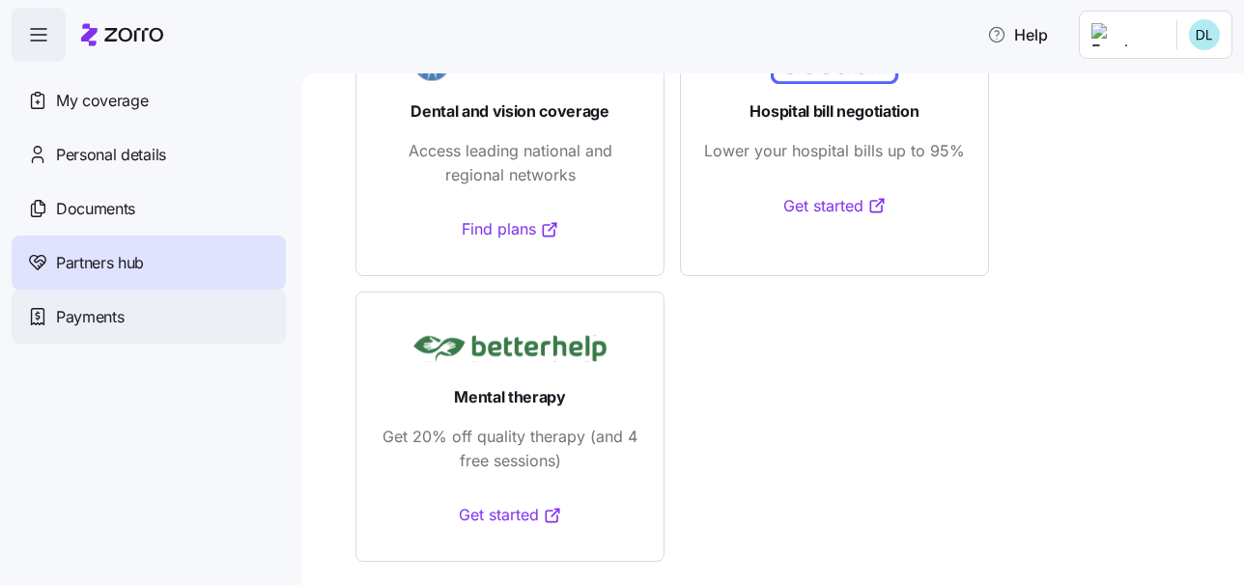
scroll to position [175, 0]
click at [148, 315] on div "Payments" at bounding box center [149, 317] width 274 height 54
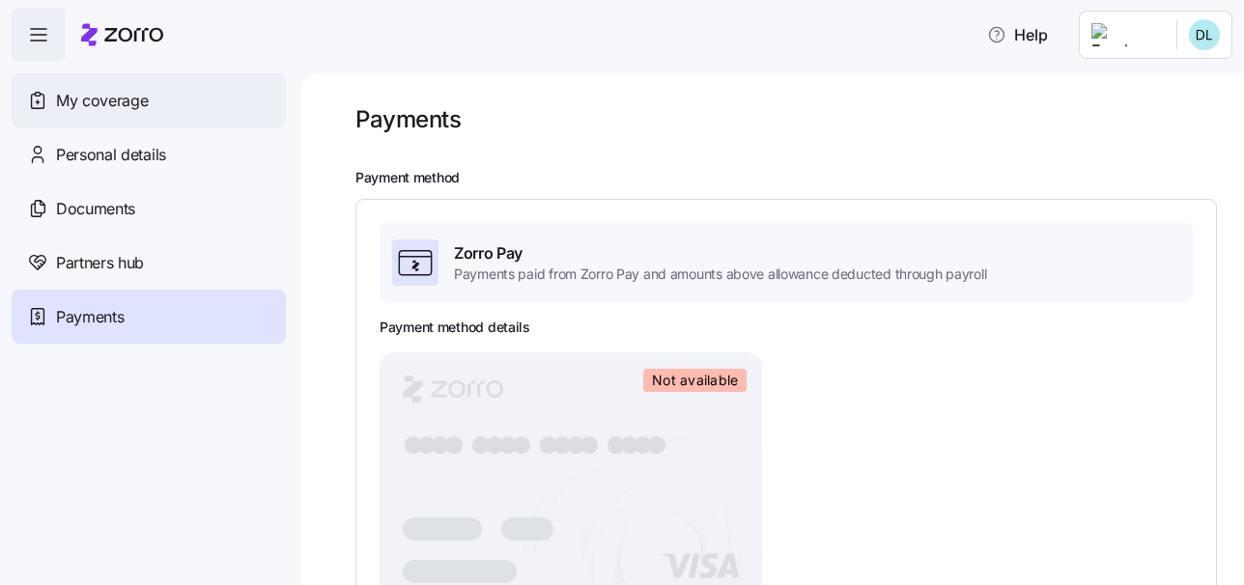
click at [110, 102] on span "My coverage" at bounding box center [102, 101] width 92 height 24
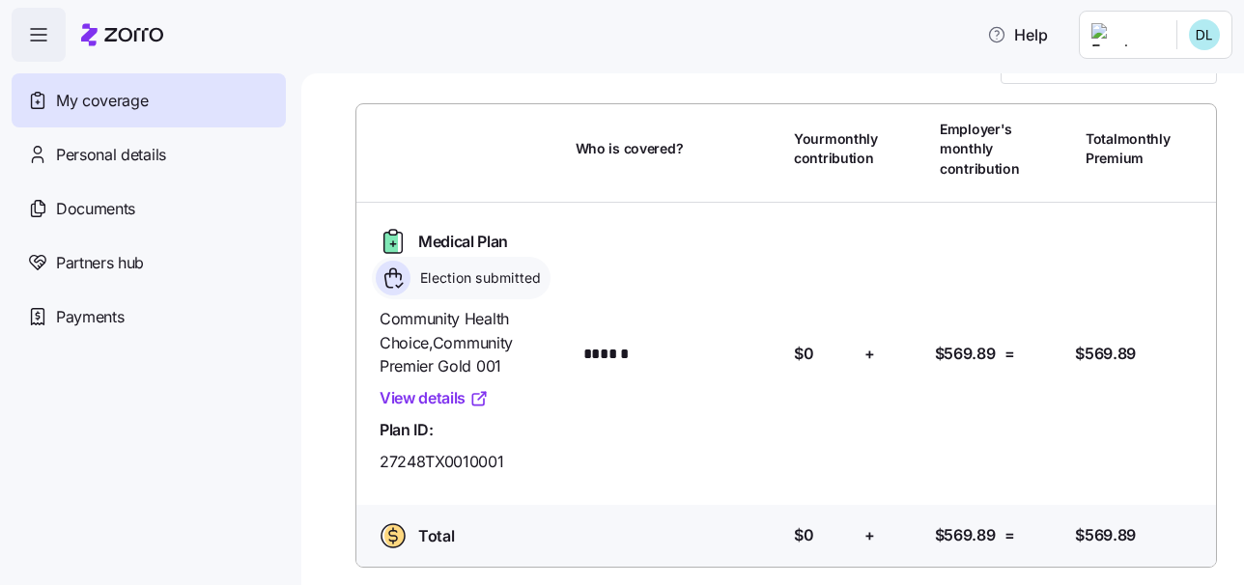
click at [427, 386] on link "View details" at bounding box center [433, 398] width 109 height 24
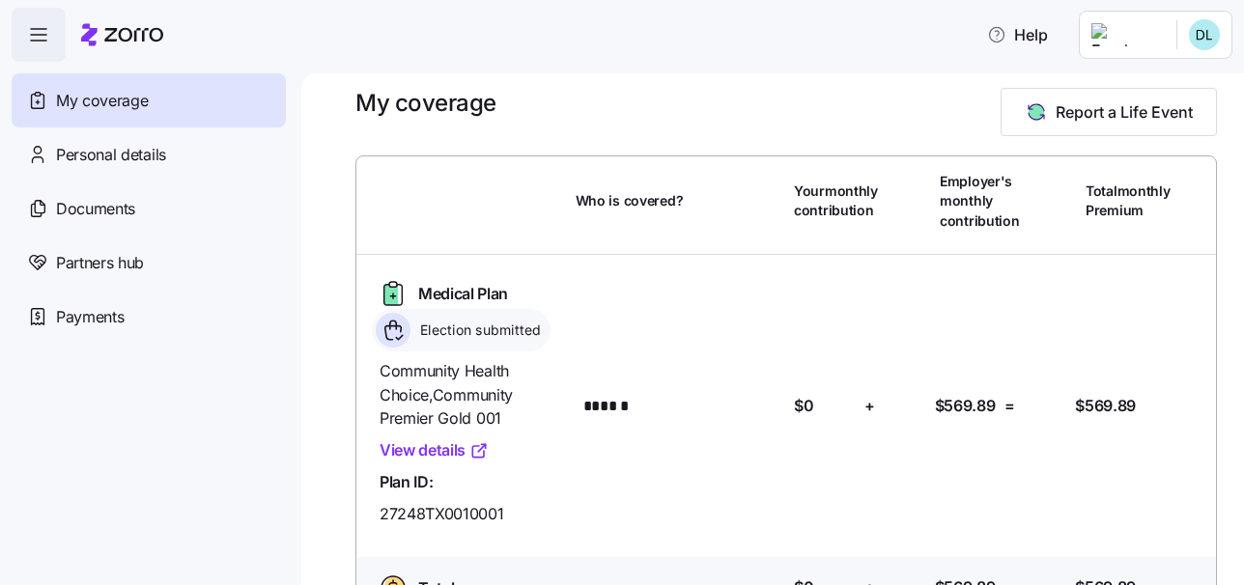
scroll to position [14, 0]
